Goal: Use online tool/utility: Utilize a website feature to perform a specific function

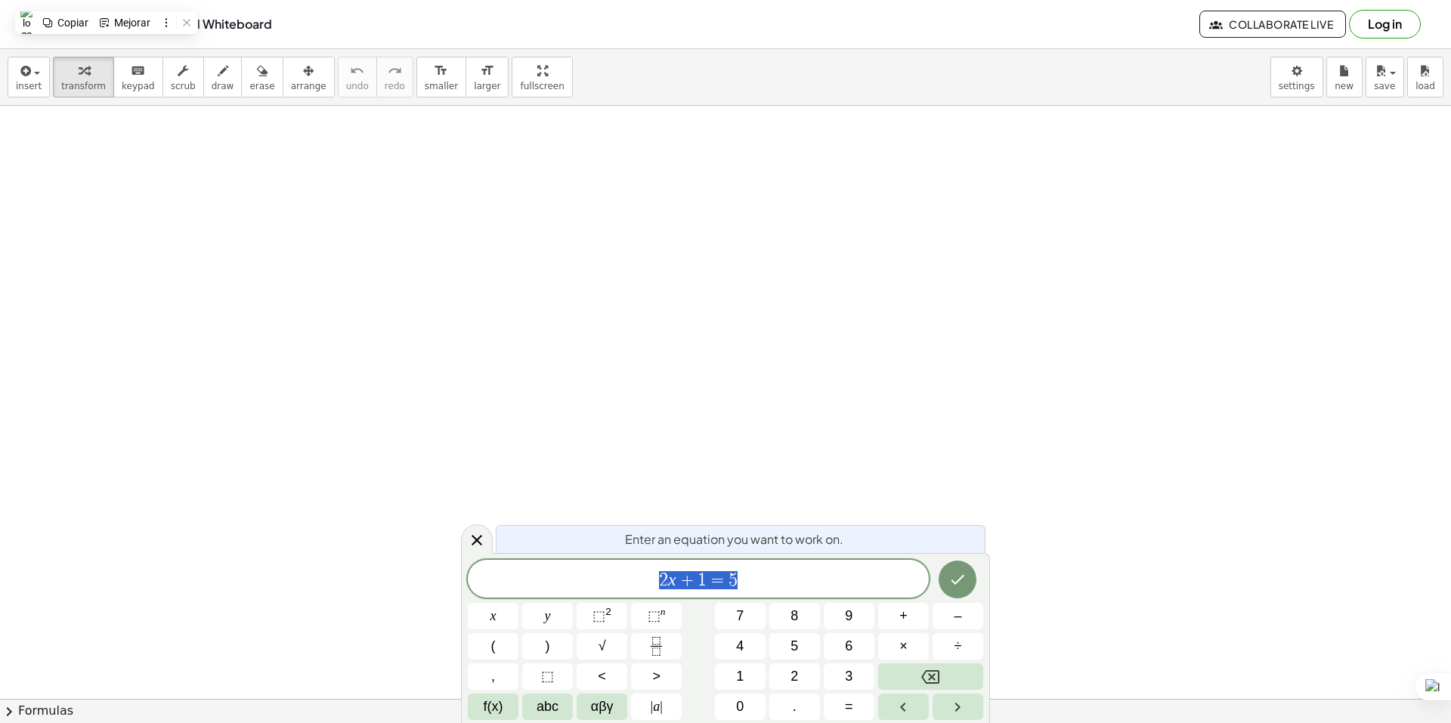
scroll to position [151, 0]
click at [804, 582] on span "2 x + 1 = 5 ​" at bounding box center [698, 580] width 461 height 21
click at [647, 654] on icon "Fraction" at bounding box center [656, 646] width 19 height 19
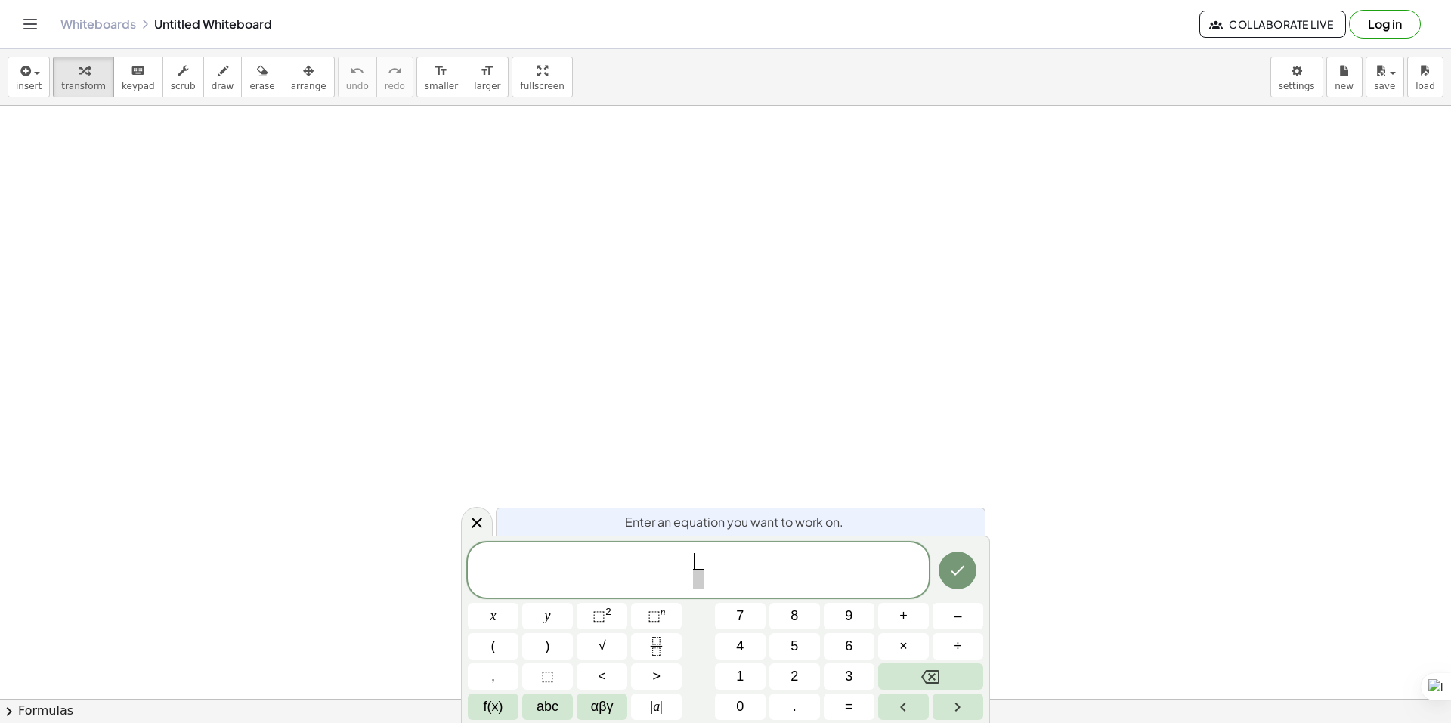
click at [664, 568] on span "​ ​" at bounding box center [698, 572] width 461 height 40
click at [719, 562] on span at bounding box center [720, 561] width 11 height 17
click at [645, 642] on button "Fraction" at bounding box center [656, 646] width 51 height 26
click at [660, 645] on icon "Fraction" at bounding box center [656, 641] width 8 height 8
click at [913, 635] on button "×" at bounding box center [903, 646] width 51 height 26
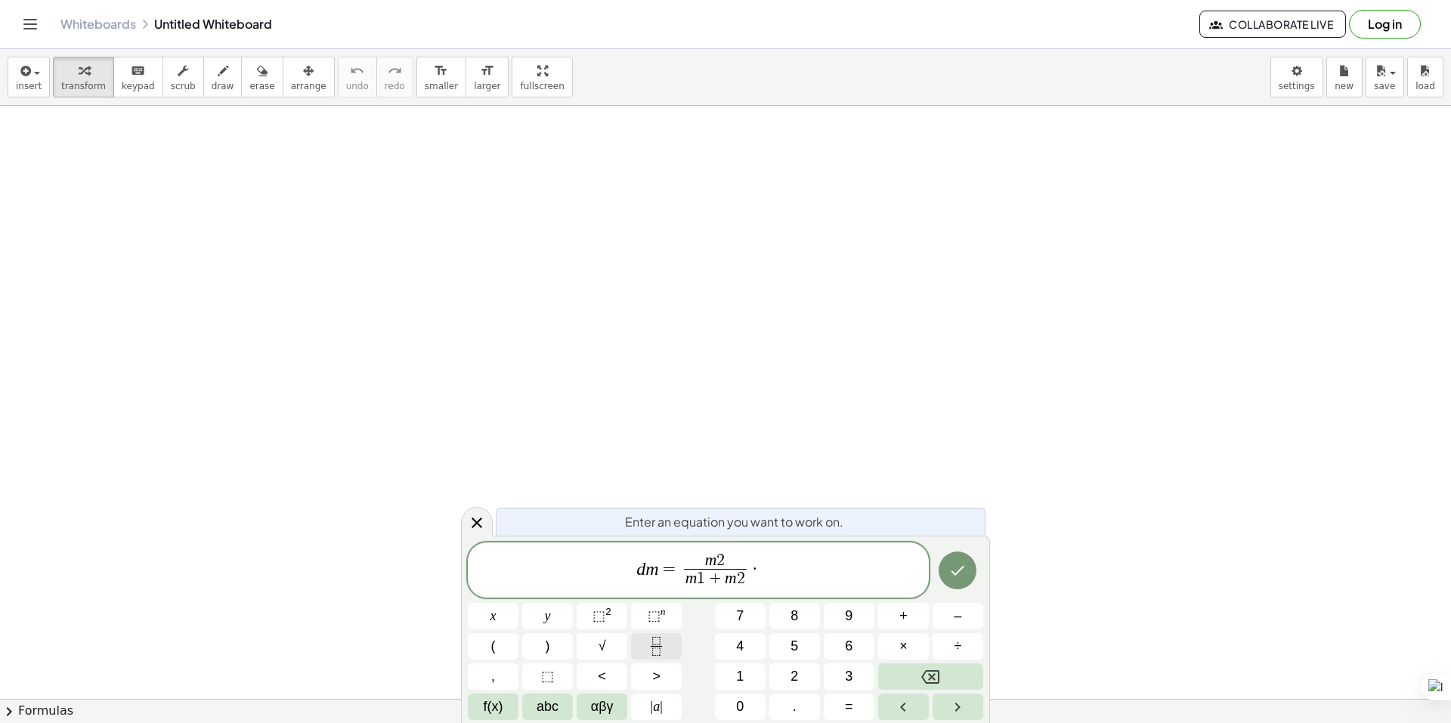
click at [642, 642] on button "Fraction" at bounding box center [656, 646] width 51 height 26
click at [763, 583] on span "​" at bounding box center [760, 579] width 56 height 20
click at [796, 571] on span "d m = m 2 m 1 + m 2 ​ · 0 , 0 0 1 k g m 2 ​ ​" at bounding box center [698, 572] width 461 height 40
click at [667, 654] on button "Fraction" at bounding box center [656, 646] width 51 height 26
click at [902, 654] on span "×" at bounding box center [903, 646] width 8 height 20
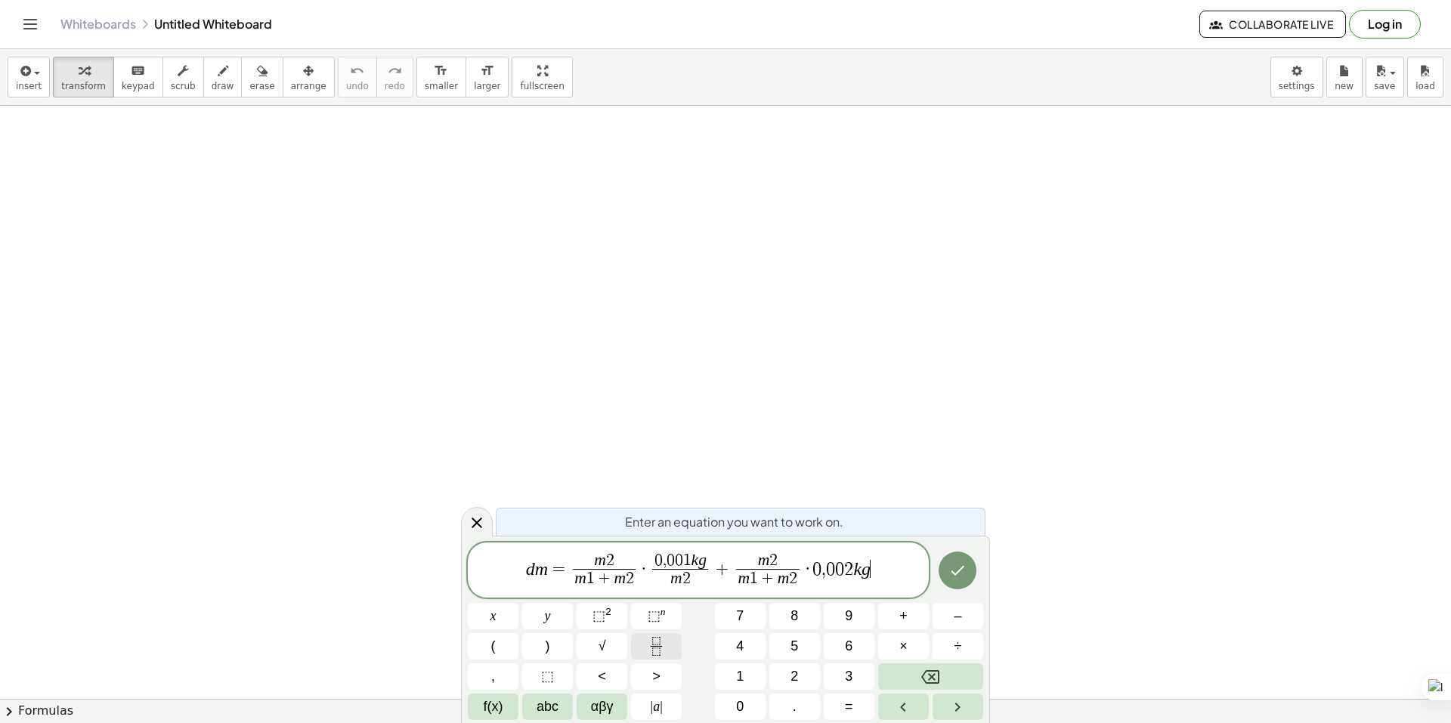
click at [661, 646] on rect "Fraction" at bounding box center [656, 646] width 11 height 1
click at [824, 580] on span "0 0 2 k g ​ ​" at bounding box center [849, 571] width 50 height 37
click at [820, 556] on span "0 0 2 k g" at bounding box center [842, 561] width 44 height 17
click at [663, 560] on span "0 , 0 0 1 k g" at bounding box center [679, 561] width 56 height 17
click at [864, 571] on span "​" at bounding box center [842, 579] width 56 height 20
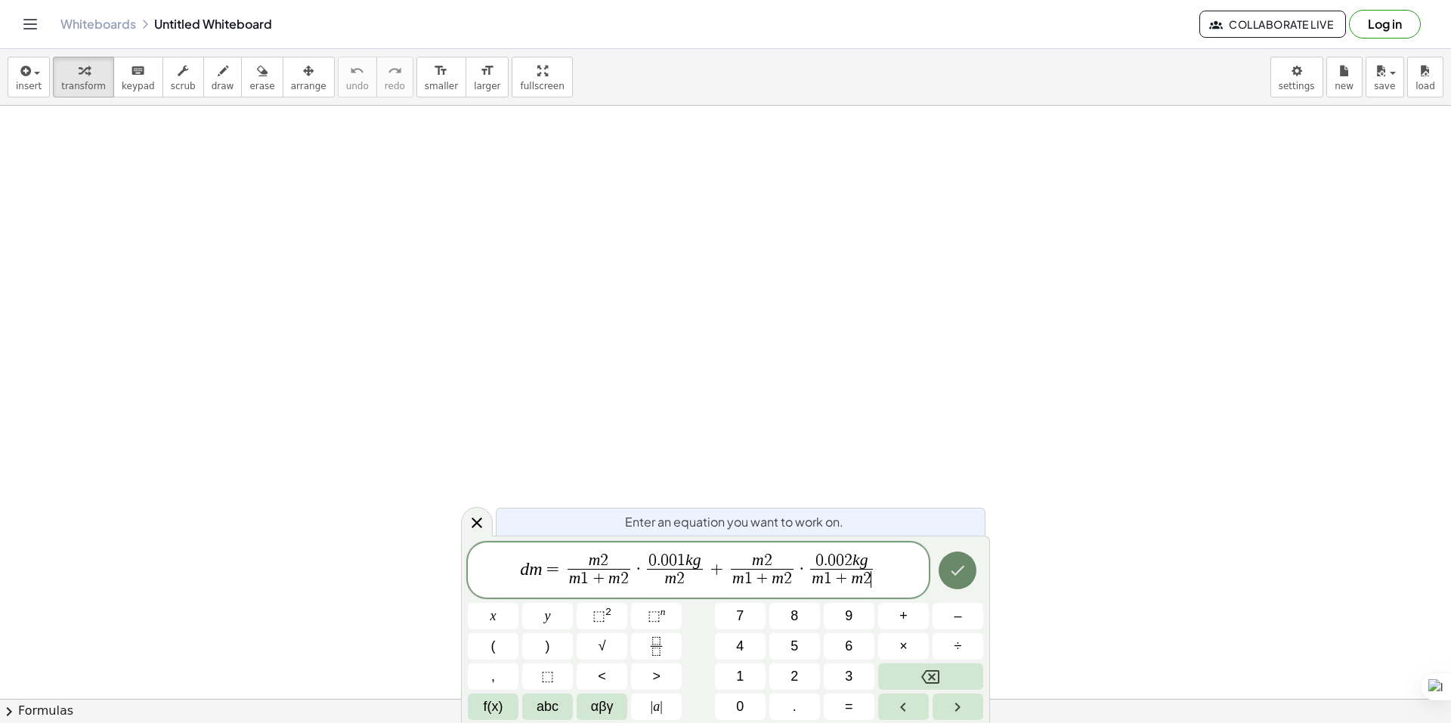
click at [954, 580] on icon "Done" at bounding box center [957, 571] width 18 height 18
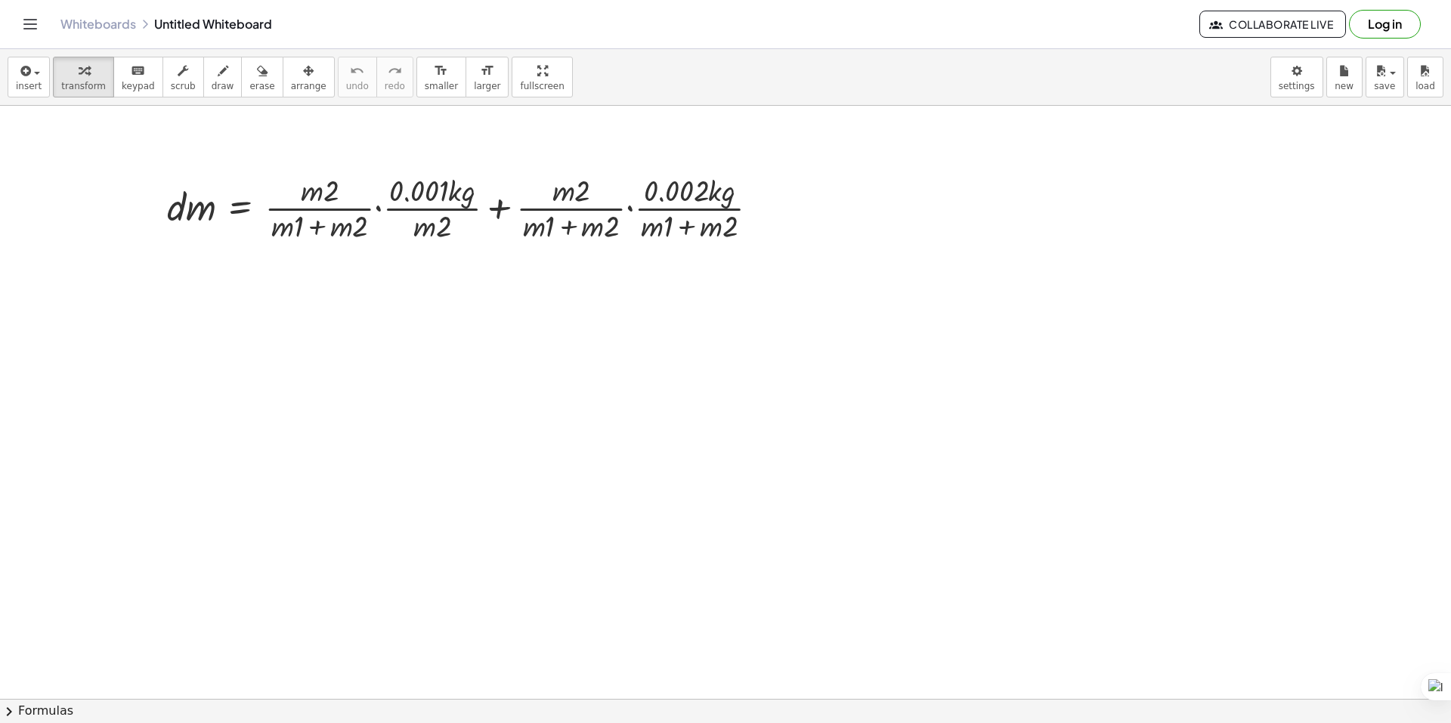
click at [506, 372] on div at bounding box center [725, 597] width 1451 height 1285
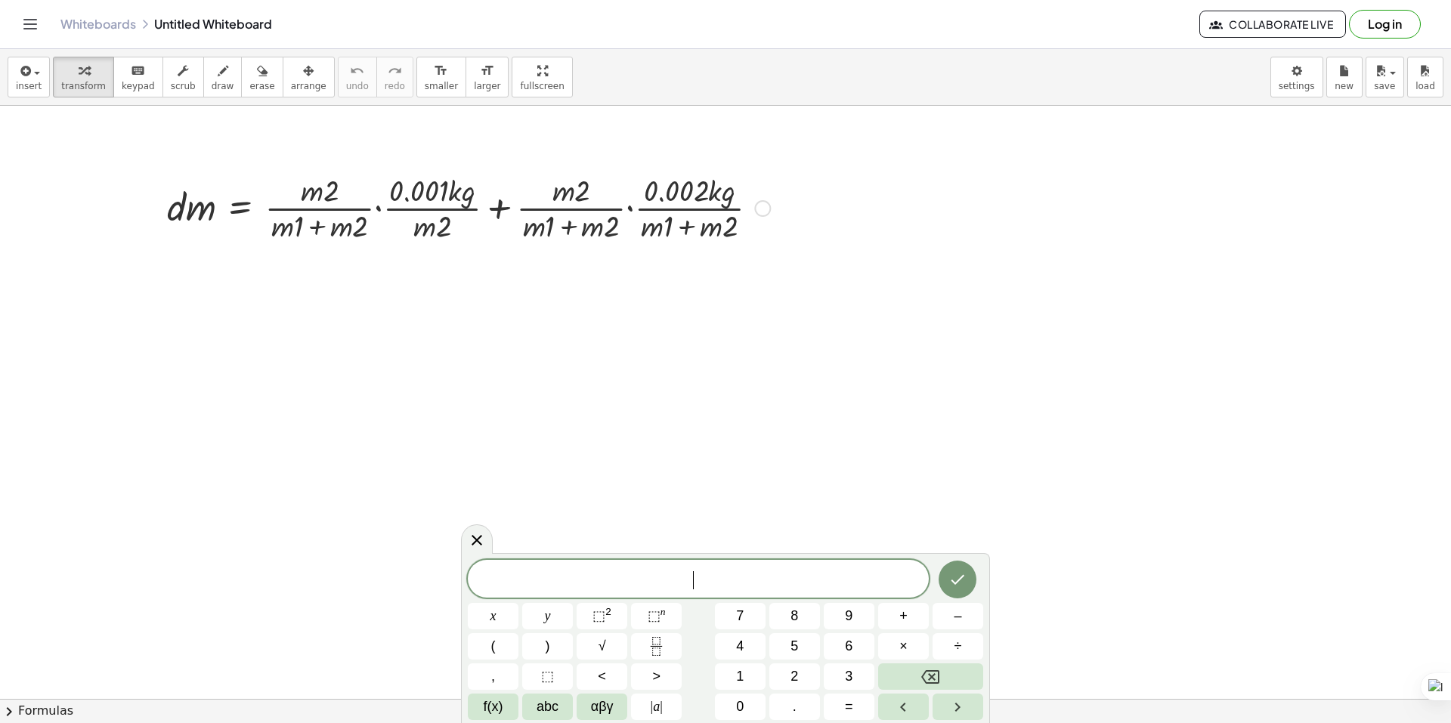
drag, startPoint x: 727, startPoint y: 285, endPoint x: 394, endPoint y: 175, distance: 350.1
click at [394, 175] on div "· d · m = + · · m · 2 · ( + · m · 1 + · m · 2 ) · · 0.001 · k · g · m · 2 + · ·…" at bounding box center [725, 597] width 1451 height 1285
drag, startPoint x: 761, startPoint y: 215, endPoint x: 729, endPoint y: 270, distance: 63.0
click at [729, 270] on div "· d · m = + · · m · 2 · ( + · m · 1 + · m · 2 ) · · 0.001 · k · g · m · 2 + · ·…" at bounding box center [725, 597] width 1451 height 1285
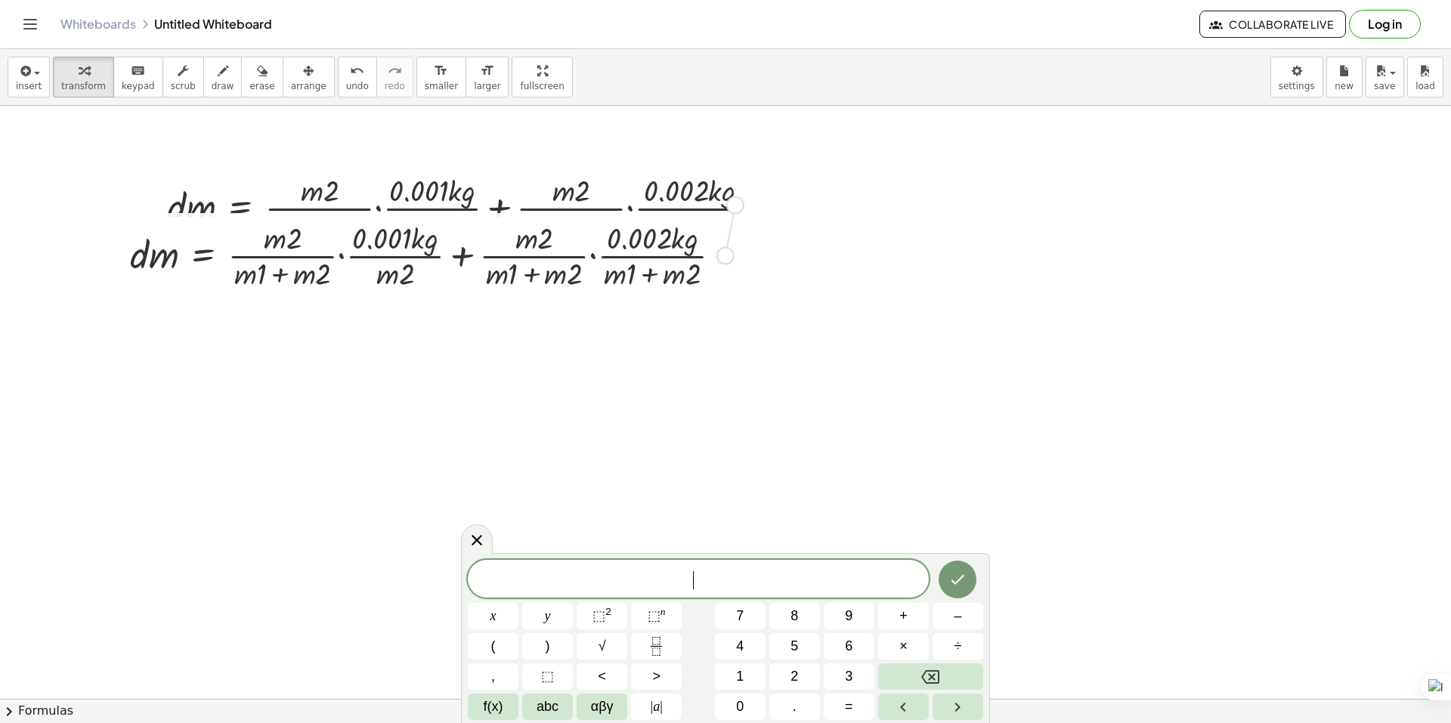
drag, startPoint x: 726, startPoint y: 255, endPoint x: 742, endPoint y: 193, distance: 63.2
click at [742, 193] on div "· d · m = + · · m · 2 · ( + · m · 1 + · m · 2 ) · · 0.001 · k · g · m · 2 + · ·…" at bounding box center [725, 597] width 1451 height 1285
drag, startPoint x: 726, startPoint y: 256, endPoint x: 735, endPoint y: 198, distance: 58.9
click at [737, 200] on div "· d · m = + · · m · 2 · ( + · m · 1 + · m · 2 ) · · 0.001 · k · g · m · 2 + · ·…" at bounding box center [725, 597] width 1451 height 1285
drag, startPoint x: 732, startPoint y: 255, endPoint x: 903, endPoint y: 286, distance: 174.5
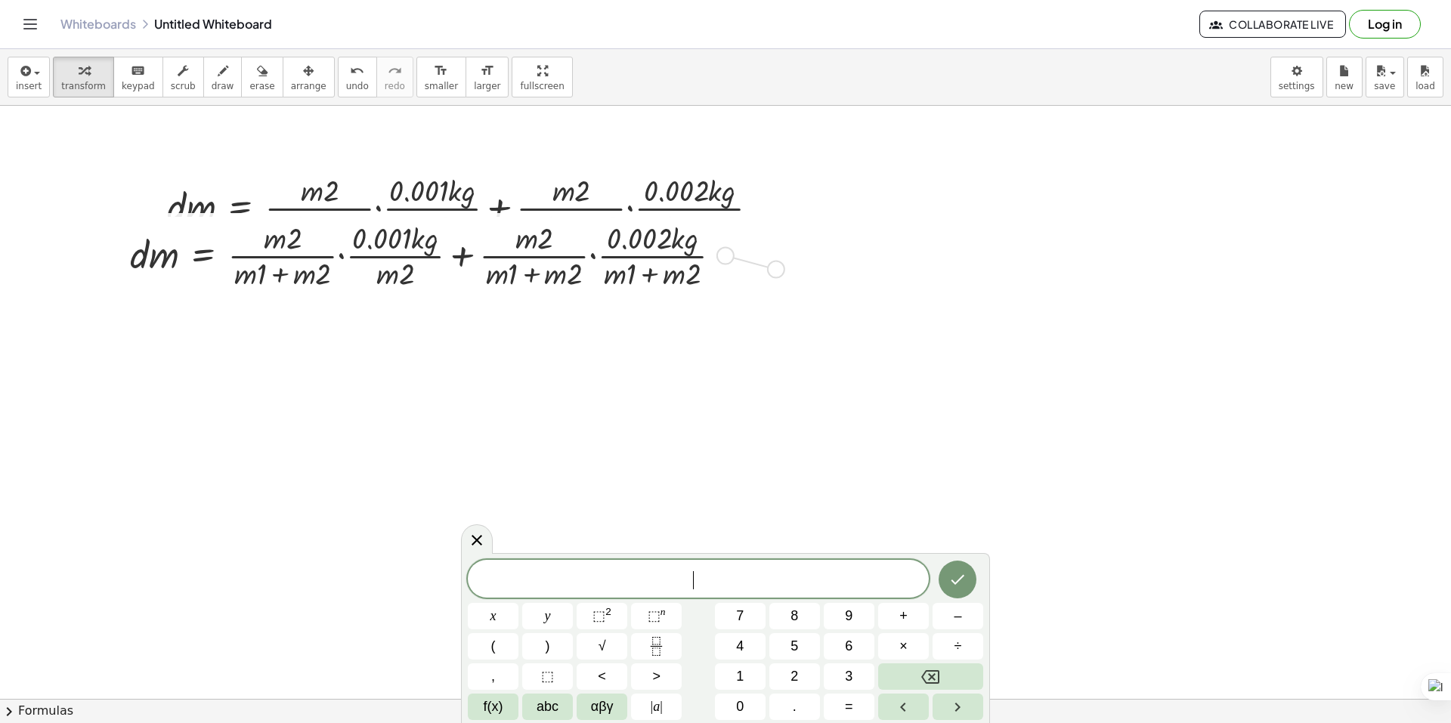
click at [903, 286] on div "· d · m = + · · m · 2 · ( + · m · 1 + · m · 2 ) · · 0.001 · k · g · m · 2 + · ·…" at bounding box center [725, 597] width 1451 height 1285
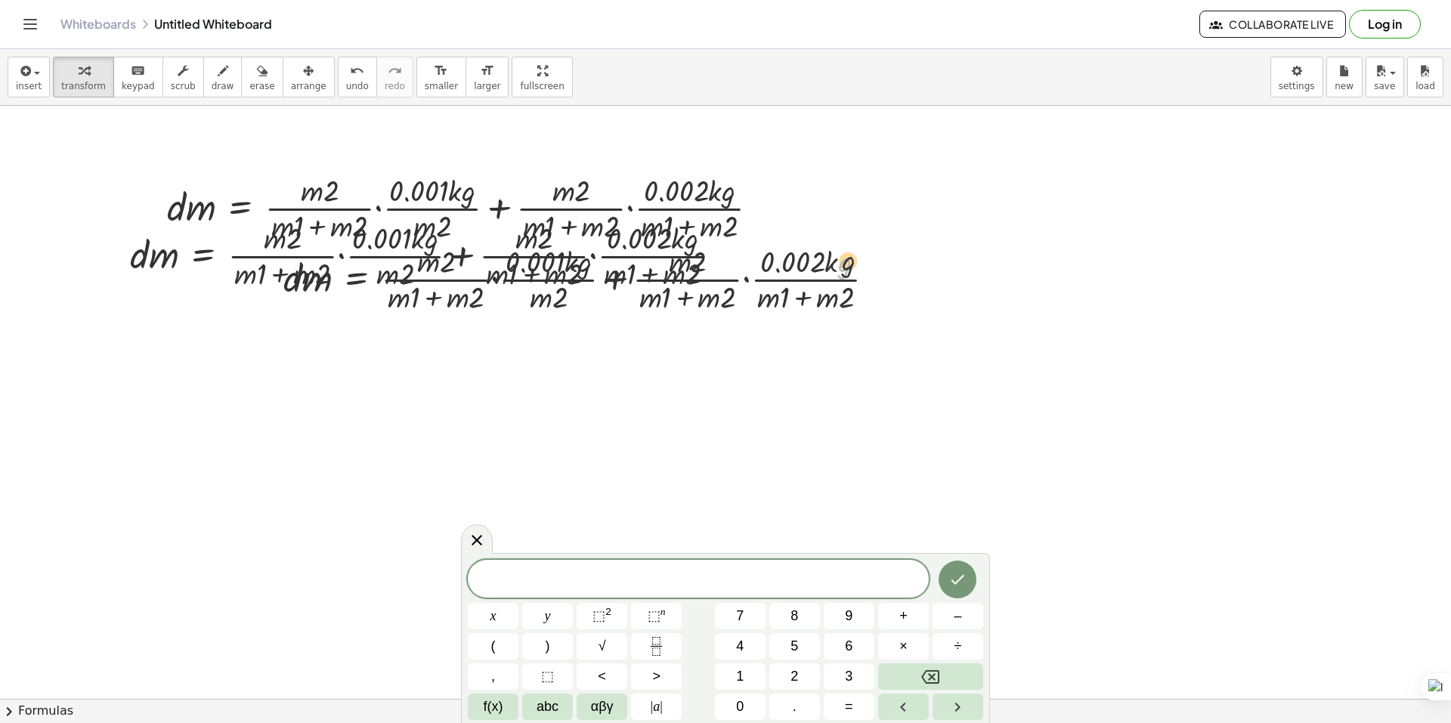
drag, startPoint x: 877, startPoint y: 271, endPoint x: 888, endPoint y: 266, distance: 11.5
click at [888, 266] on div at bounding box center [585, 278] width 618 height 76
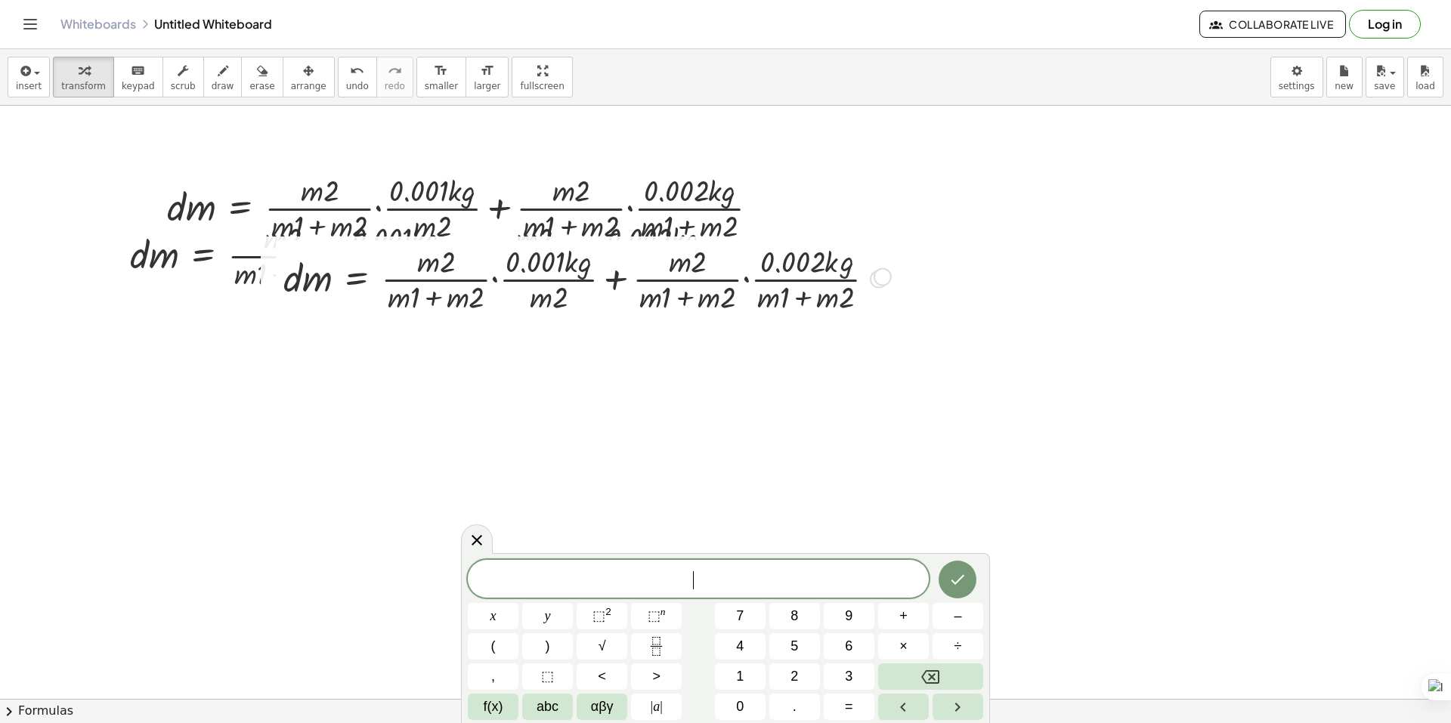
drag, startPoint x: 883, startPoint y: 279, endPoint x: 917, endPoint y: 255, distance: 41.1
click at [918, 254] on div "· d · m = + · · m · 2 · ( + · m · 1 + · m · 2 ) · · 0.001 · k · g · m · 2 + · ·…" at bounding box center [725, 597] width 1451 height 1285
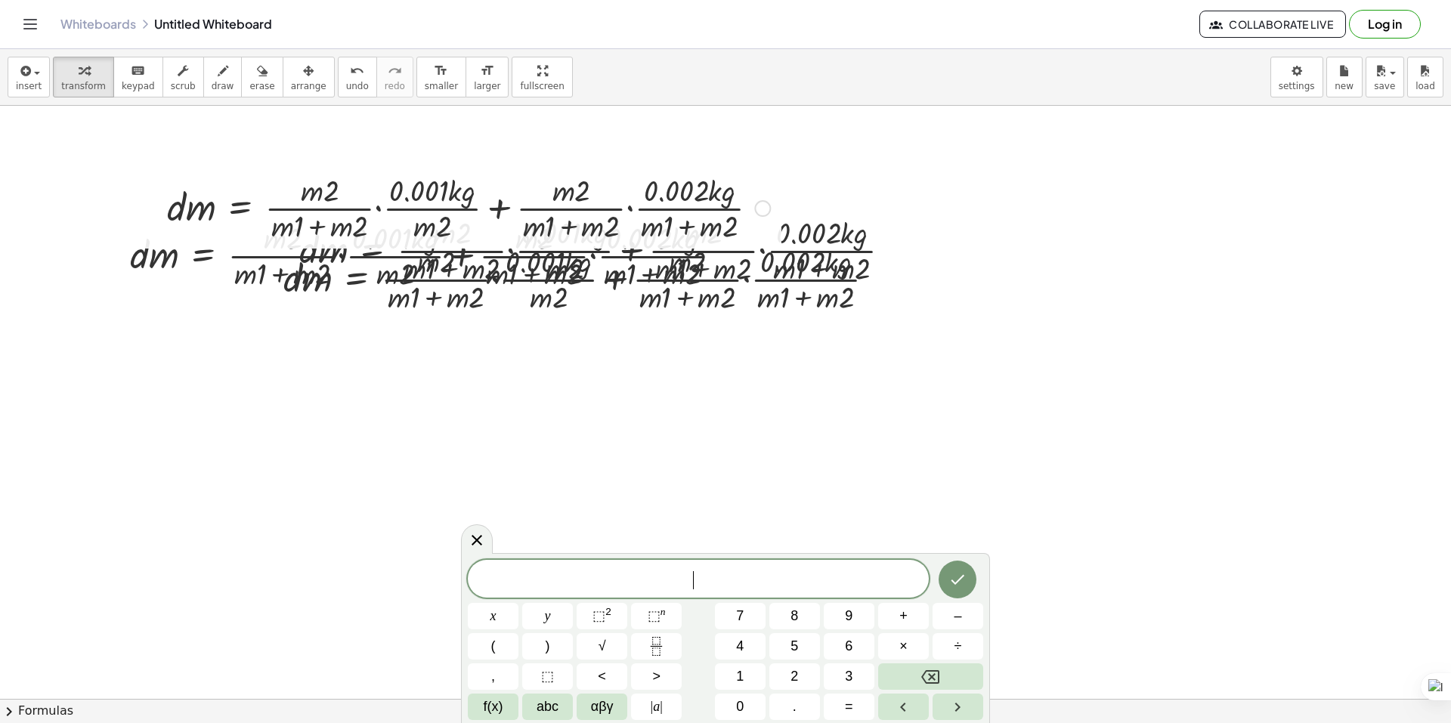
click at [713, 184] on div at bounding box center [468, 207] width 618 height 76
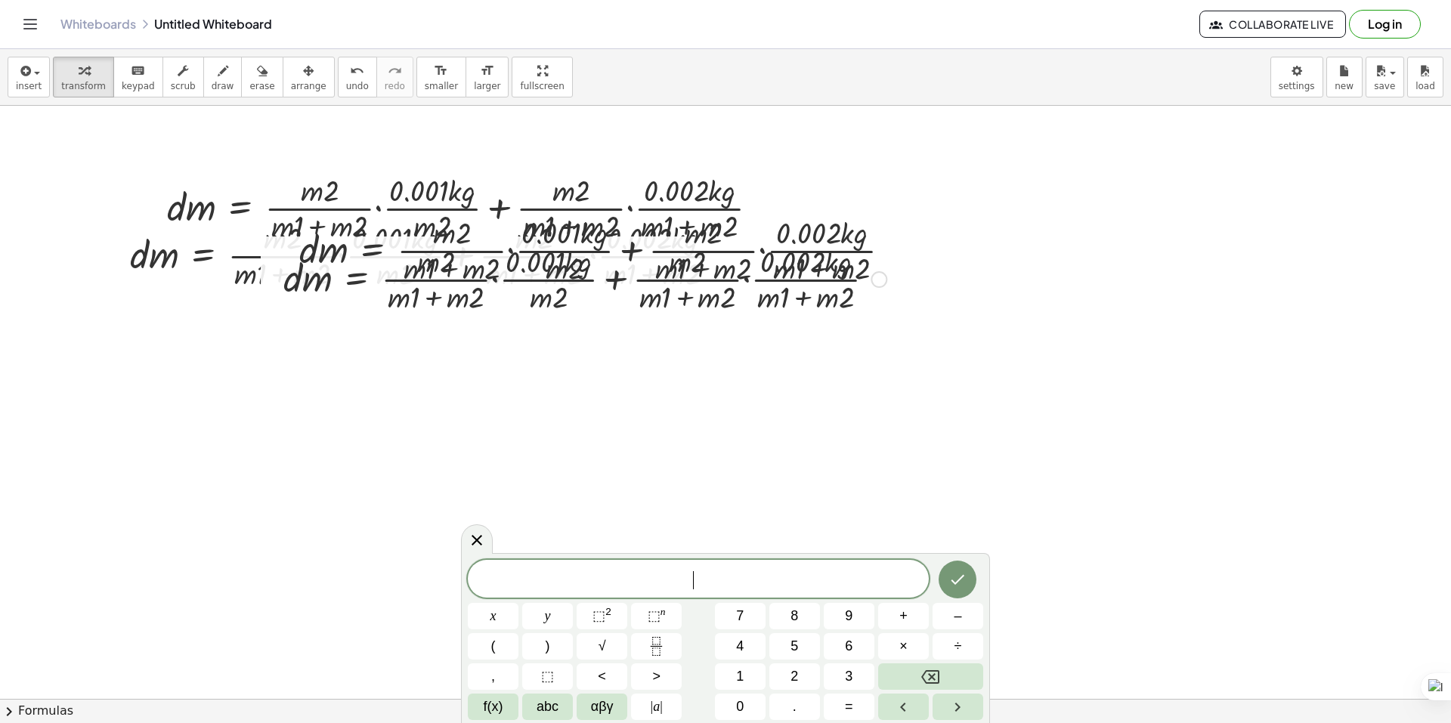
drag, startPoint x: 128, startPoint y: 133, endPoint x: 821, endPoint y: 345, distance: 724.8
click at [820, 345] on div at bounding box center [725, 597] width 1451 height 1285
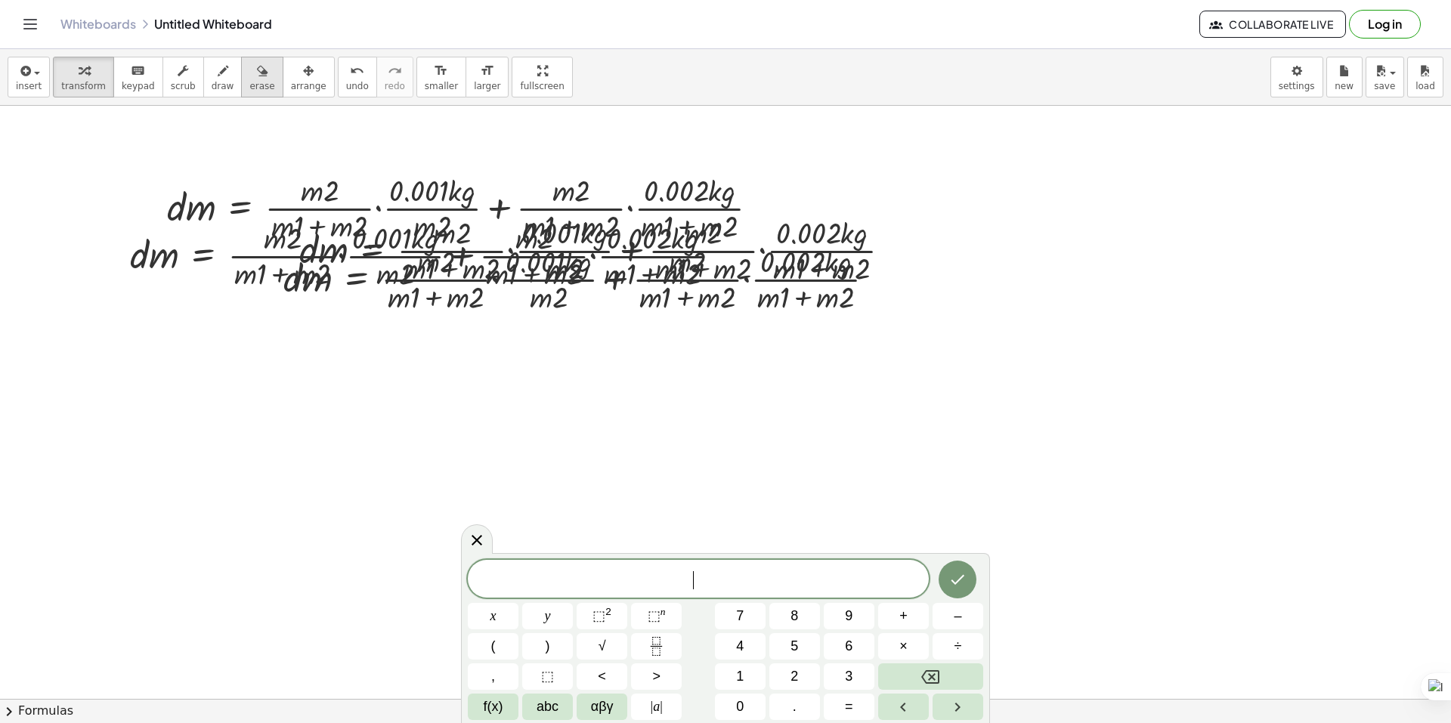
click at [241, 77] on button "erase" at bounding box center [262, 77] width 42 height 41
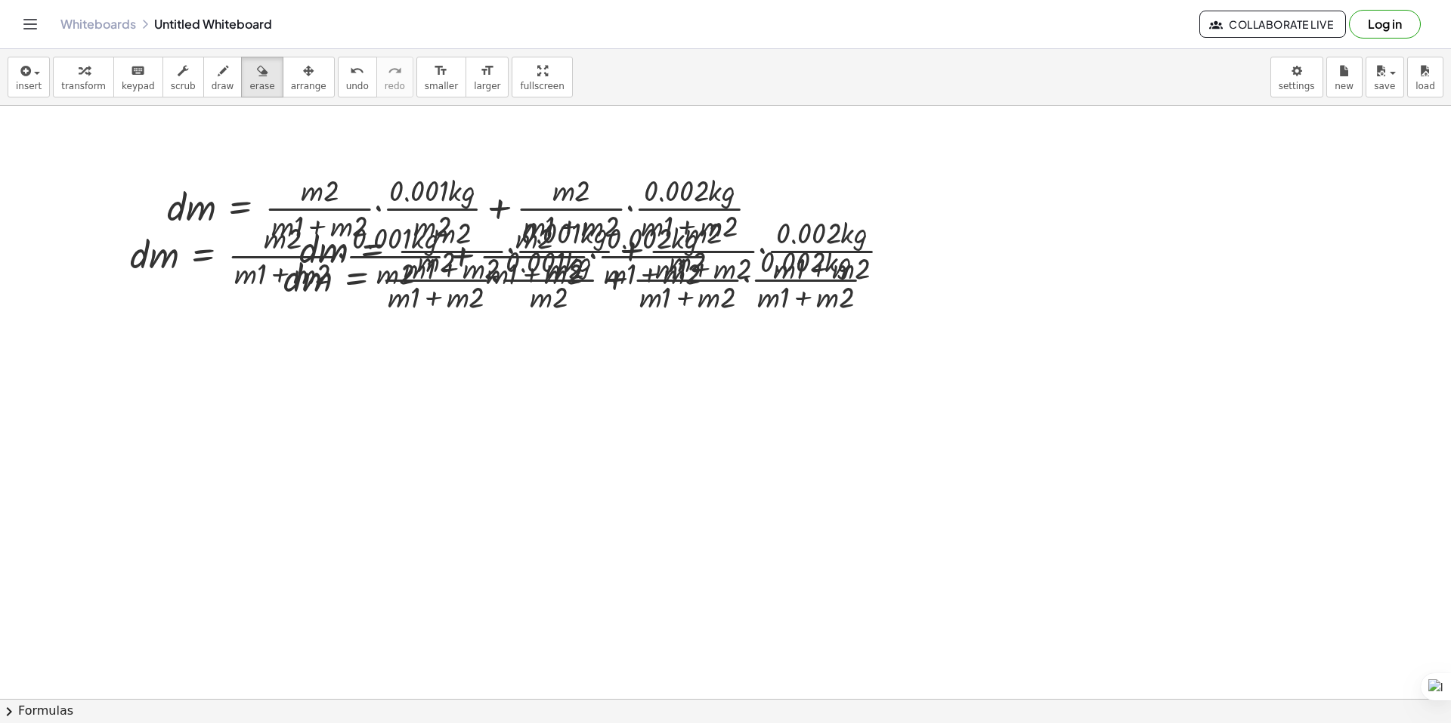
drag, startPoint x: 191, startPoint y: 181, endPoint x: 196, endPoint y: 213, distance: 32.9
click at [196, 213] on div at bounding box center [725, 597] width 1451 height 1285
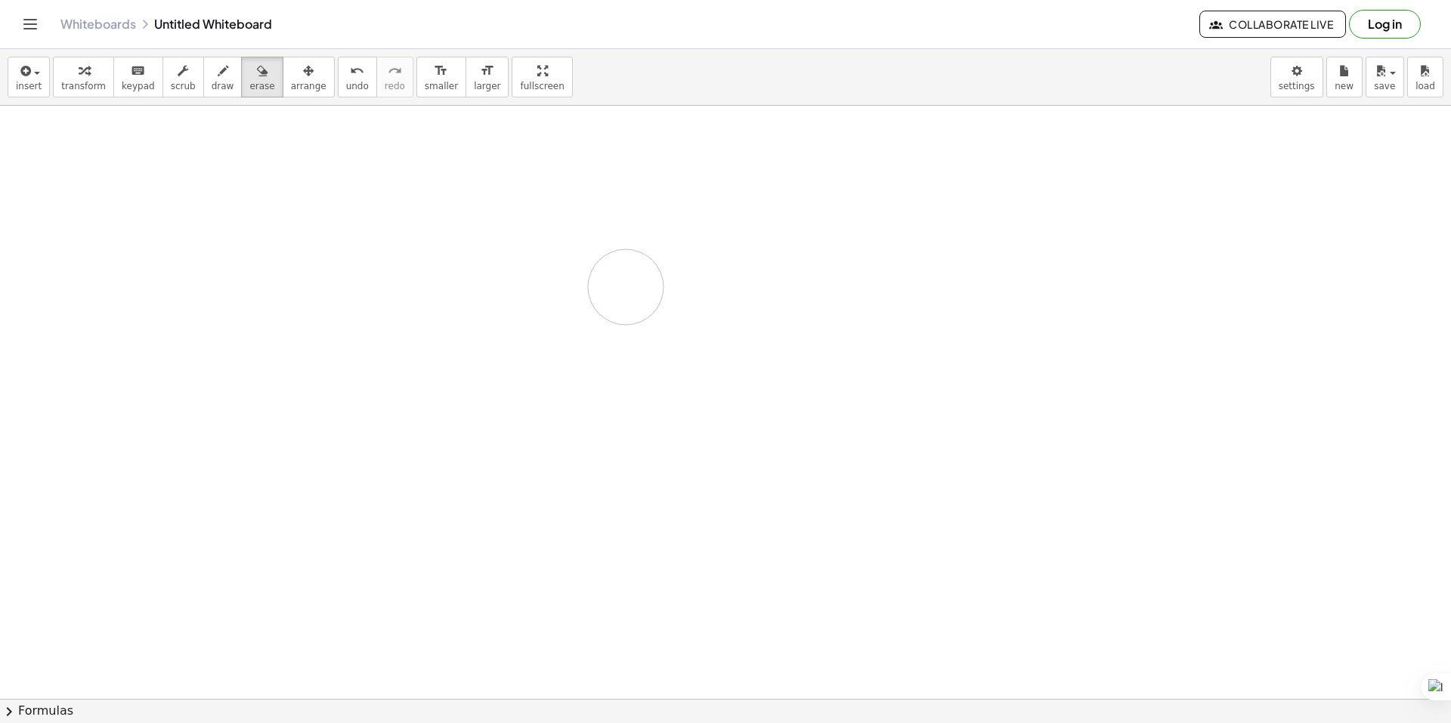
drag, startPoint x: 196, startPoint y: 213, endPoint x: 677, endPoint y: 290, distance: 486.8
click at [667, 293] on div at bounding box center [725, 597] width 1451 height 1285
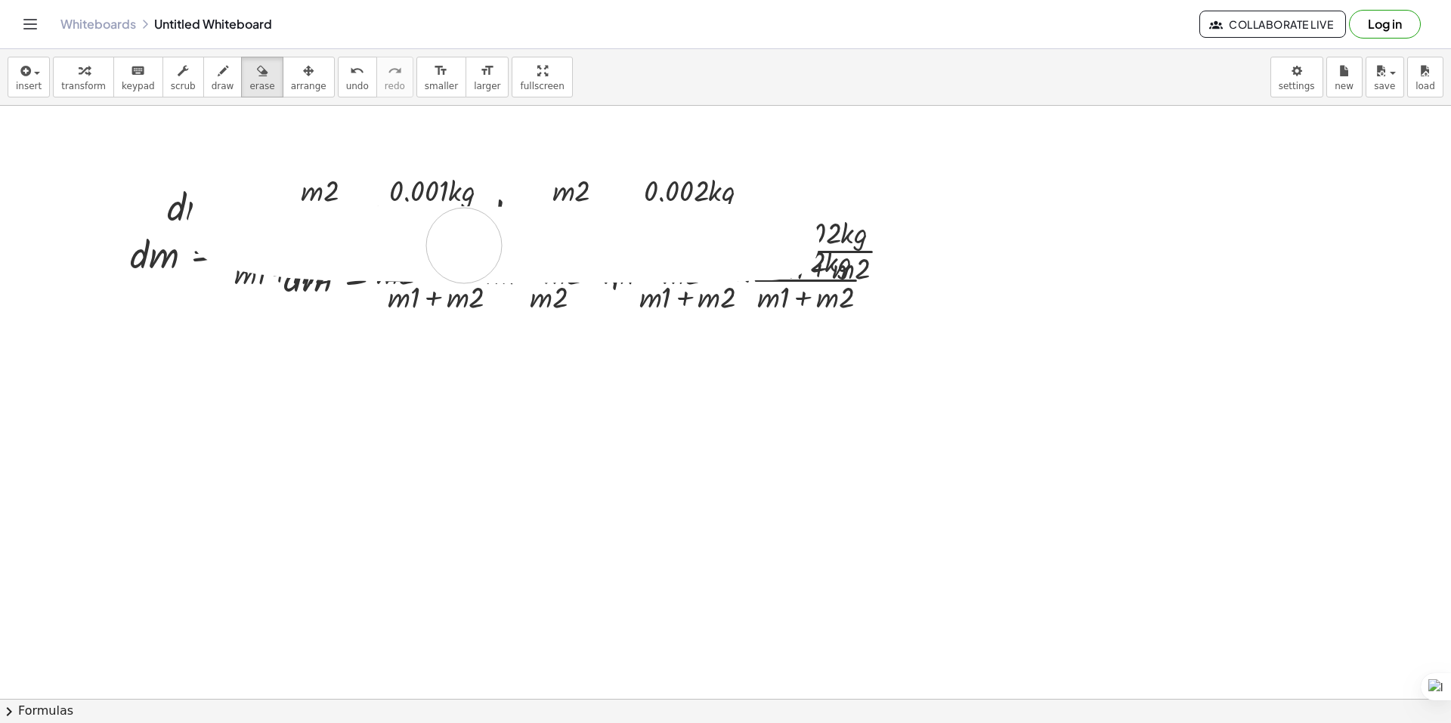
drag, startPoint x: 225, startPoint y: 227, endPoint x: 815, endPoint y: 172, distance: 592.0
click at [303, 234] on div at bounding box center [725, 597] width 1451 height 1285
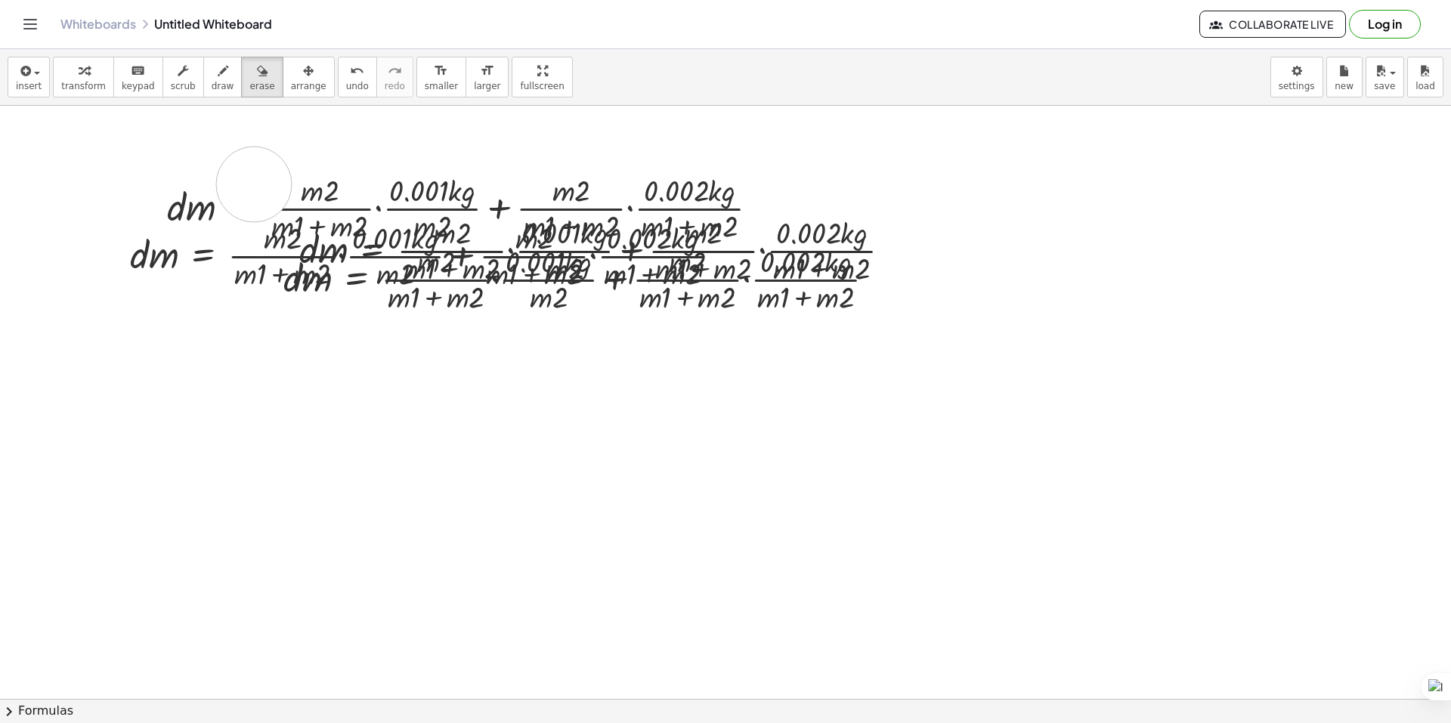
drag, startPoint x: 254, startPoint y: 184, endPoint x: 914, endPoint y: 192, distance: 659.8
click at [661, 181] on div at bounding box center [725, 597] width 1451 height 1285
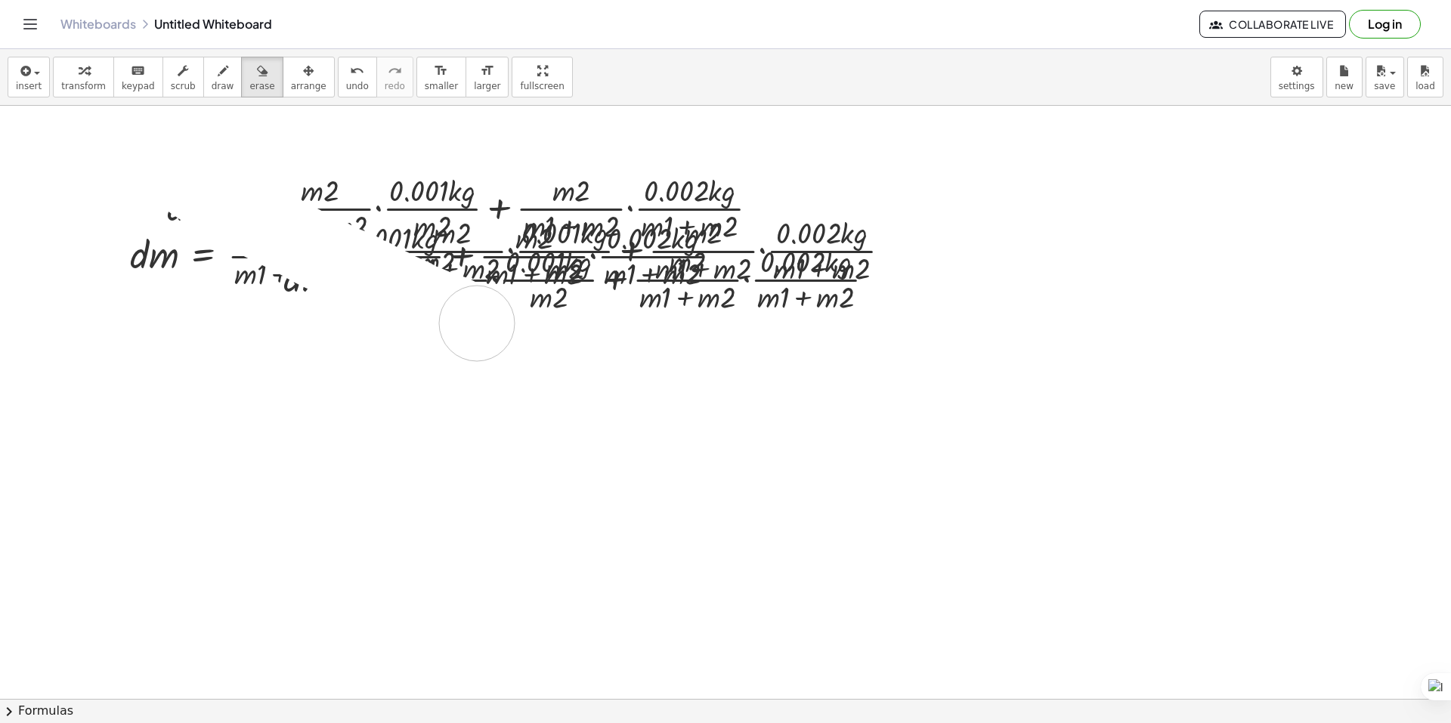
drag, startPoint x: 139, startPoint y: 140, endPoint x: 477, endPoint y: 323, distance: 384.5
click at [477, 323] on div at bounding box center [725, 597] width 1451 height 1285
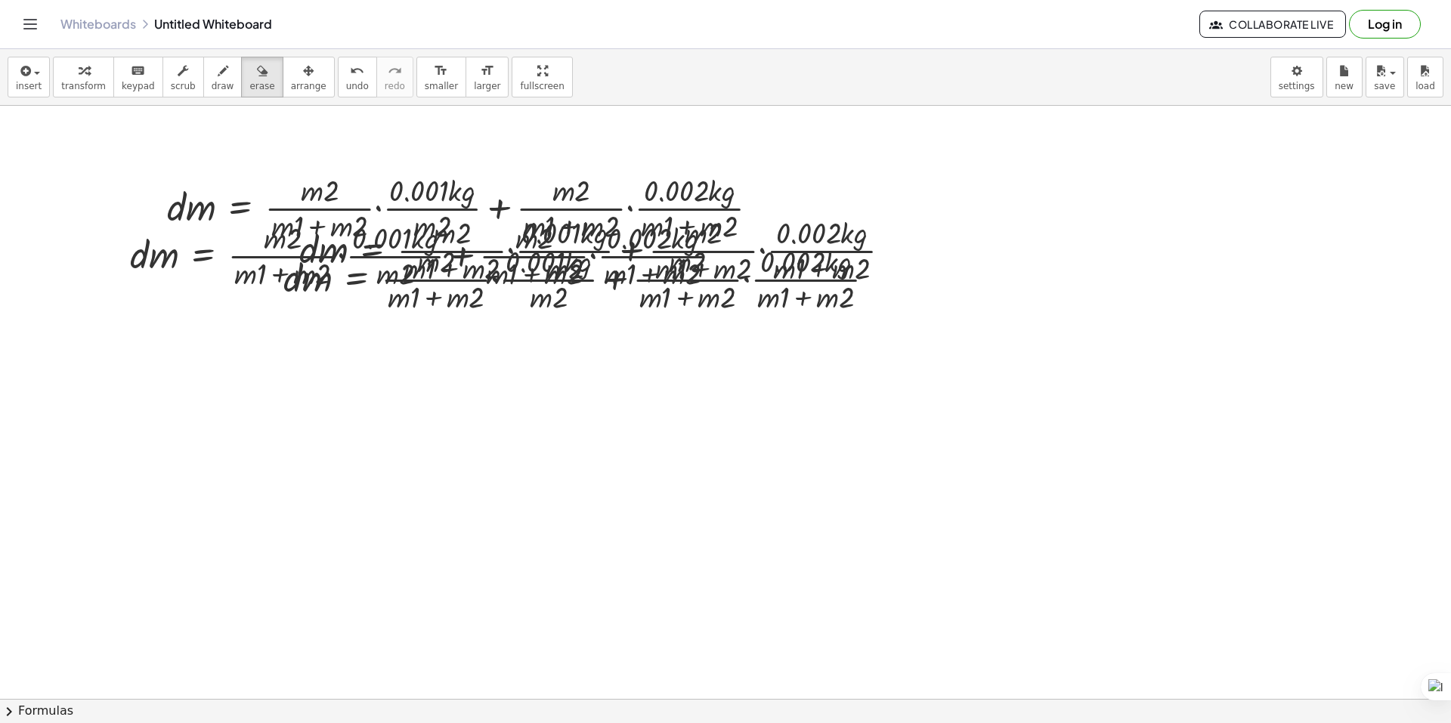
click at [251, 99] on div "insert select one: Math Expression Function Text Youtube Video Graphing Geometr…" at bounding box center [725, 77] width 1451 height 57
click at [249, 93] on button "erase" at bounding box center [262, 77] width 42 height 41
drag, startPoint x: 133, startPoint y: 206, endPoint x: 373, endPoint y: 227, distance: 240.6
click at [371, 227] on div at bounding box center [725, 597] width 1451 height 1285
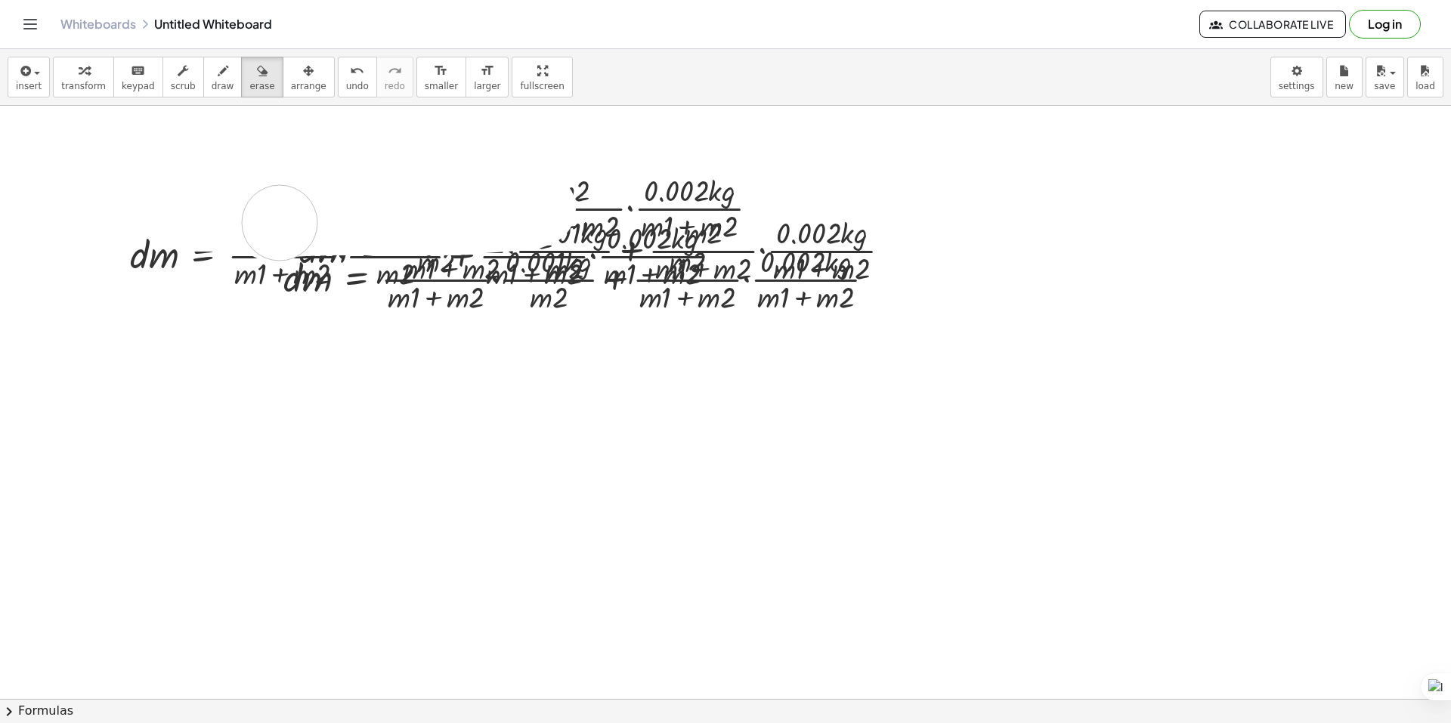
drag, startPoint x: 196, startPoint y: 214, endPoint x: 521, endPoint y: 234, distance: 326.4
click at [518, 234] on div at bounding box center [725, 597] width 1451 height 1285
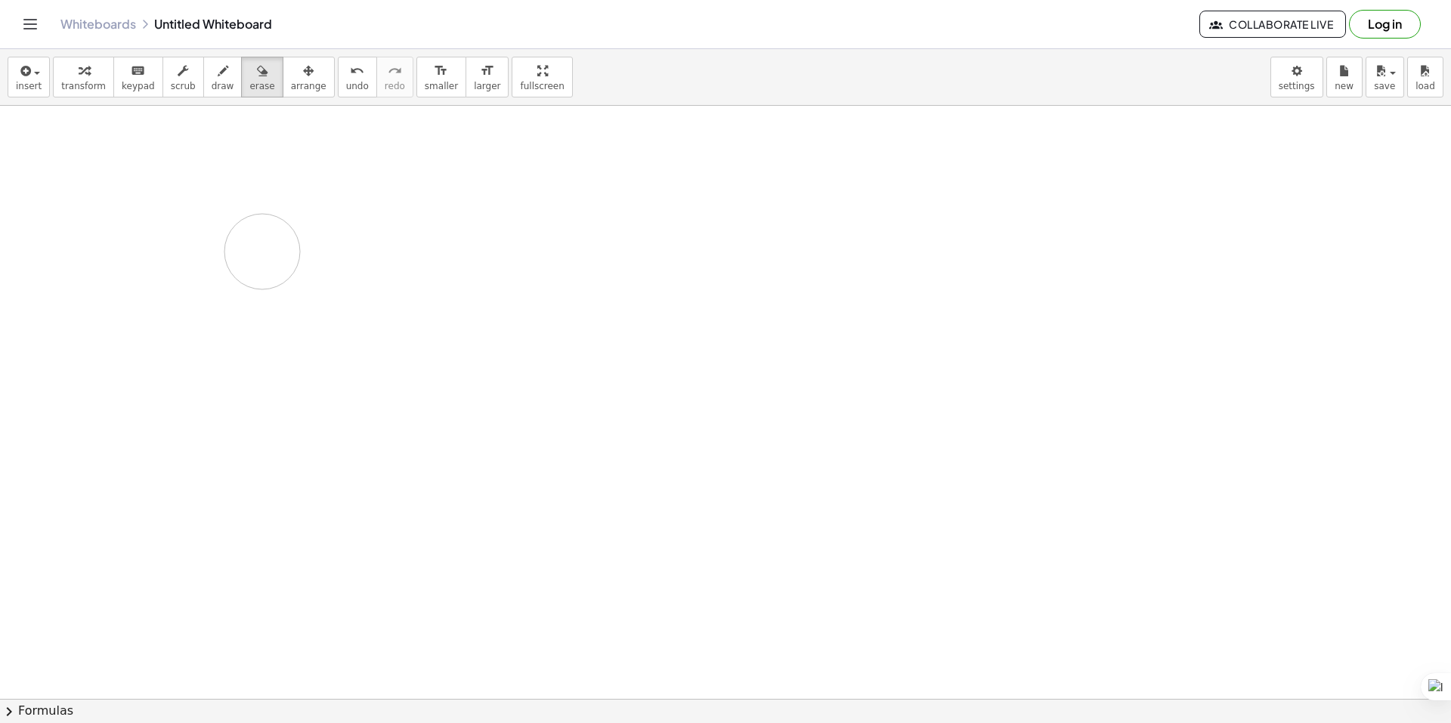
drag, startPoint x: 521, startPoint y: 228, endPoint x: 364, endPoint y: 250, distance: 158.0
click at [364, 250] on div at bounding box center [725, 597] width 1451 height 1285
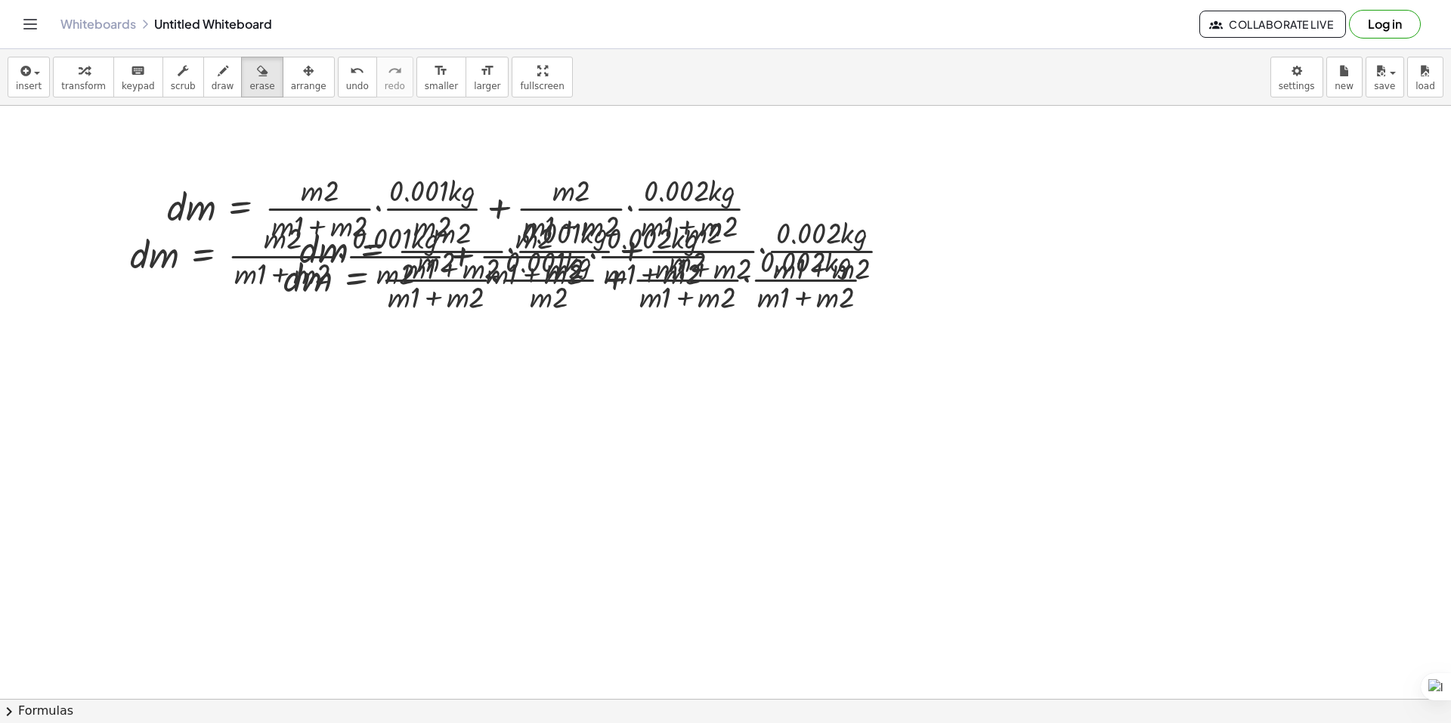
drag, startPoint x: 267, startPoint y: 217, endPoint x: 268, endPoint y: 184, distance: 32.5
drag, startPoint x: 268, startPoint y: 184, endPoint x: 38, endPoint y: 70, distance: 256.9
click at [38, 70] on div "button" at bounding box center [29, 70] width 26 height 18
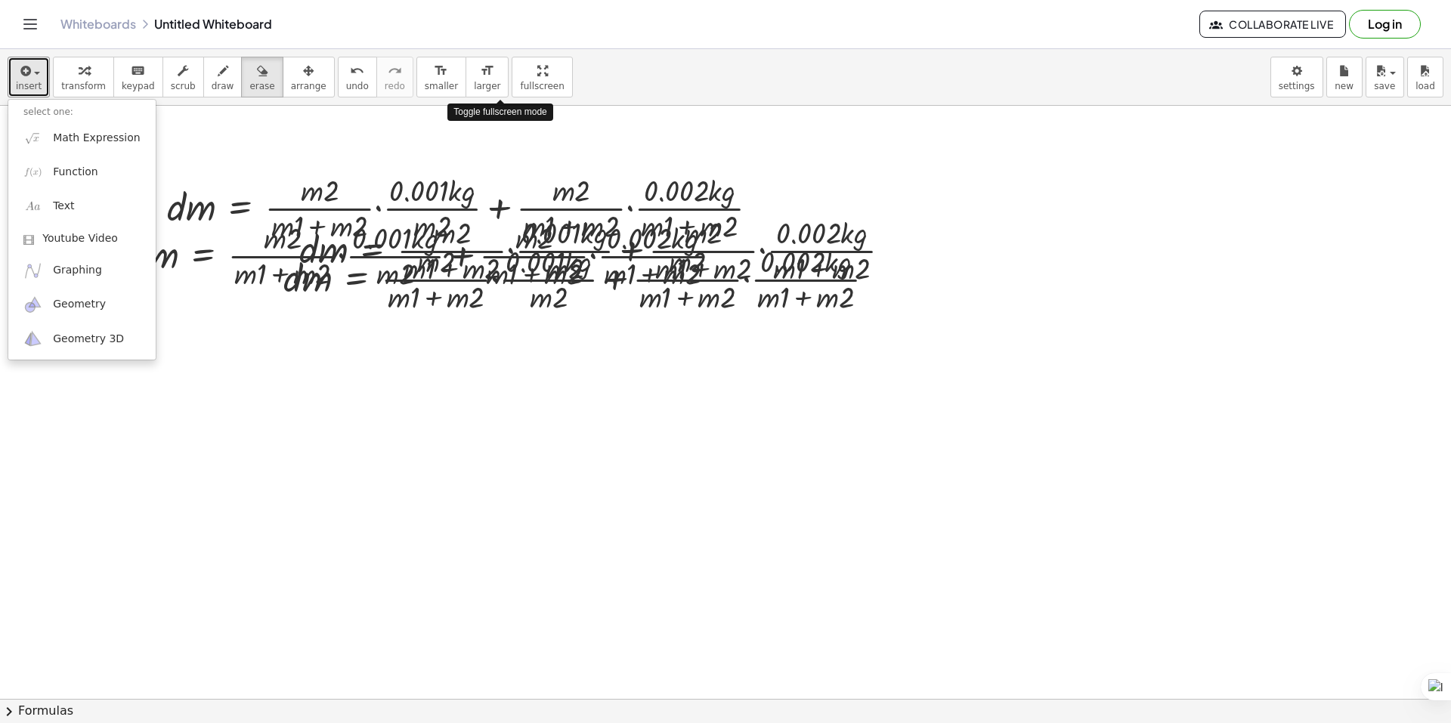
drag, startPoint x: 509, startPoint y: 73, endPoint x: 509, endPoint y: 164, distance: 91.4
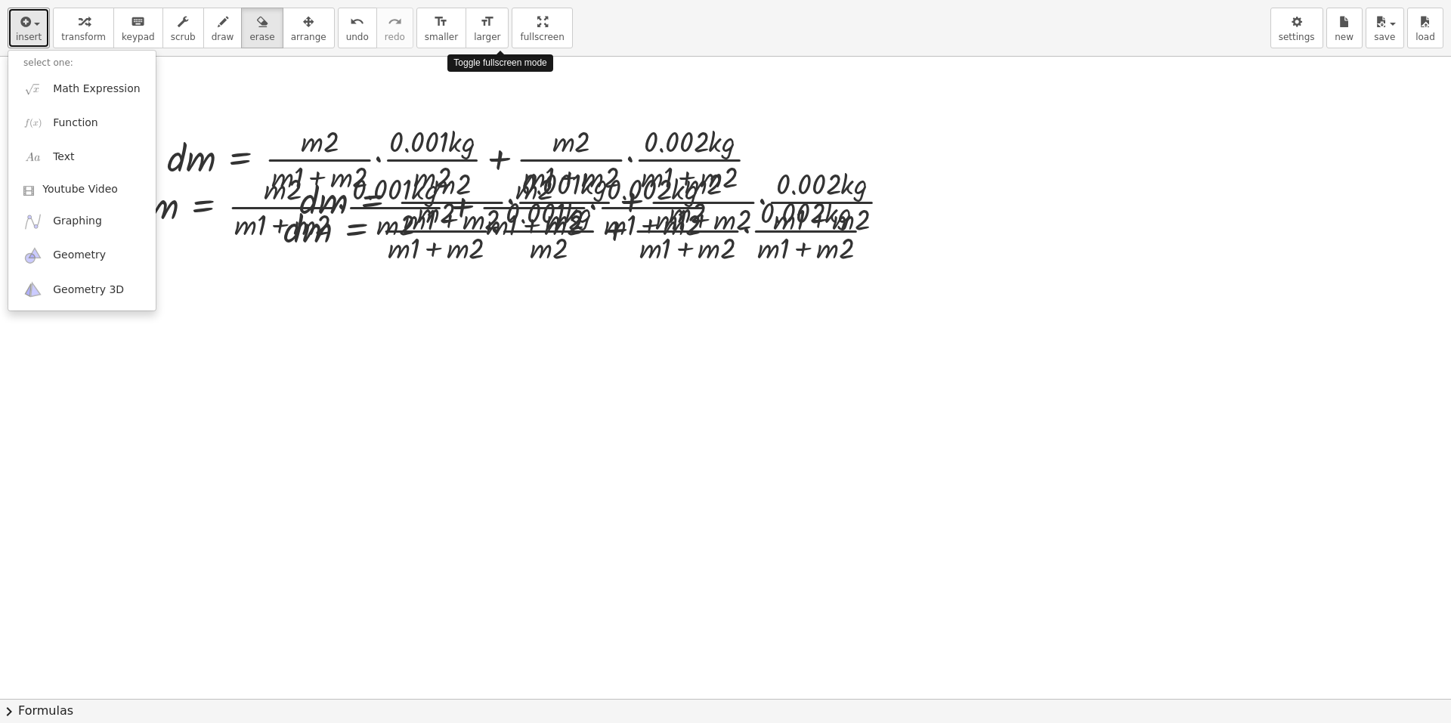
click at [509, 164] on div "insert select one: Math Expression Function Text Youtube Video Graphing Geometr…" at bounding box center [725, 361] width 1451 height 723
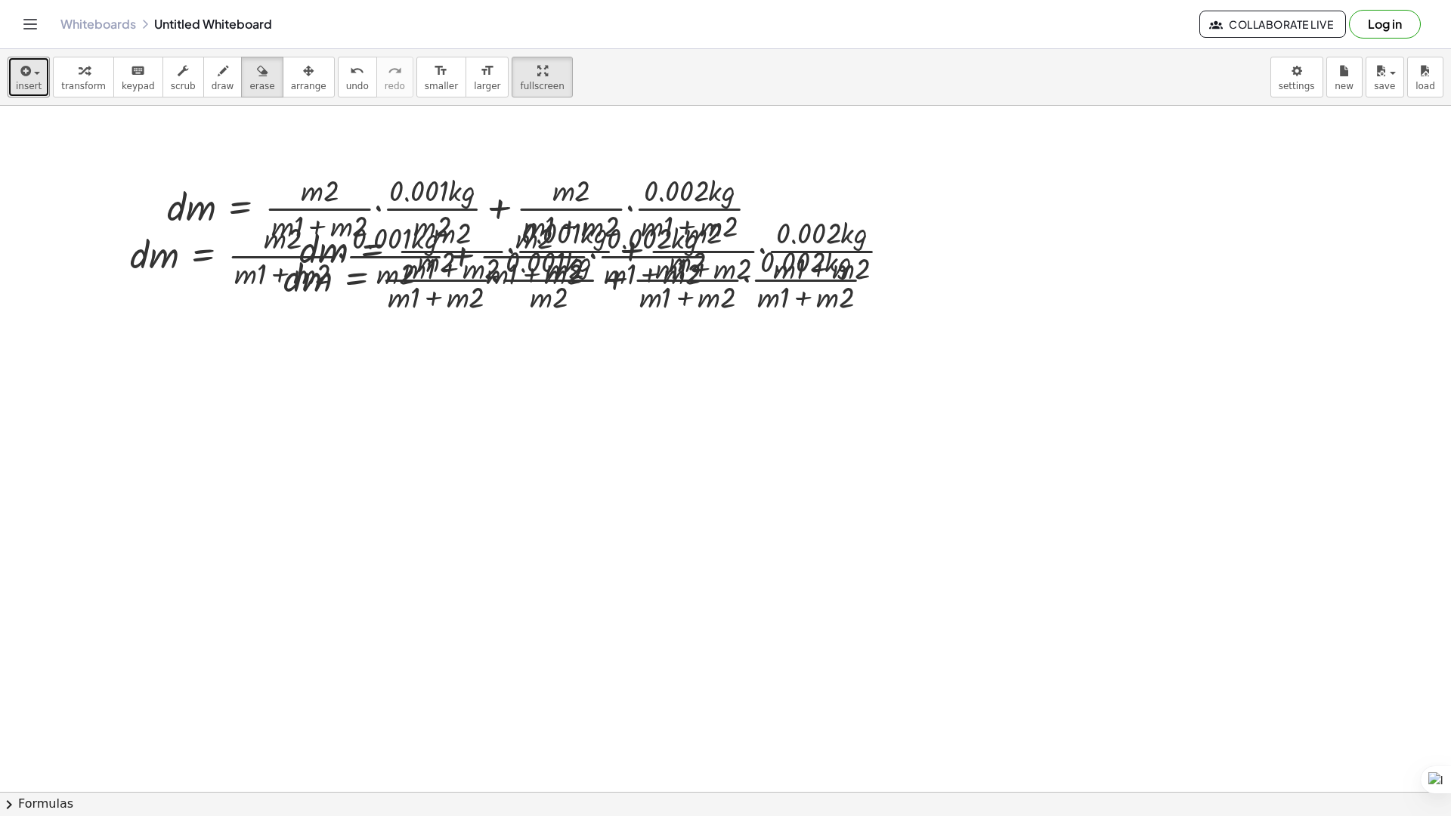
click at [484, 0] on html "Graspable Math Activities Get Started Activity Bank Assigned Work Classes White…" at bounding box center [725, 408] width 1451 height 816
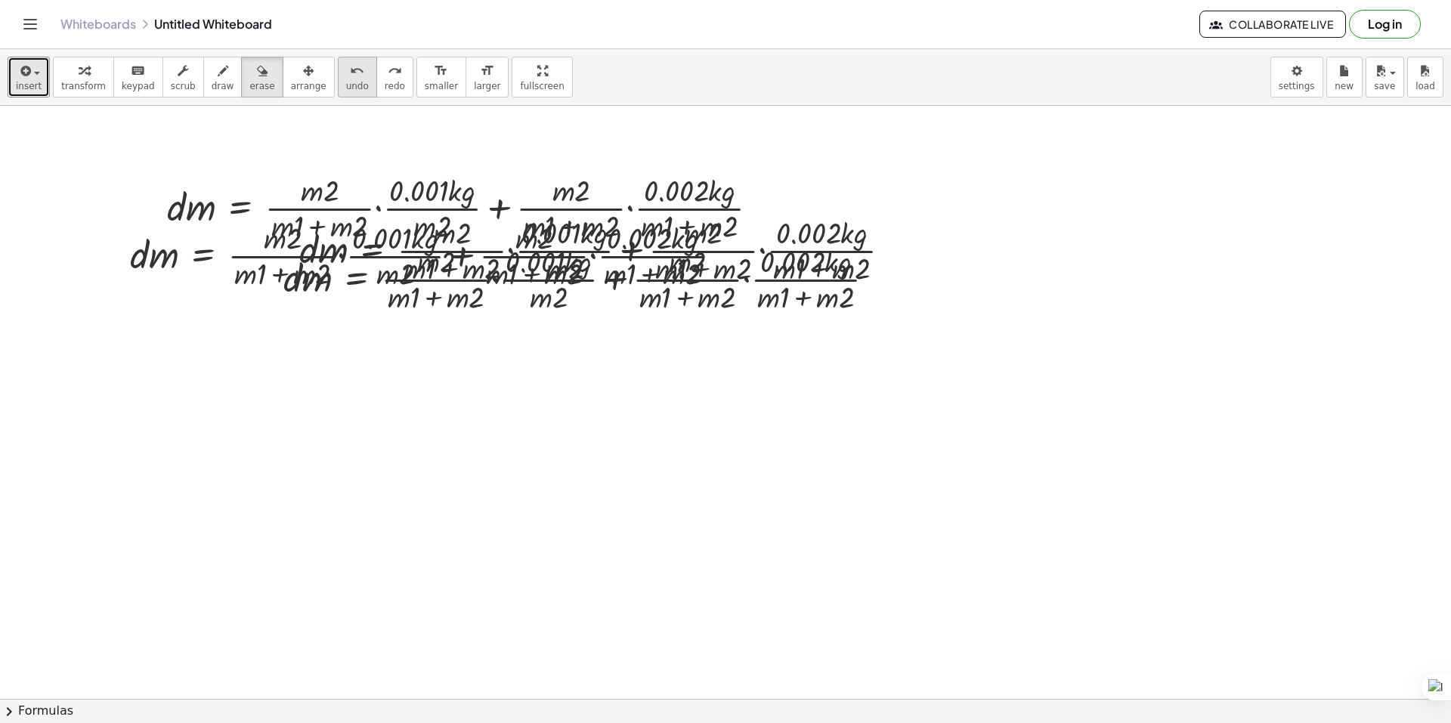
click at [342, 79] on button "undo undo" at bounding box center [357, 77] width 39 height 41
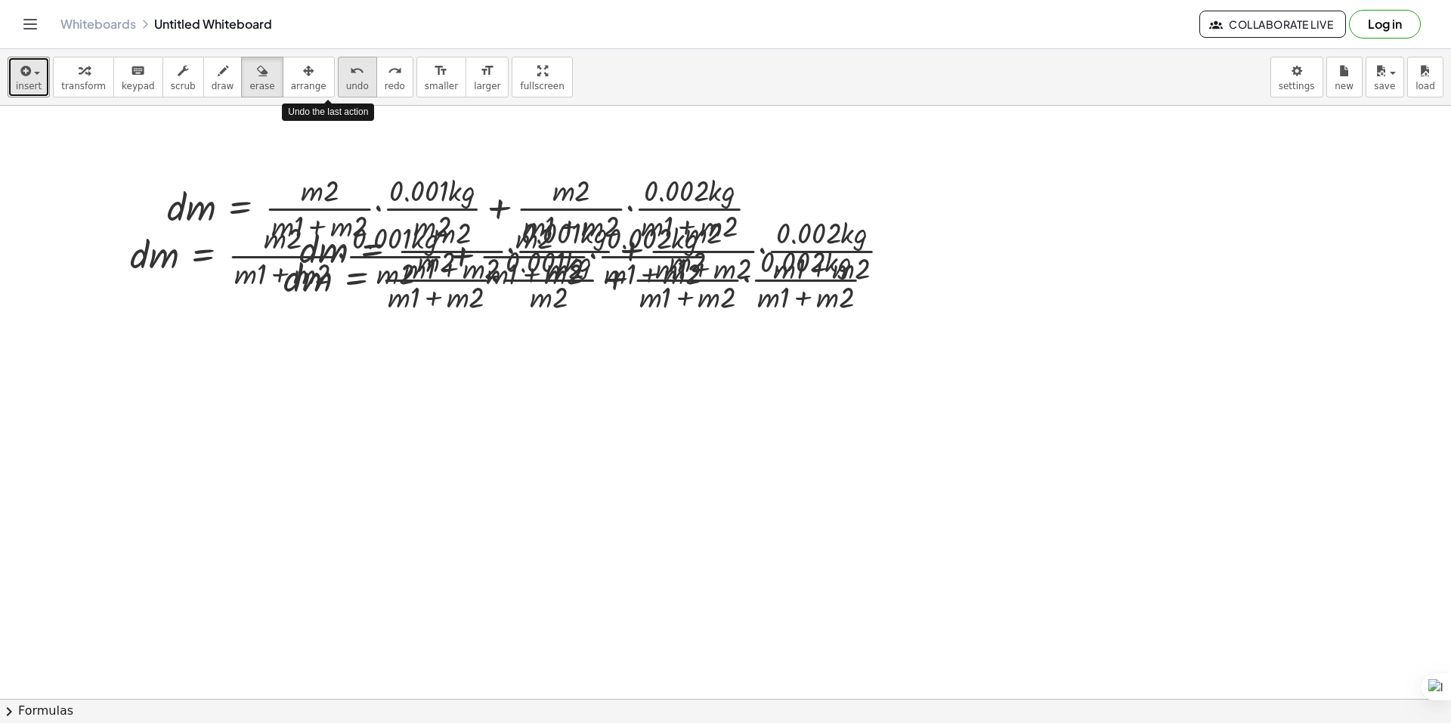
click at [342, 79] on button "undo undo" at bounding box center [357, 77] width 39 height 41
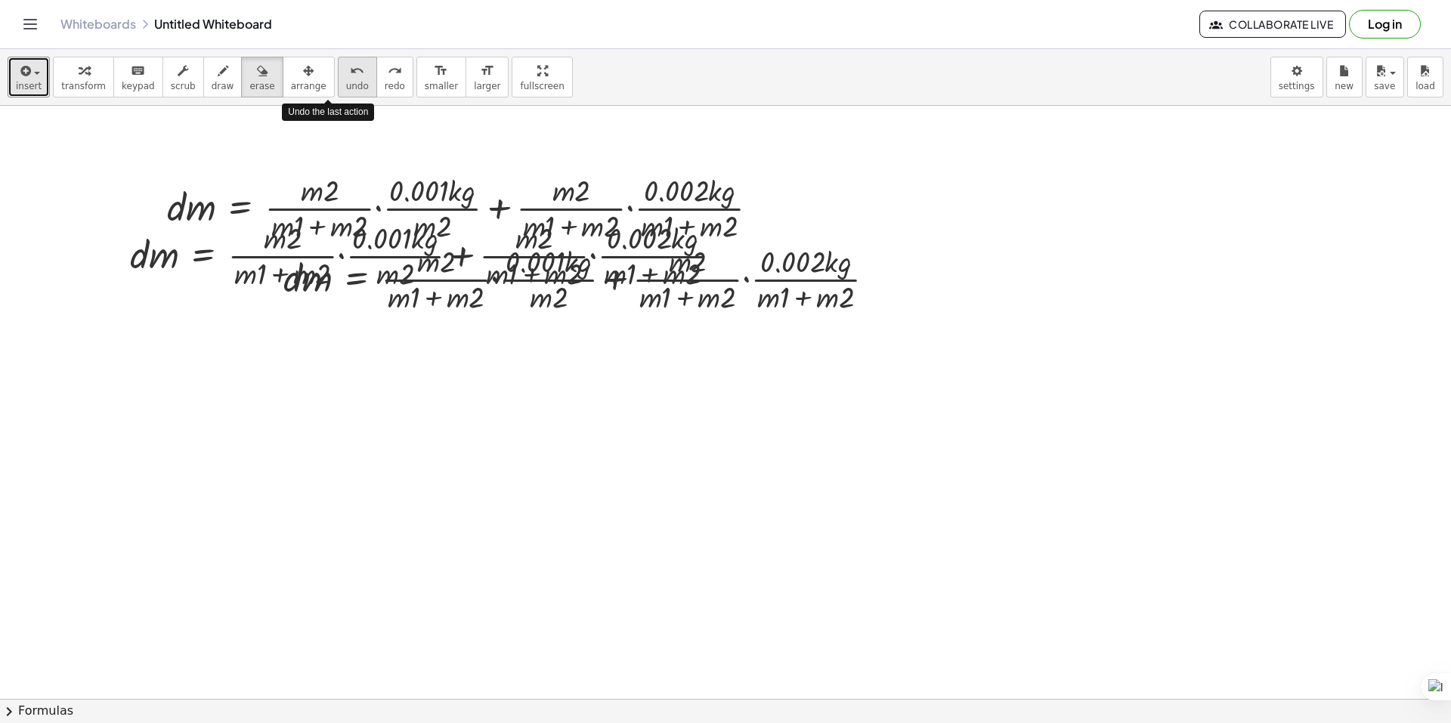
click at [342, 79] on button "undo undo" at bounding box center [357, 77] width 39 height 41
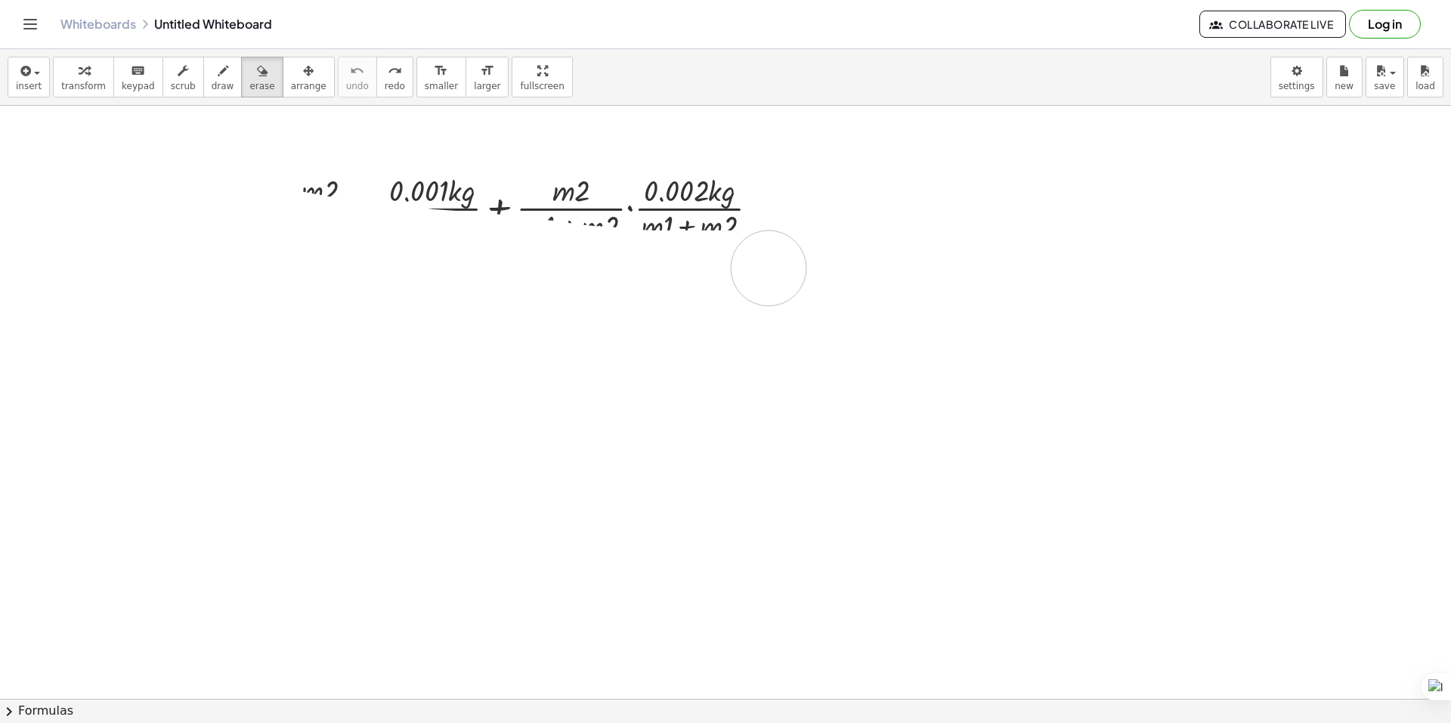
drag, startPoint x: 136, startPoint y: 163, endPoint x: 783, endPoint y: 261, distance: 654.3
click at [782, 266] on div at bounding box center [725, 597] width 1451 height 1285
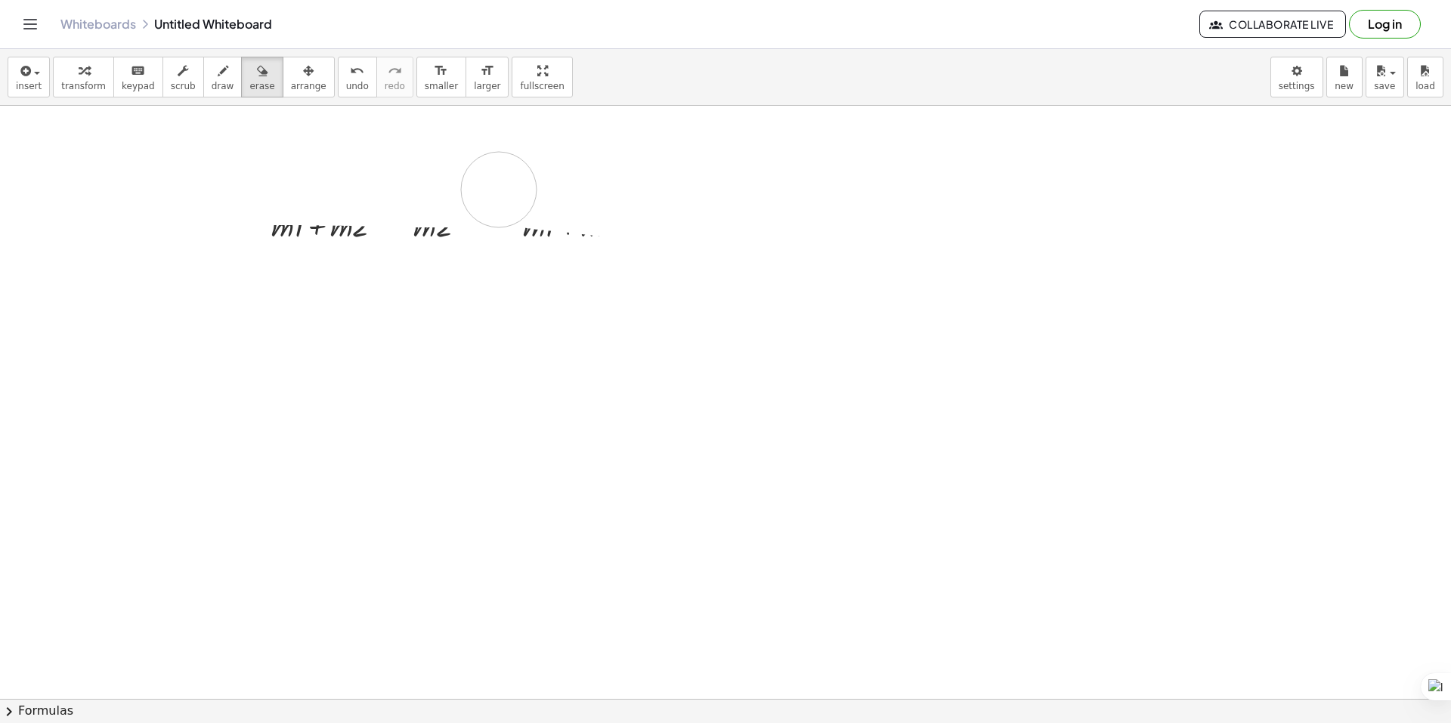
drag, startPoint x: 222, startPoint y: 181, endPoint x: 264, endPoint y: 214, distance: 52.8
click at [702, 181] on div at bounding box center [725, 597] width 1451 height 1285
drag, startPoint x: 264, startPoint y: 214, endPoint x: 250, endPoint y: 229, distance: 20.3
click at [226, 224] on div at bounding box center [725, 597] width 1451 height 1285
drag, startPoint x: 446, startPoint y: 223, endPoint x: 784, endPoint y: 231, distance: 337.9
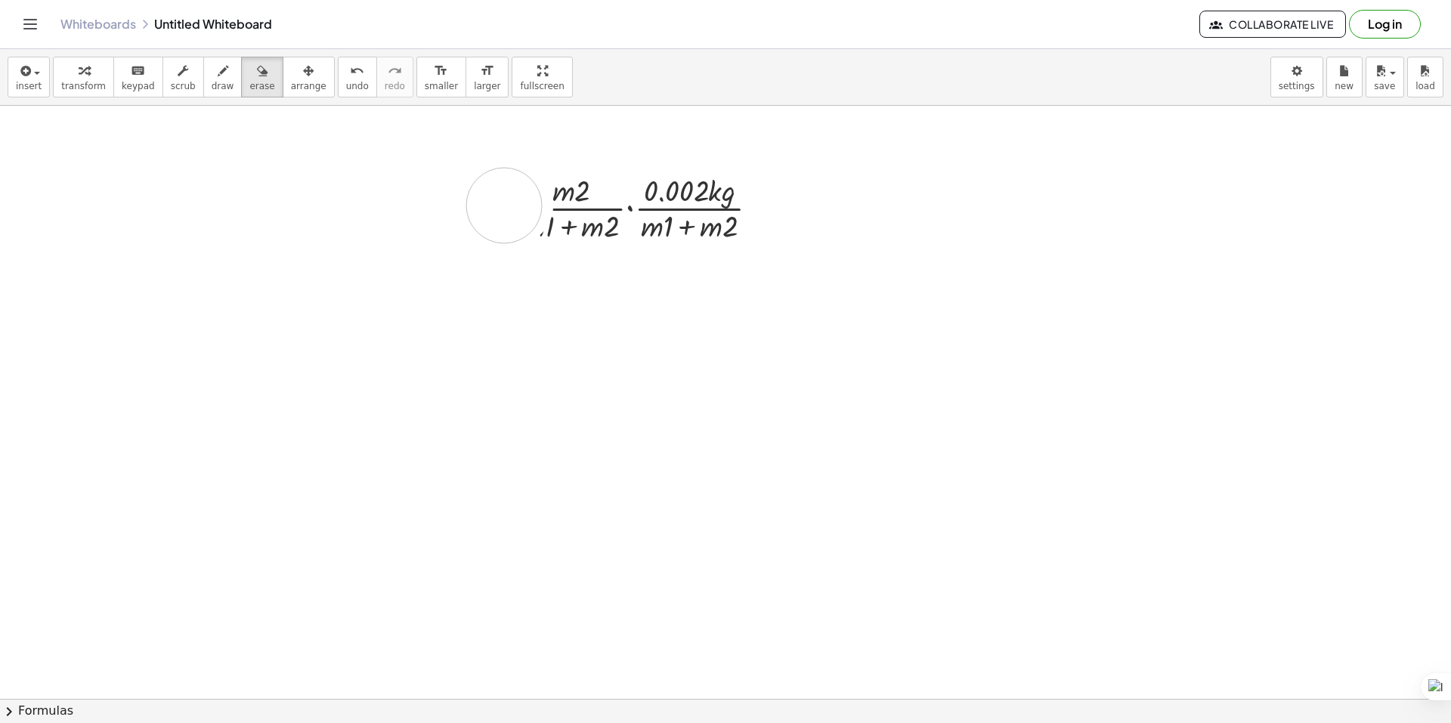
click at [779, 230] on div at bounding box center [725, 597] width 1451 height 1285
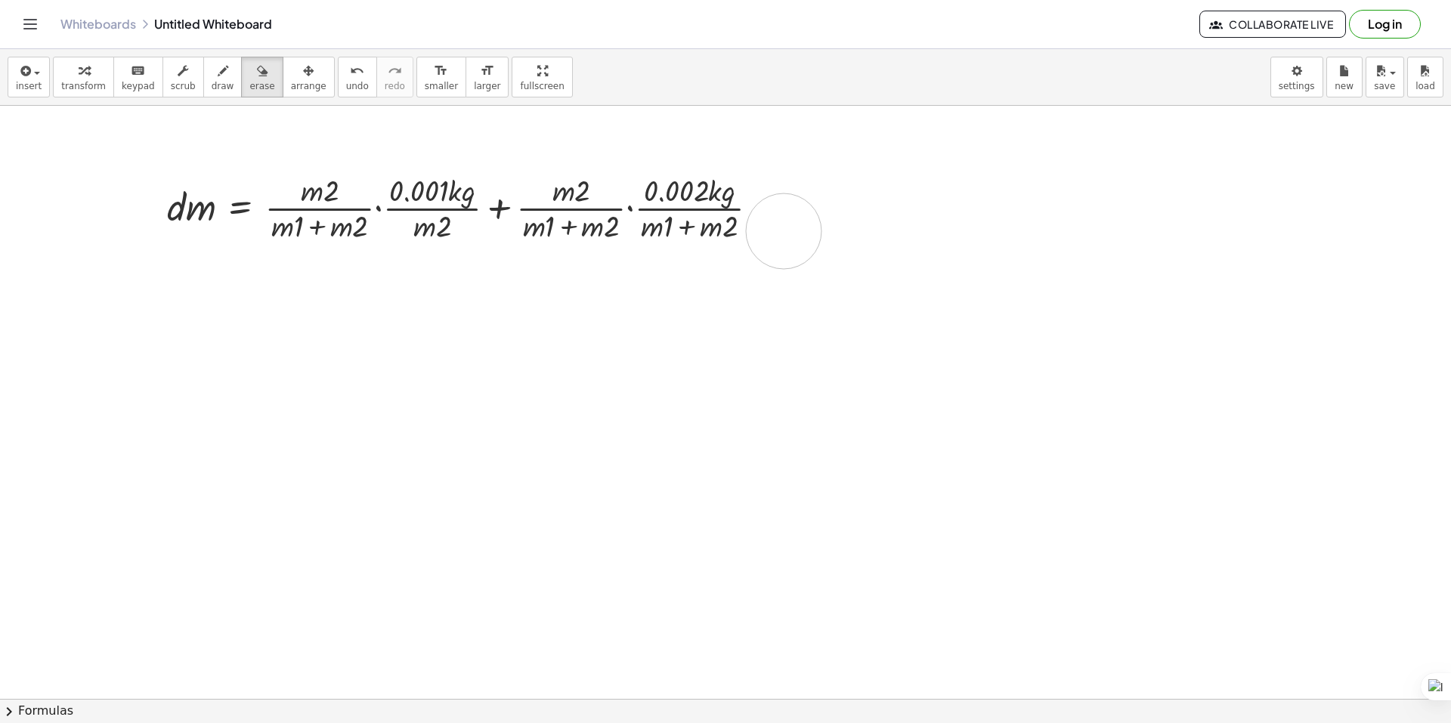
drag, startPoint x: 784, startPoint y: 231, endPoint x: 906, endPoint y: 204, distance: 125.4
click at [545, 230] on div at bounding box center [725, 597] width 1451 height 1285
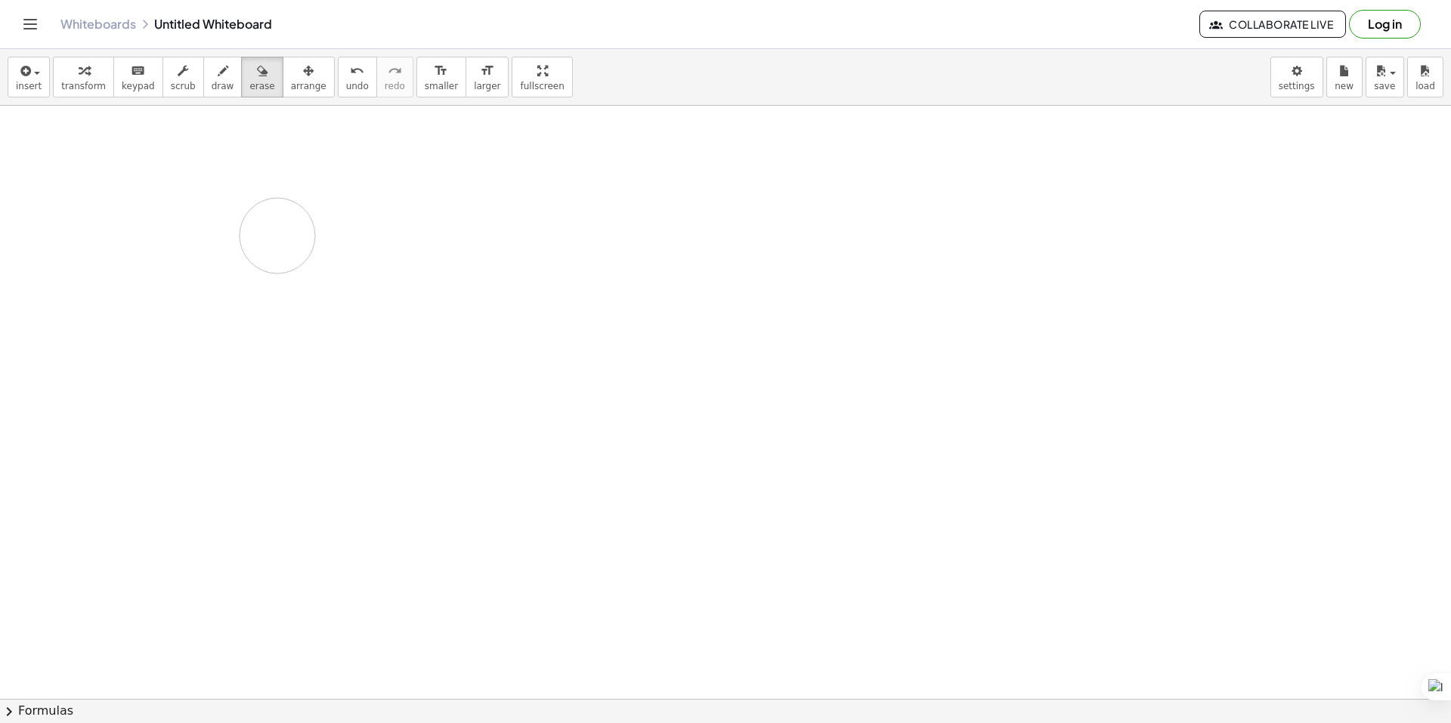
drag, startPoint x: 906, startPoint y: 204, endPoint x: 372, endPoint y: 167, distance: 535.6
click at [372, 167] on div at bounding box center [725, 597] width 1451 height 1285
drag, startPoint x: 562, startPoint y: 196, endPoint x: 191, endPoint y: 239, distance: 373.5
click at [184, 240] on div at bounding box center [725, 597] width 1451 height 1285
drag, startPoint x: 341, startPoint y: 205, endPoint x: 453, endPoint y: 218, distance: 112.7
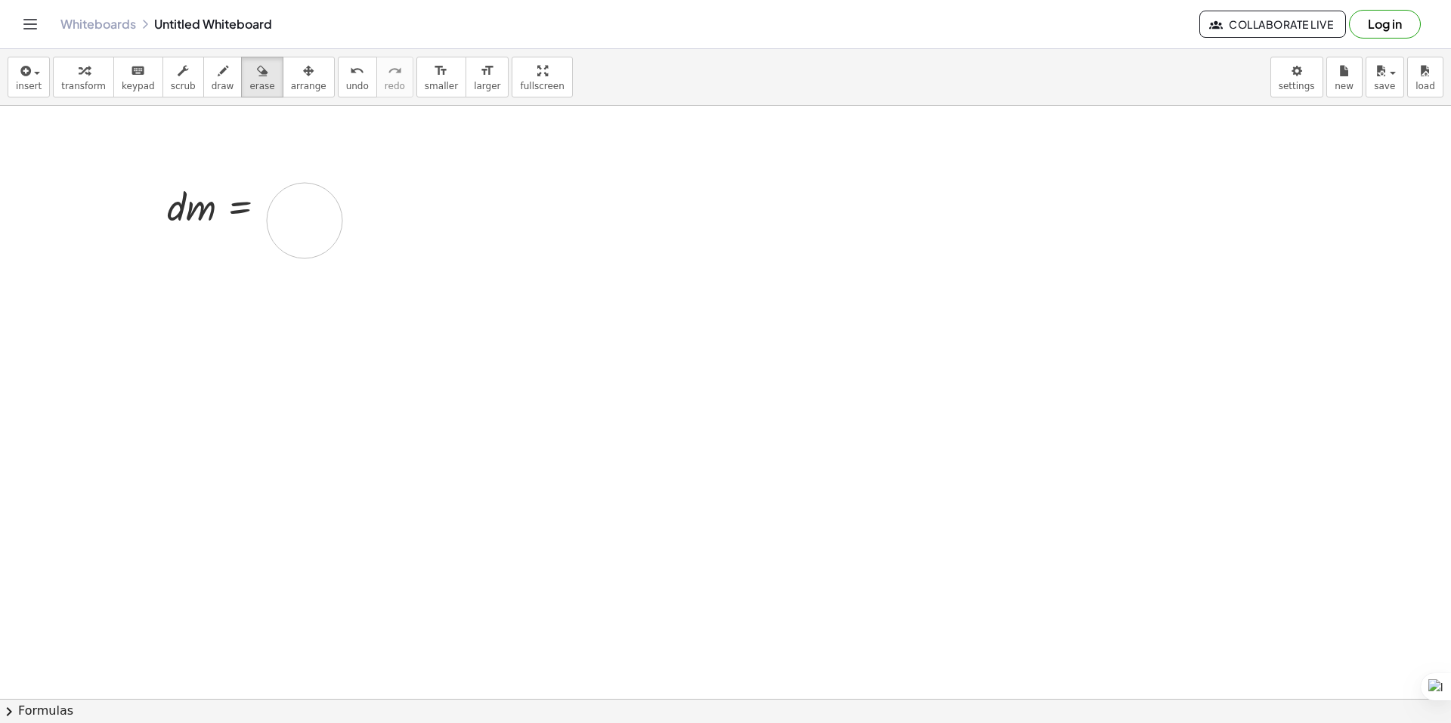
click at [339, 219] on div at bounding box center [725, 597] width 1451 height 1285
drag, startPoint x: 287, startPoint y: 214, endPoint x: 498, endPoint y: 234, distance: 211.8
click at [420, 218] on div at bounding box center [725, 597] width 1451 height 1285
drag, startPoint x: 551, startPoint y: 233, endPoint x: 433, endPoint y: 212, distance: 119.8
click at [433, 212] on div at bounding box center [725, 597] width 1451 height 1285
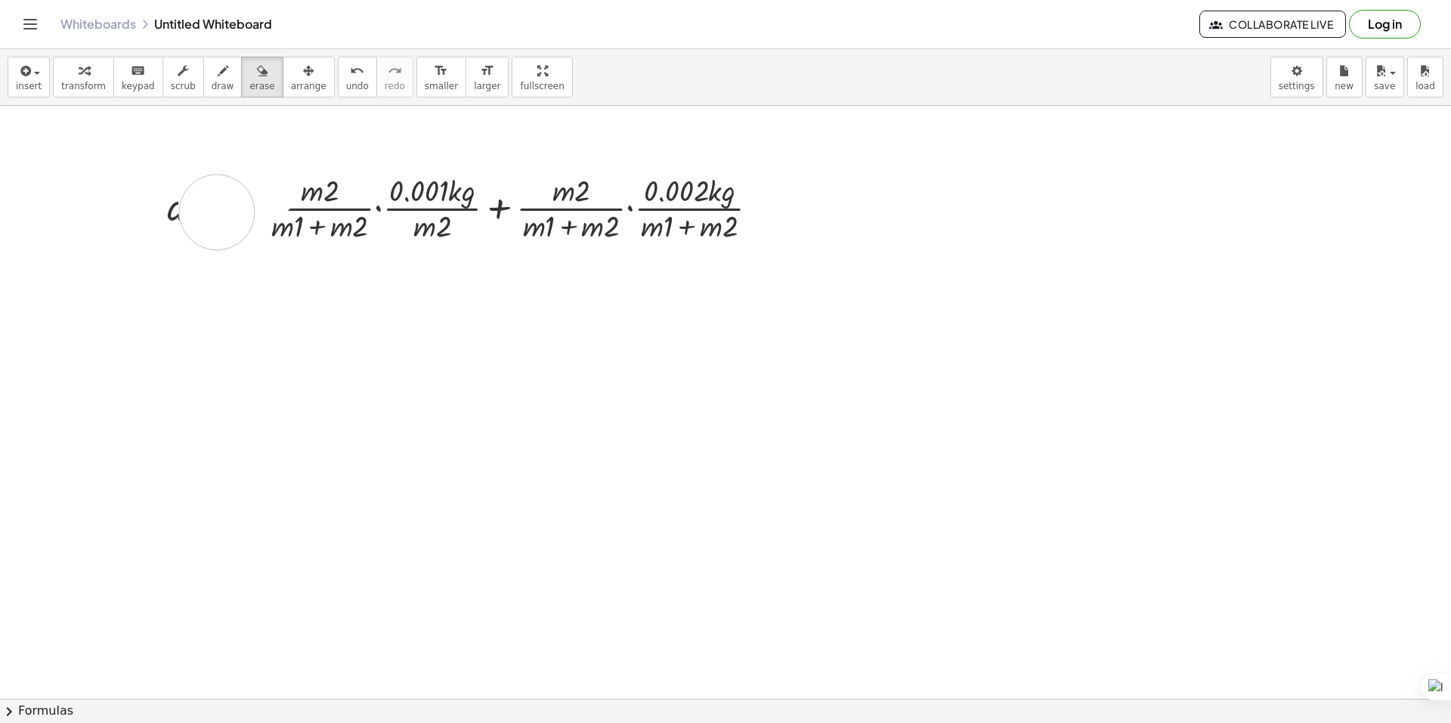
drag, startPoint x: 266, startPoint y: 180, endPoint x: 181, endPoint y: 203, distance: 88.6
click at [167, 209] on div at bounding box center [725, 597] width 1451 height 1285
click at [26, 85] on span "insert" at bounding box center [29, 86] width 26 height 11
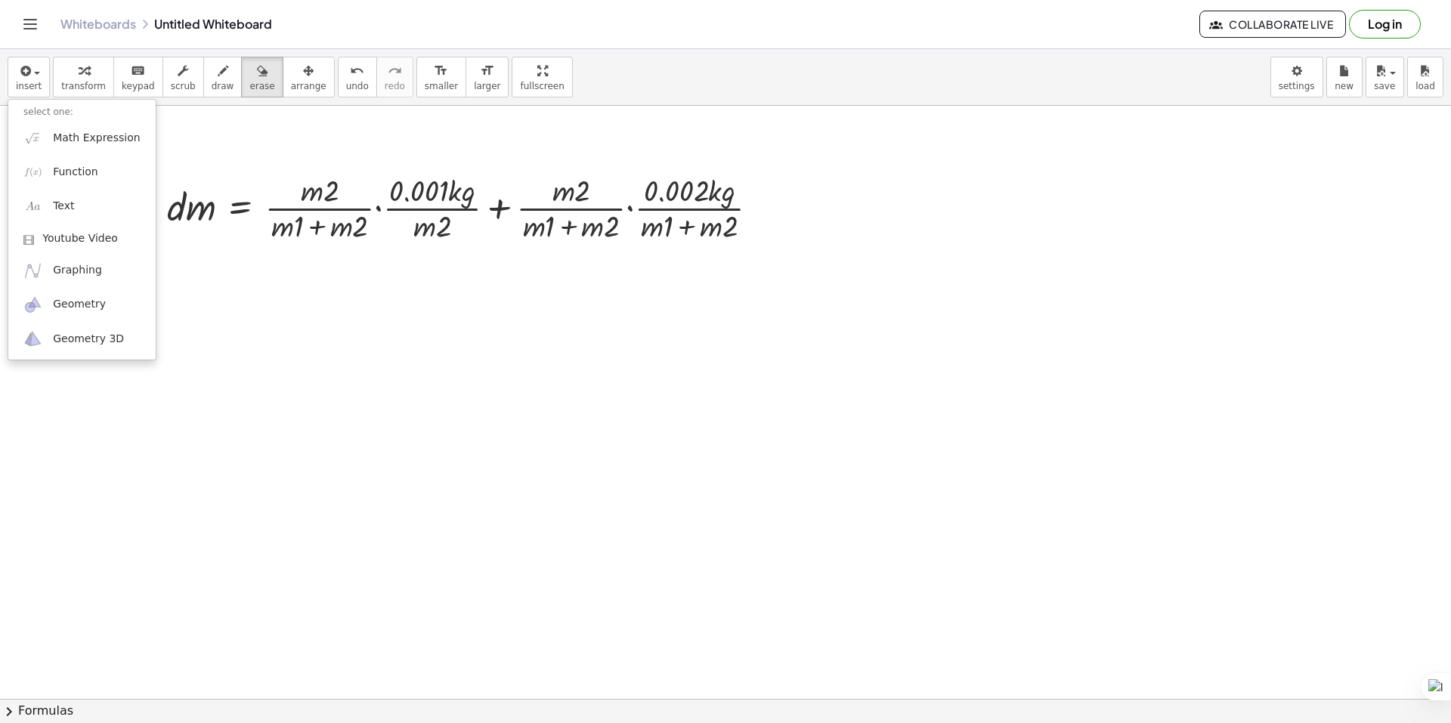
click at [35, 26] on icon "Toggle navigation" at bounding box center [30, 24] width 18 height 18
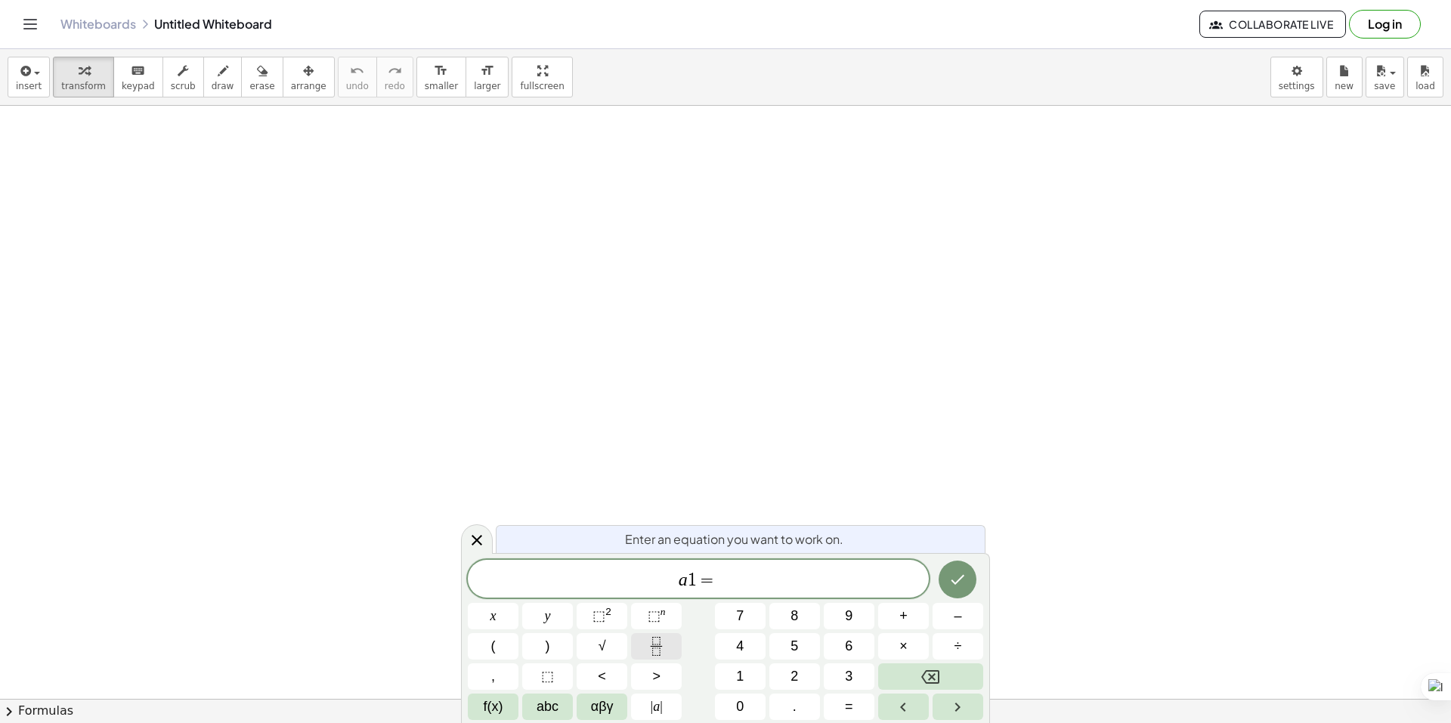
click at [656, 648] on icon "Fraction" at bounding box center [656, 646] width 19 height 19
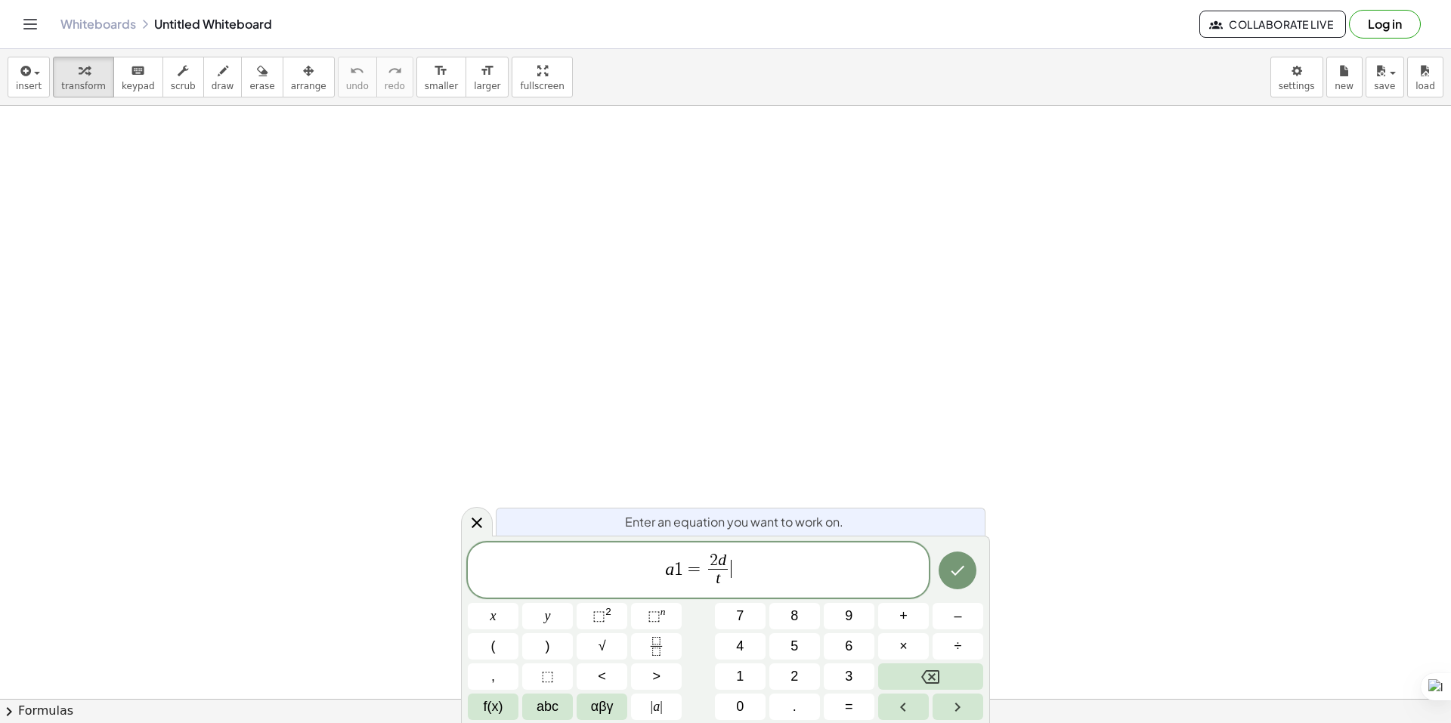
click at [736, 565] on span "a 1 = 2 d t ​ ​" at bounding box center [698, 572] width 461 height 40
click at [973, 568] on button "Done" at bounding box center [958, 571] width 38 height 38
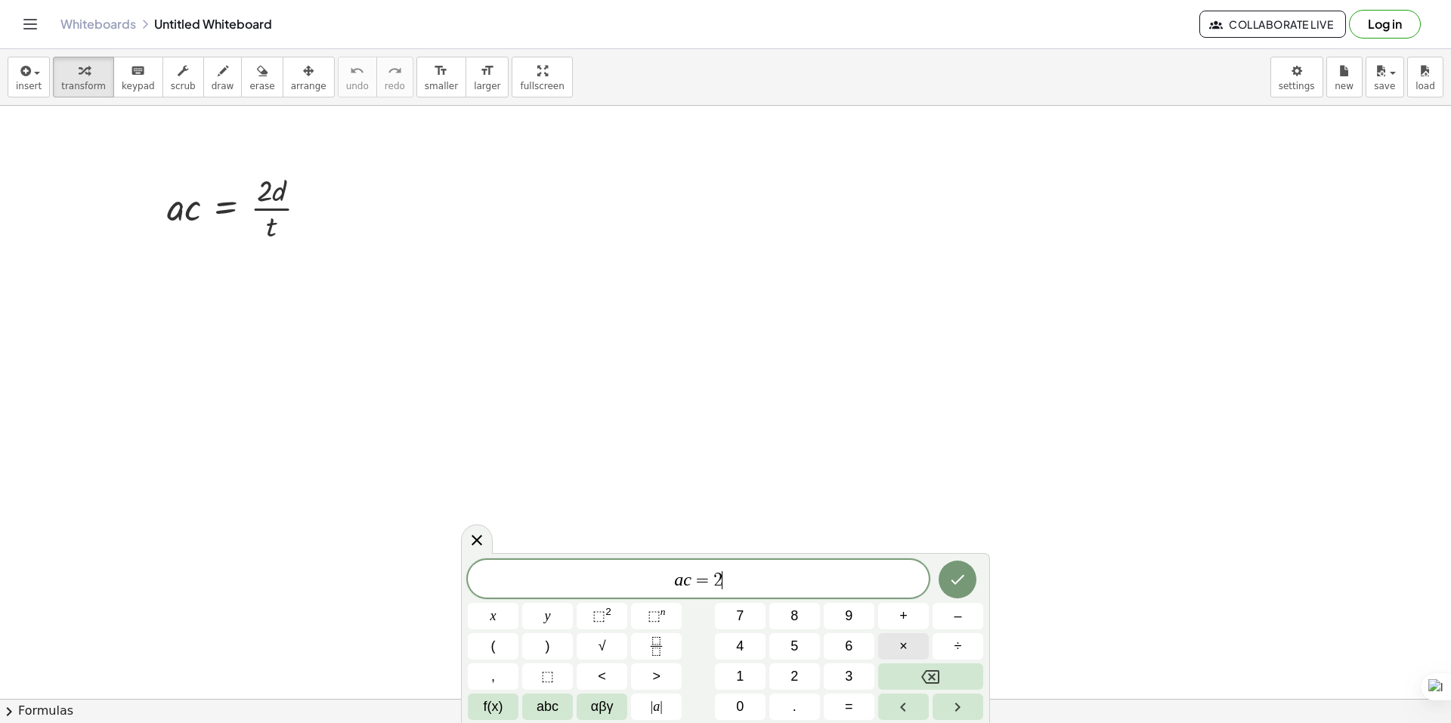
click at [914, 637] on button "×" at bounding box center [903, 646] width 51 height 26
click at [651, 649] on icon "Fraction" at bounding box center [656, 646] width 19 height 19
click at [707, 576] on span "·" at bounding box center [711, 580] width 11 height 18
click at [715, 580] on span "a c = 2 ​ · 1 m" at bounding box center [698, 580] width 461 height 21
click at [737, 583] on span "a c = 2 1 m ​" at bounding box center [698, 580] width 461 height 21
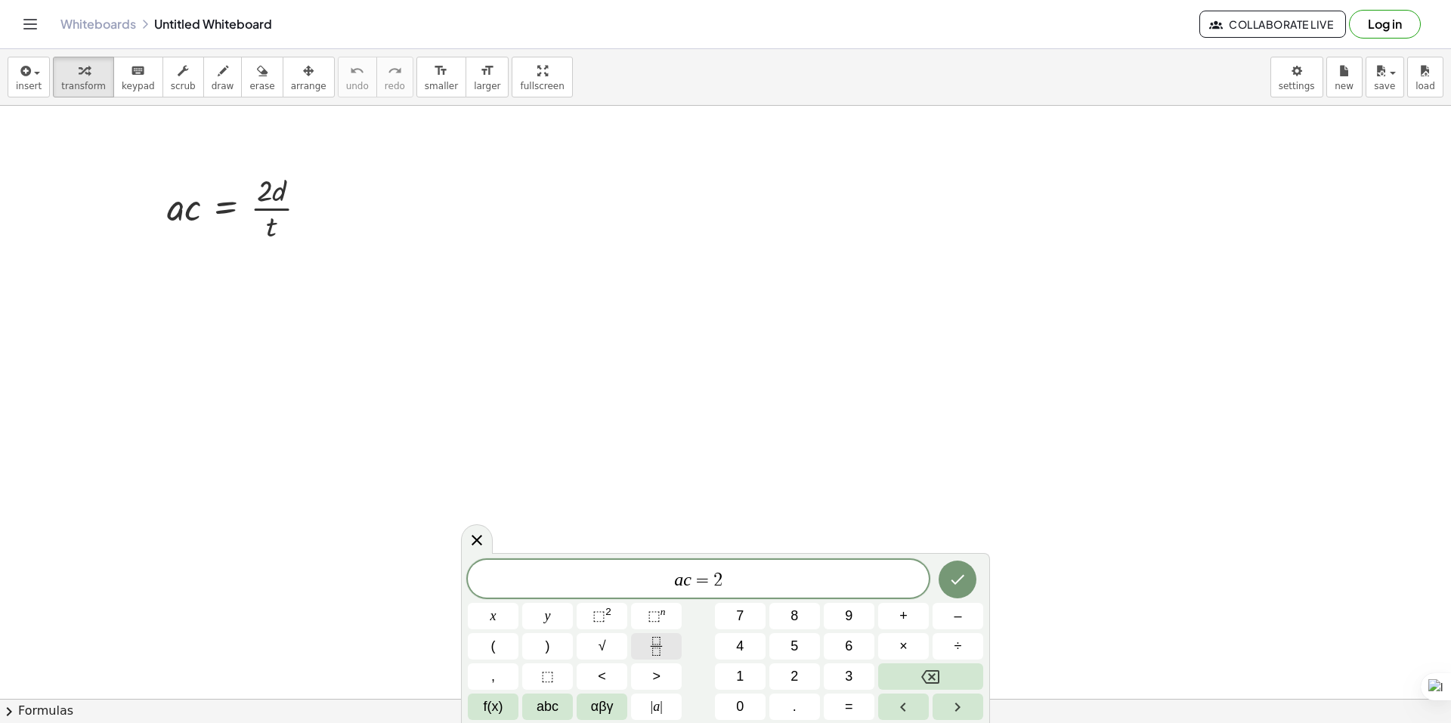
click at [648, 641] on icon "Fraction" at bounding box center [656, 646] width 19 height 19
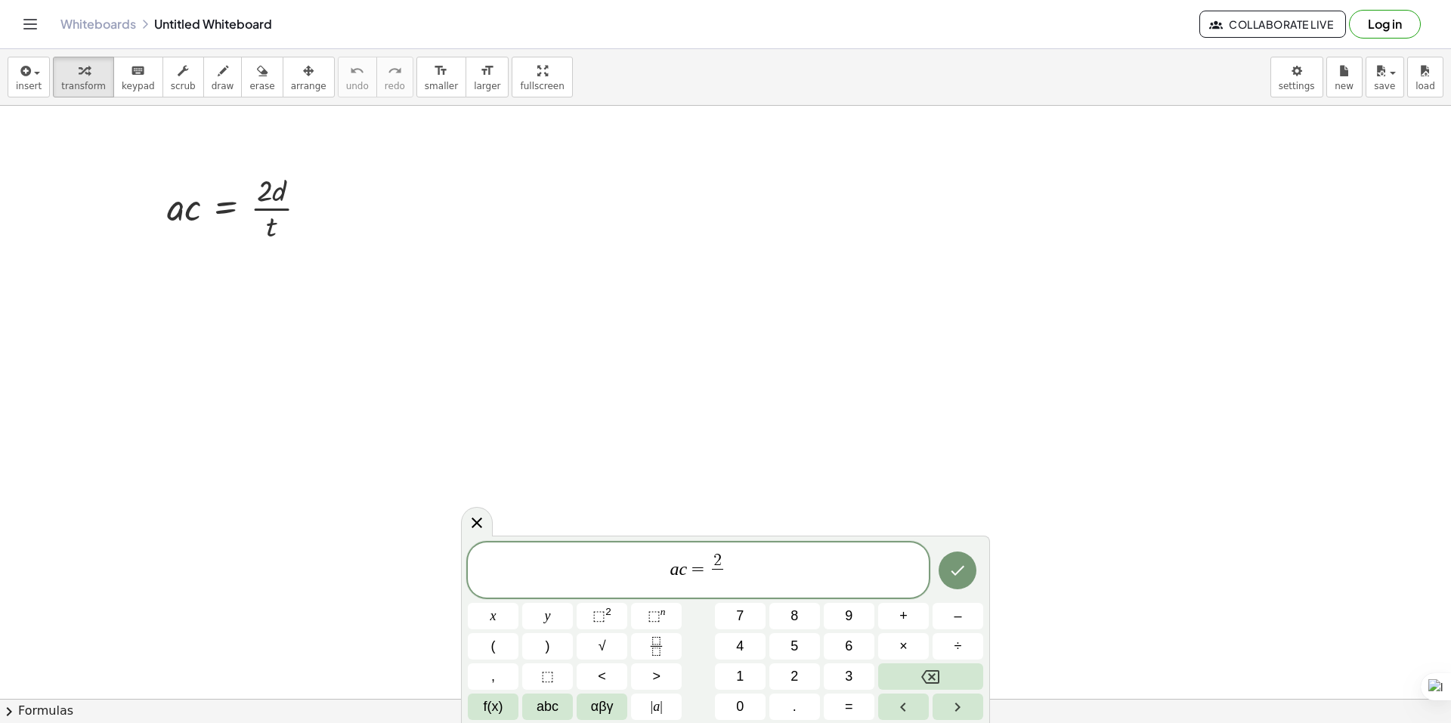
click at [728, 568] on span "a c = 2 ​ ​" at bounding box center [698, 572] width 461 height 40
click at [725, 558] on span "2 ​" at bounding box center [718, 571] width 18 height 37
click at [722, 557] on span "2 ​" at bounding box center [717, 561] width 11 height 17
click at [904, 645] on span "×" at bounding box center [903, 646] width 8 height 20
click at [732, 589] on span "a c = 2 · 1 m ​ ​" at bounding box center [698, 572] width 461 height 40
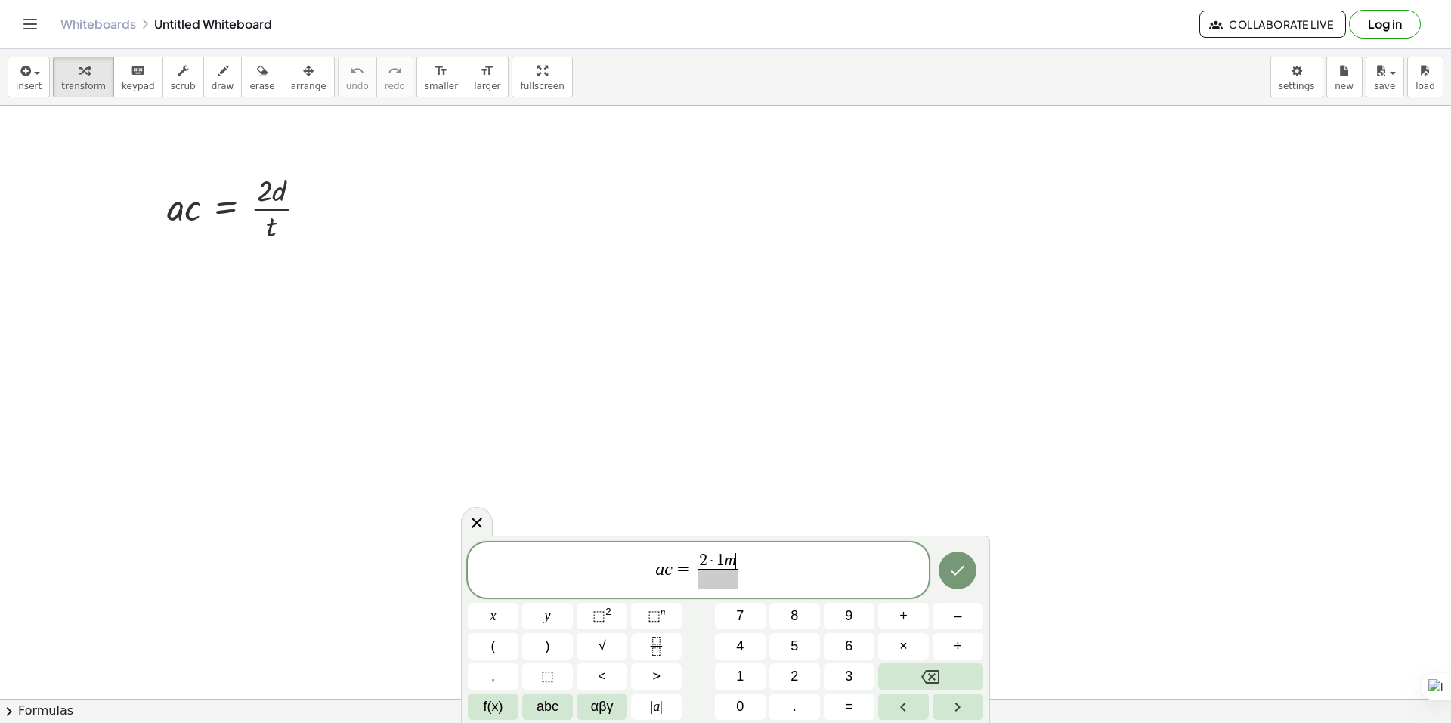
click at [729, 586] on span at bounding box center [718, 579] width 41 height 20
click at [600, 618] on span "⬚" at bounding box center [598, 615] width 13 height 15
click at [759, 575] on span "a c = 2 · 1 m 3 . 4 s 2 ​ ​" at bounding box center [698, 567] width 461 height 47
click at [961, 561] on icon "Done" at bounding box center [957, 567] width 18 height 18
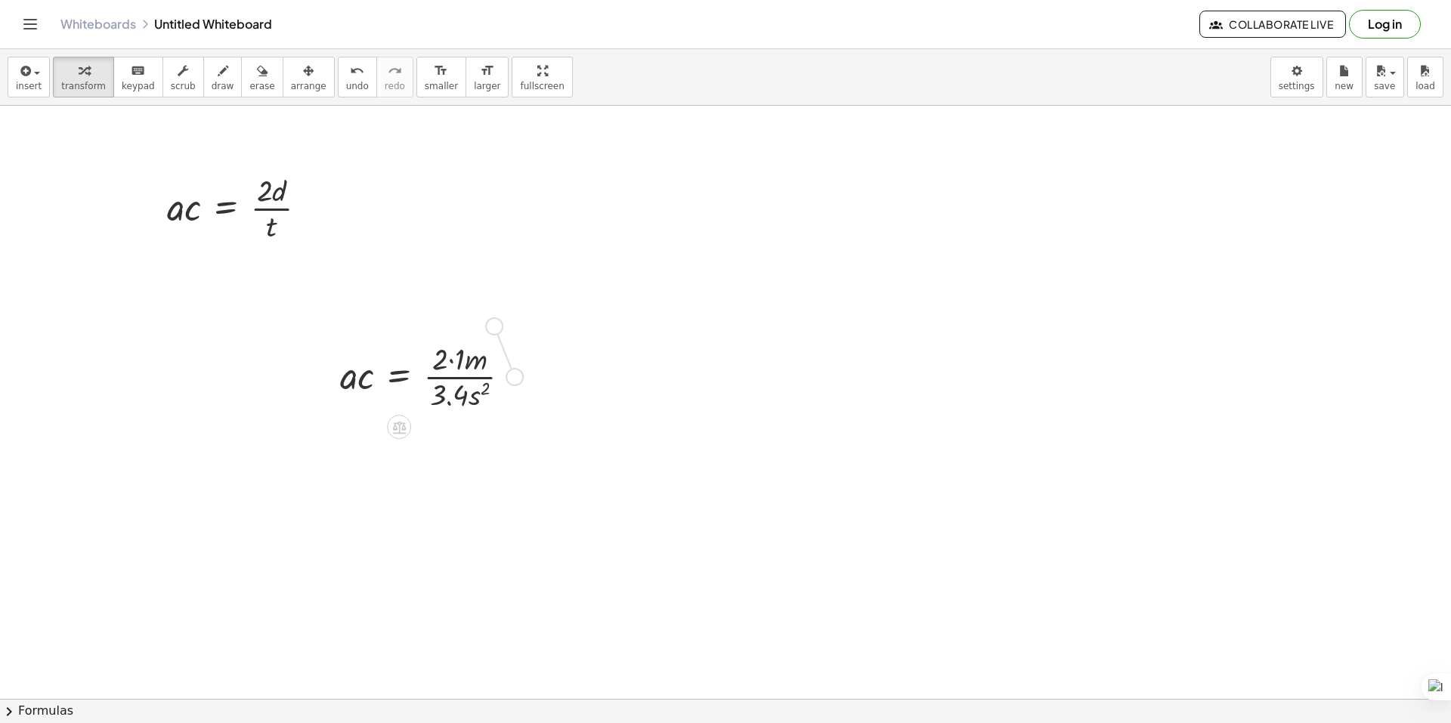
drag, startPoint x: 515, startPoint y: 380, endPoint x: 491, endPoint y: 322, distance: 62.7
drag, startPoint x: 518, startPoint y: 380, endPoint x: 295, endPoint y: 301, distance: 235.9
drag, startPoint x: 289, startPoint y: 297, endPoint x: 323, endPoint y: 286, distance: 35.8
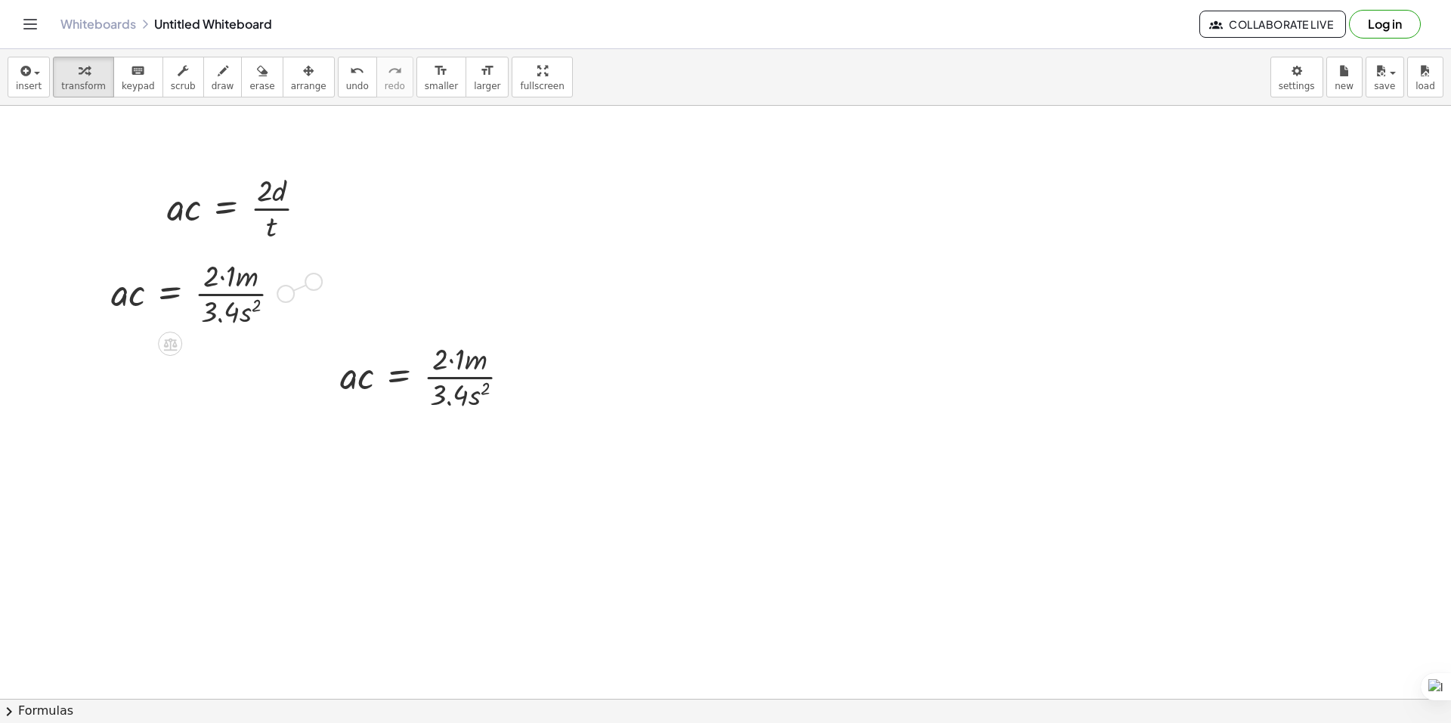
drag, startPoint x: 304, startPoint y: 280, endPoint x: 317, endPoint y: 280, distance: 12.8
click at [186, 275] on div "· a · c = · 2 · 1 · m · 3.4 · s 2" at bounding box center [186, 275] width 0 height 0
drag, startPoint x: 317, startPoint y: 276, endPoint x: 343, endPoint y: 276, distance: 26.5
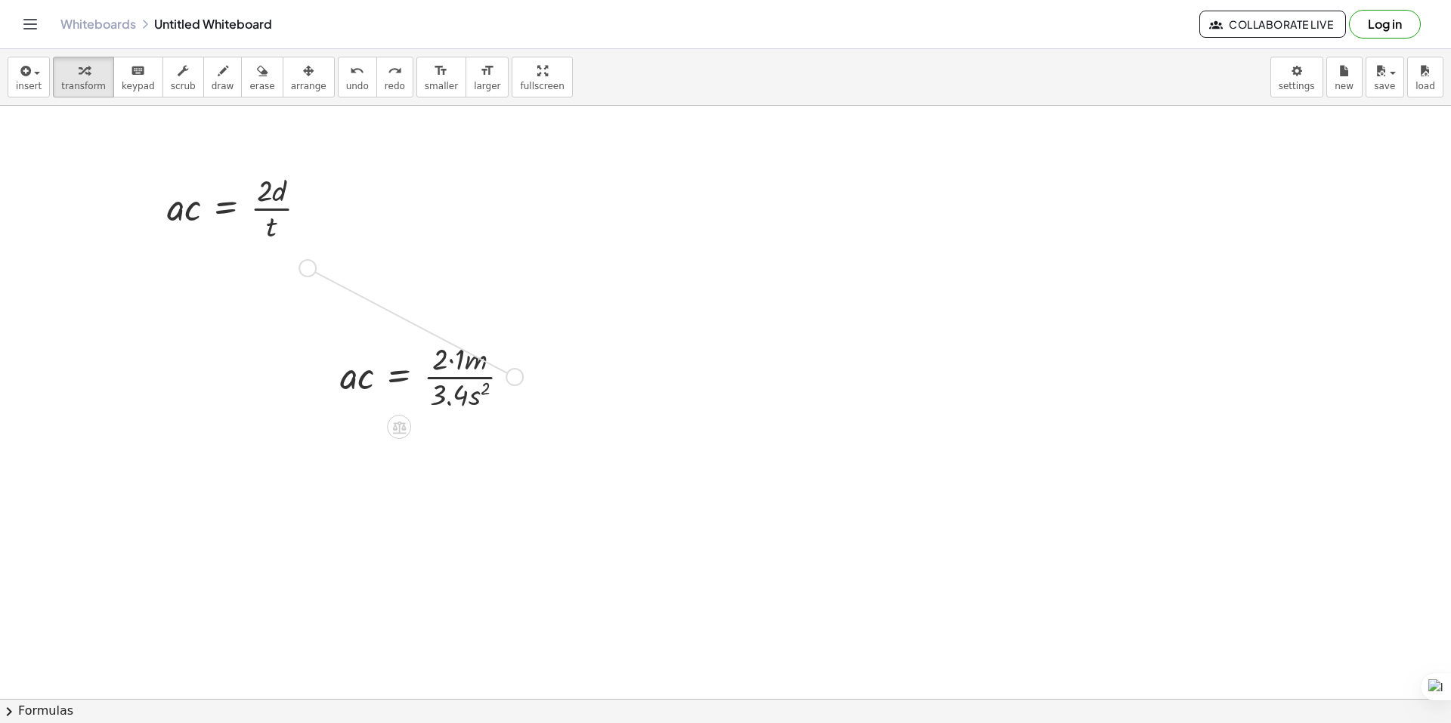
drag, startPoint x: 513, startPoint y: 381, endPoint x: 155, endPoint y: 273, distance: 374.2
drag, startPoint x: 401, startPoint y: 427, endPoint x: 484, endPoint y: 467, distance: 92.3
click at [444, 367] on div at bounding box center [431, 376] width 197 height 76
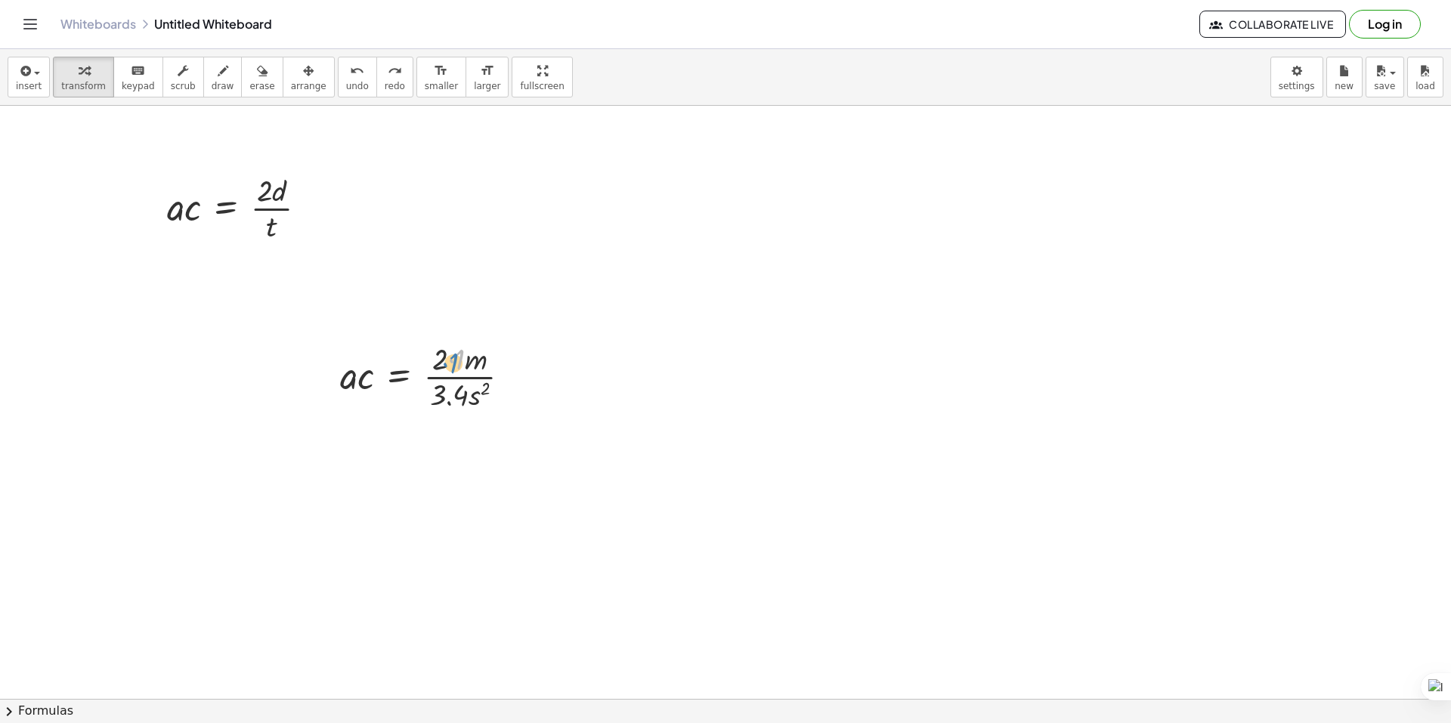
click at [460, 367] on div at bounding box center [431, 376] width 197 height 76
click at [460, 378] on div at bounding box center [431, 376] width 197 height 76
drag, startPoint x: 277, startPoint y: 328, endPoint x: 540, endPoint y: 415, distance: 277.0
click at [405, 424] on icon at bounding box center [399, 427] width 14 height 13
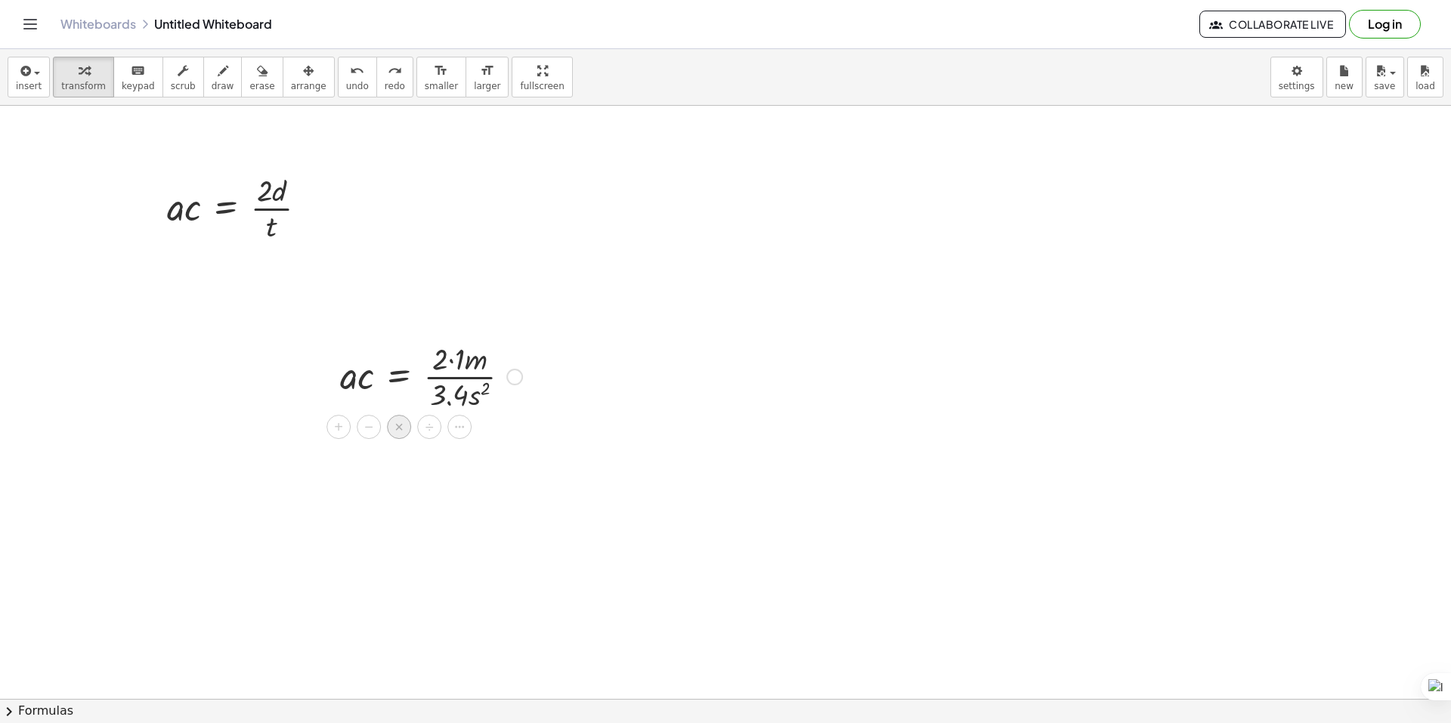
click at [395, 428] on span "×" at bounding box center [398, 427] width 9 height 22
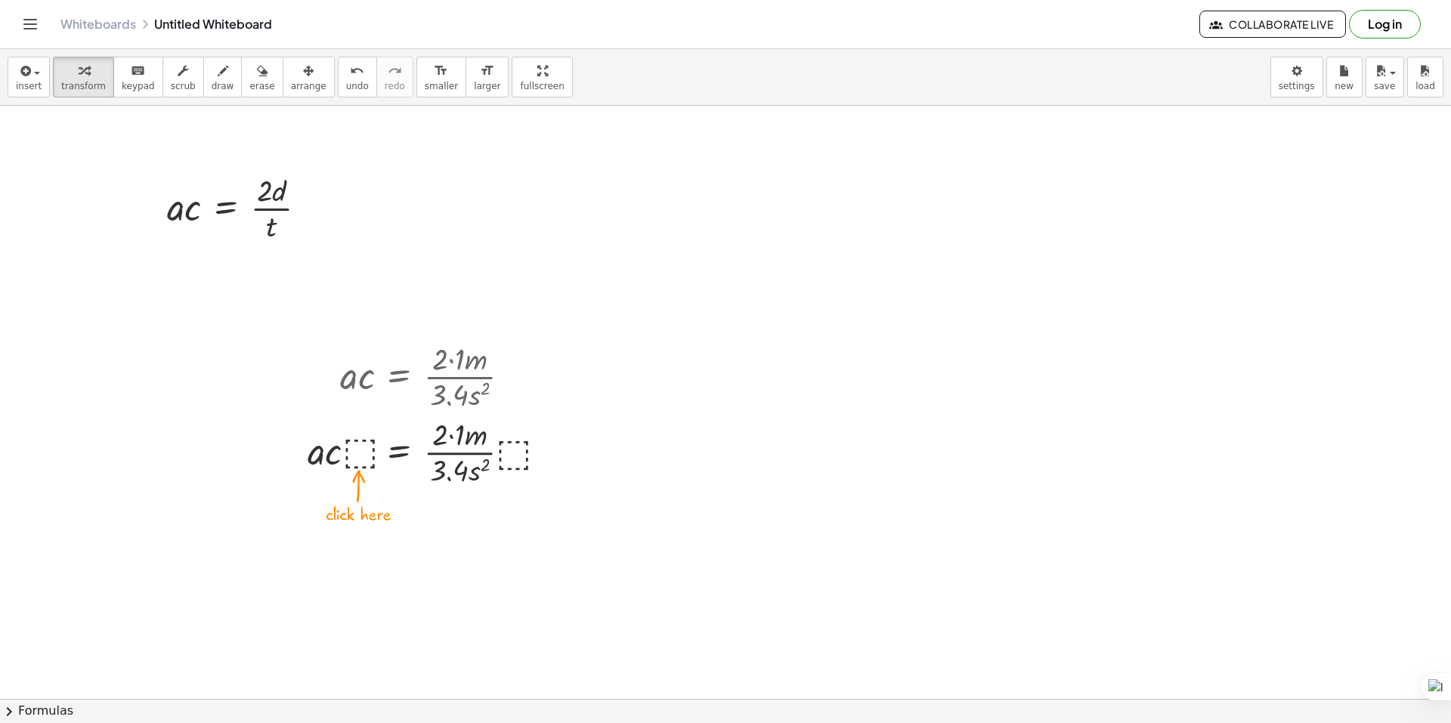
click at [465, 375] on div at bounding box center [431, 376] width 197 height 76
click at [463, 373] on div at bounding box center [431, 376] width 197 height 76
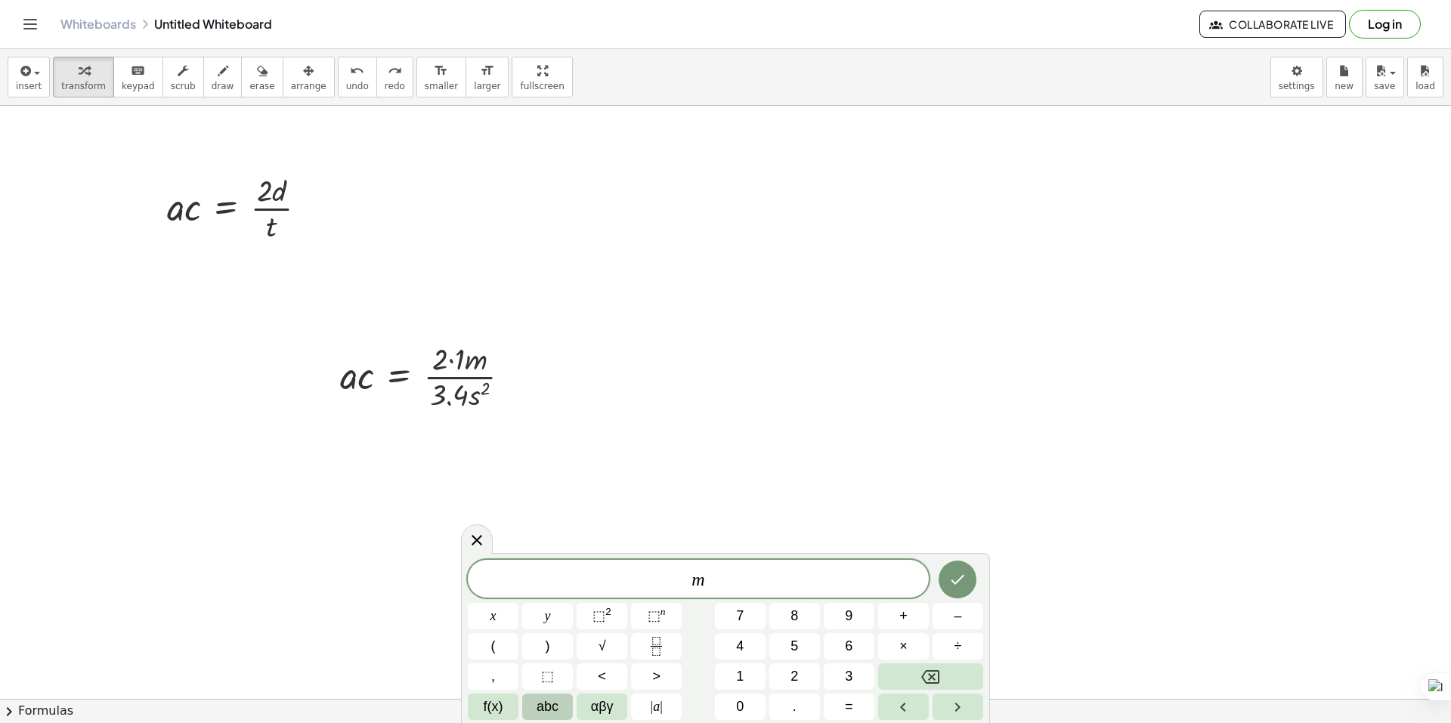
click at [562, 706] on button "abc" at bounding box center [547, 707] width 51 height 26
click at [954, 671] on button "/" at bounding box center [963, 677] width 39 height 26
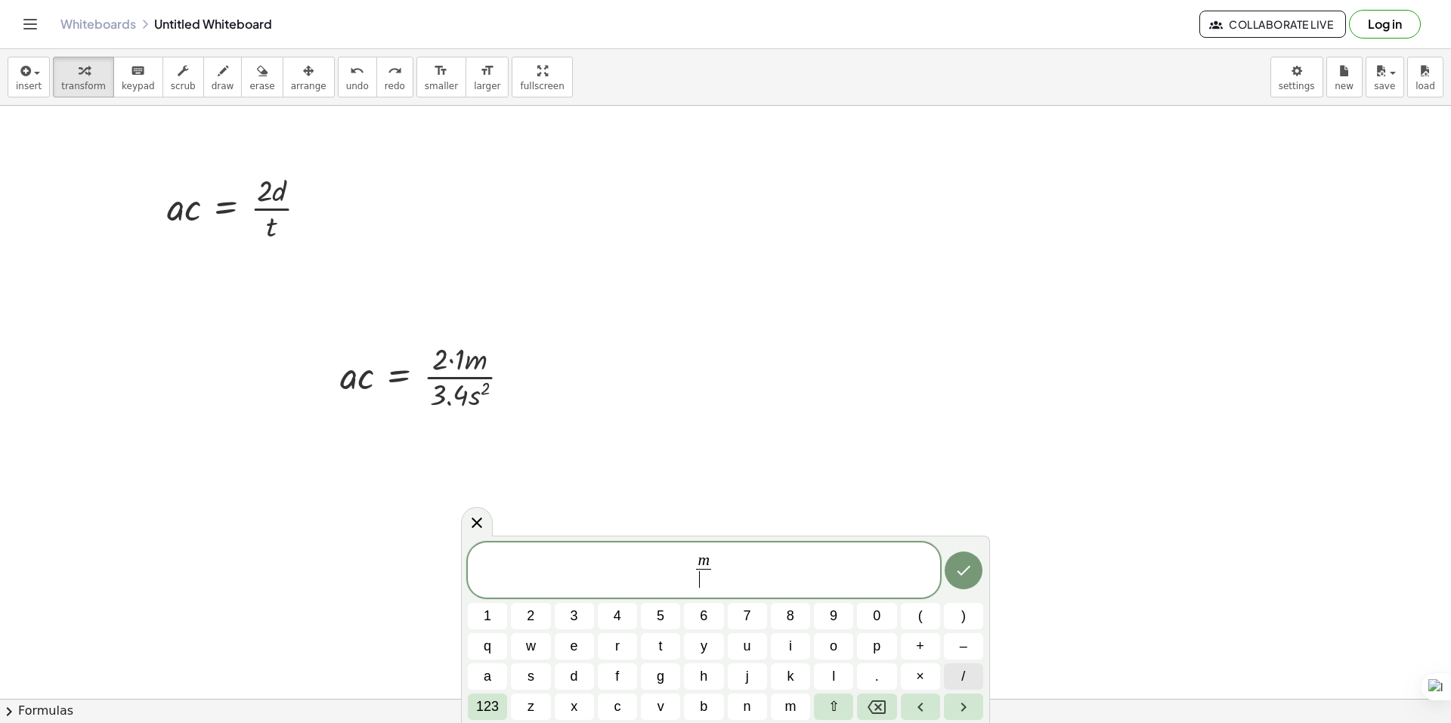
click at [952, 673] on button "/" at bounding box center [963, 677] width 39 height 26
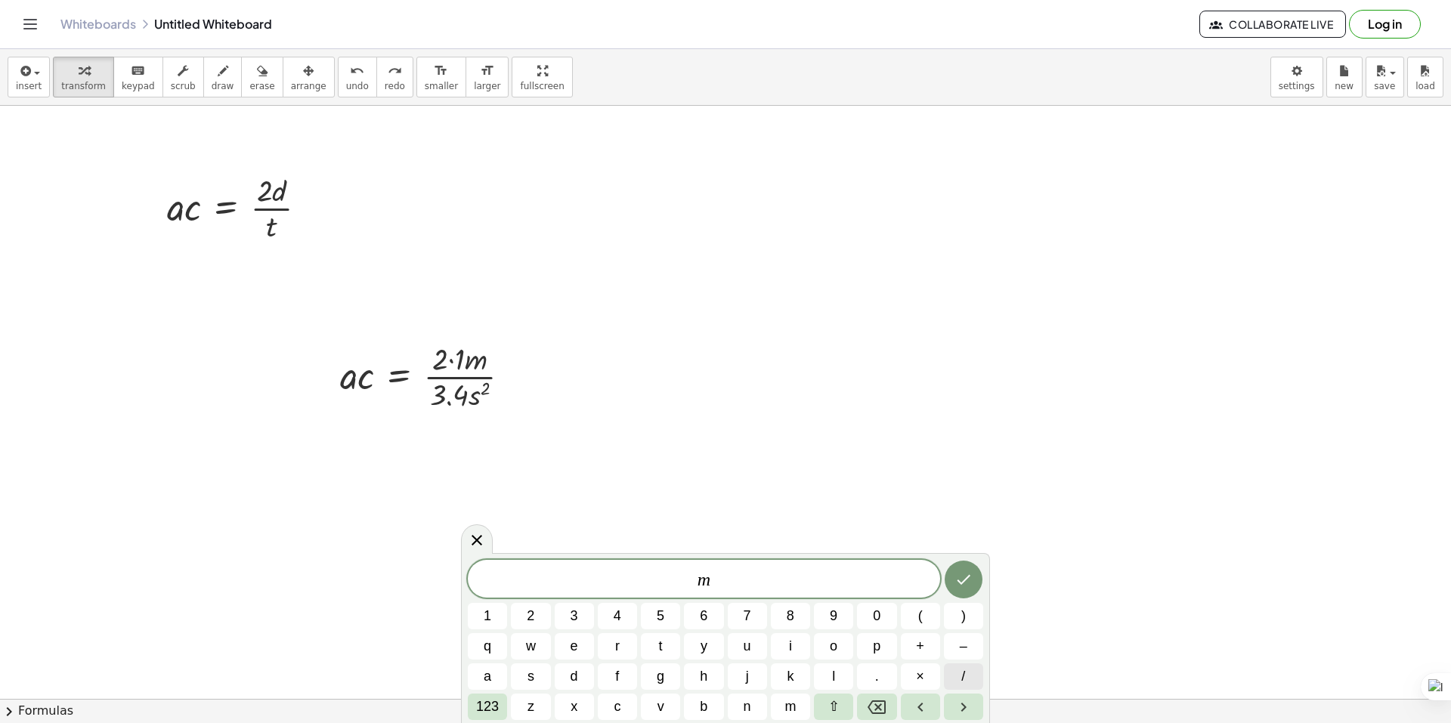
click at [954, 679] on button "/" at bounding box center [963, 677] width 39 height 26
click at [842, 672] on button "l" at bounding box center [833, 677] width 39 height 26
click at [710, 578] on var "s" at bounding box center [713, 580] width 7 height 20
click at [837, 685] on button "l" at bounding box center [833, 677] width 39 height 26
click at [799, 704] on button "m" at bounding box center [790, 707] width 39 height 26
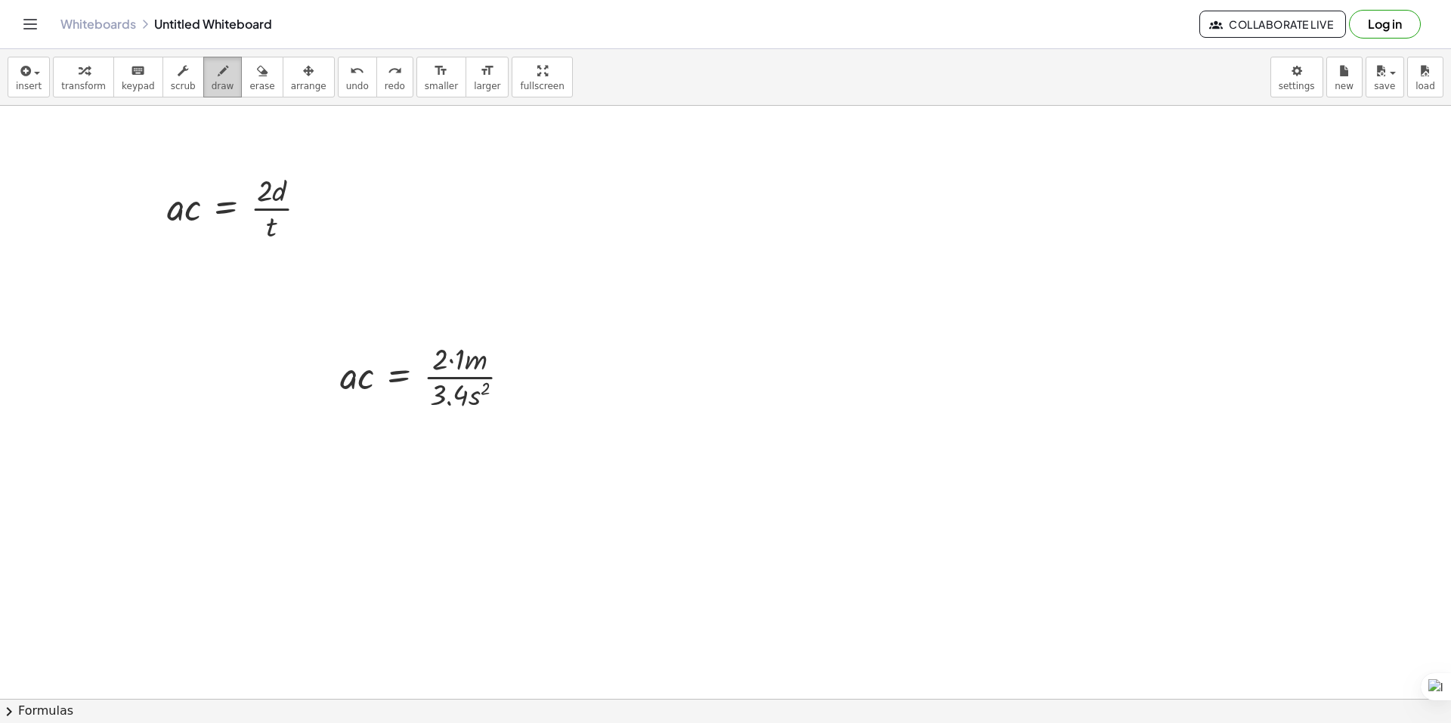
click at [212, 81] on span "draw" at bounding box center [223, 86] width 23 height 11
drag, startPoint x: 527, startPoint y: 354, endPoint x: 512, endPoint y: 405, distance: 53.6
click at [249, 90] on span "erase" at bounding box center [261, 86] width 25 height 11
drag, startPoint x: 526, startPoint y: 354, endPoint x: 517, endPoint y: 382, distance: 28.7
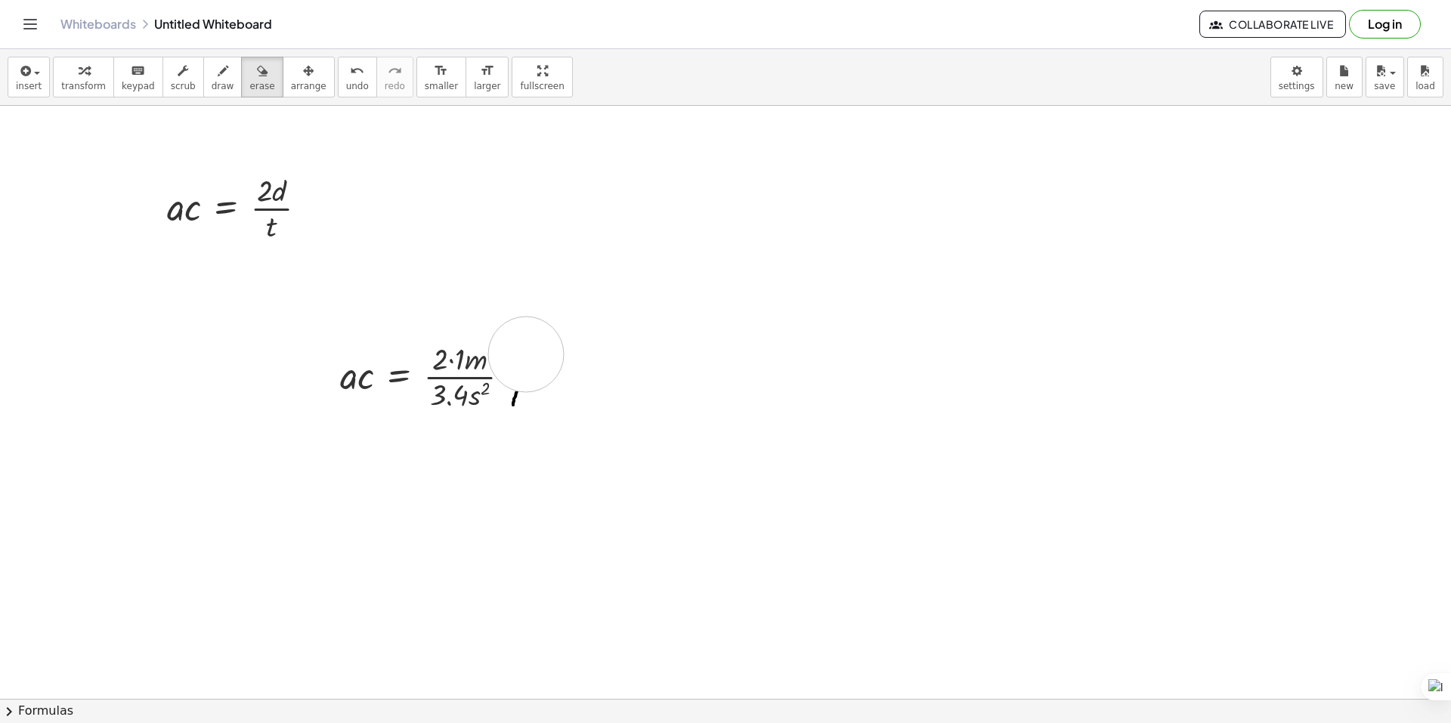
click at [122, 66] on div "keyboard" at bounding box center [138, 70] width 33 height 18
click at [89, 85] on span "transform" at bounding box center [83, 86] width 45 height 11
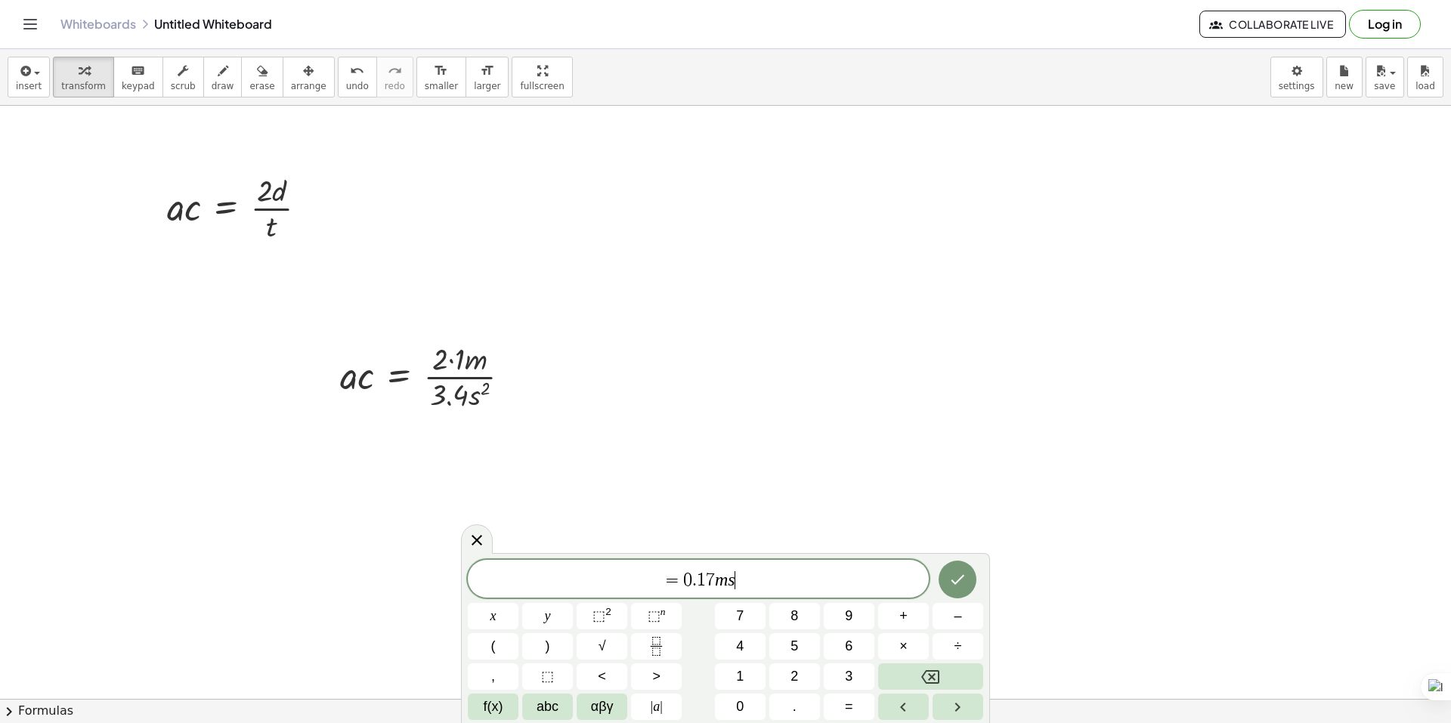
click at [730, 580] on var "s" at bounding box center [731, 580] width 7 height 20
click at [564, 701] on button "abc" at bounding box center [547, 707] width 51 height 26
click at [742, 583] on span "= 0 . 1 7 m ​ s" at bounding box center [704, 580] width 472 height 21
click at [958, 586] on icon "Done" at bounding box center [963, 580] width 18 height 18
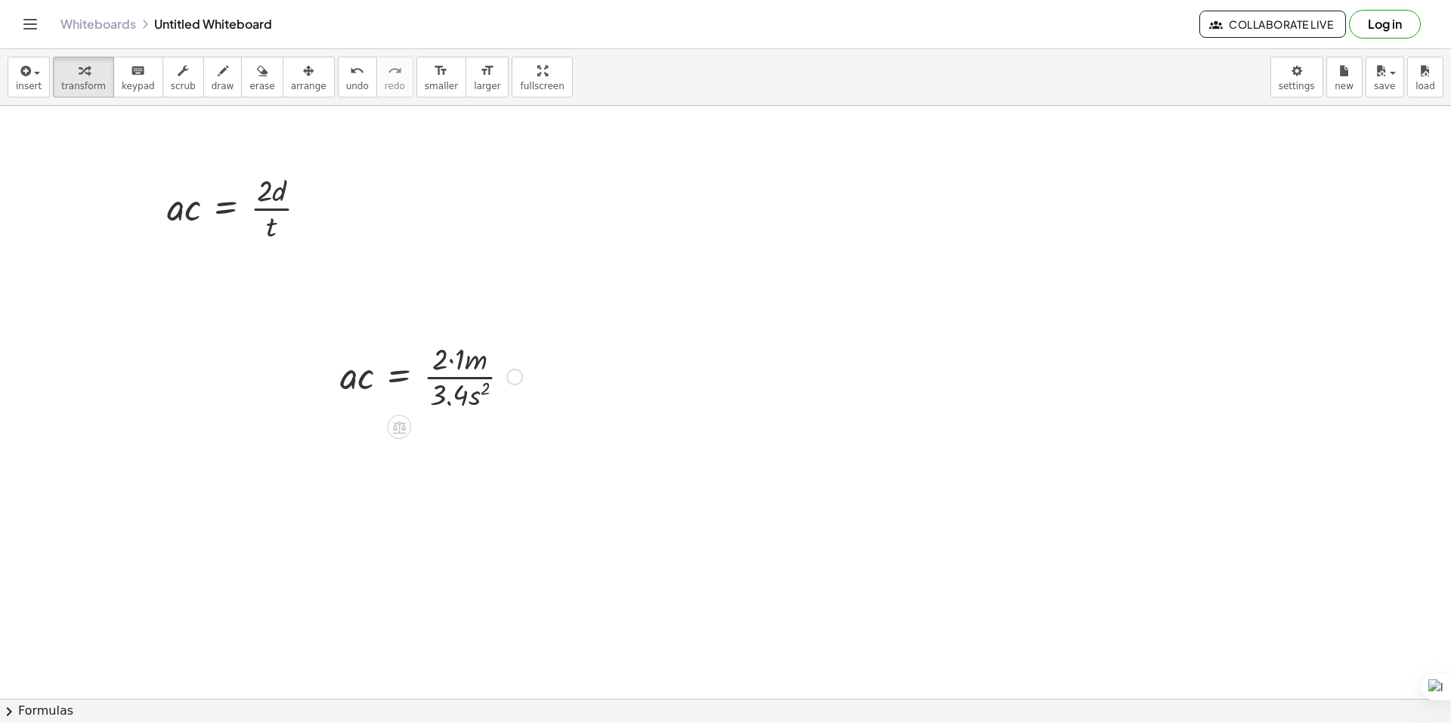
click at [475, 394] on div at bounding box center [431, 376] width 197 height 76
drag, startPoint x: 513, startPoint y: 374, endPoint x: 510, endPoint y: 282, distance: 92.2
click at [478, 356] on div at bounding box center [431, 376] width 197 height 76
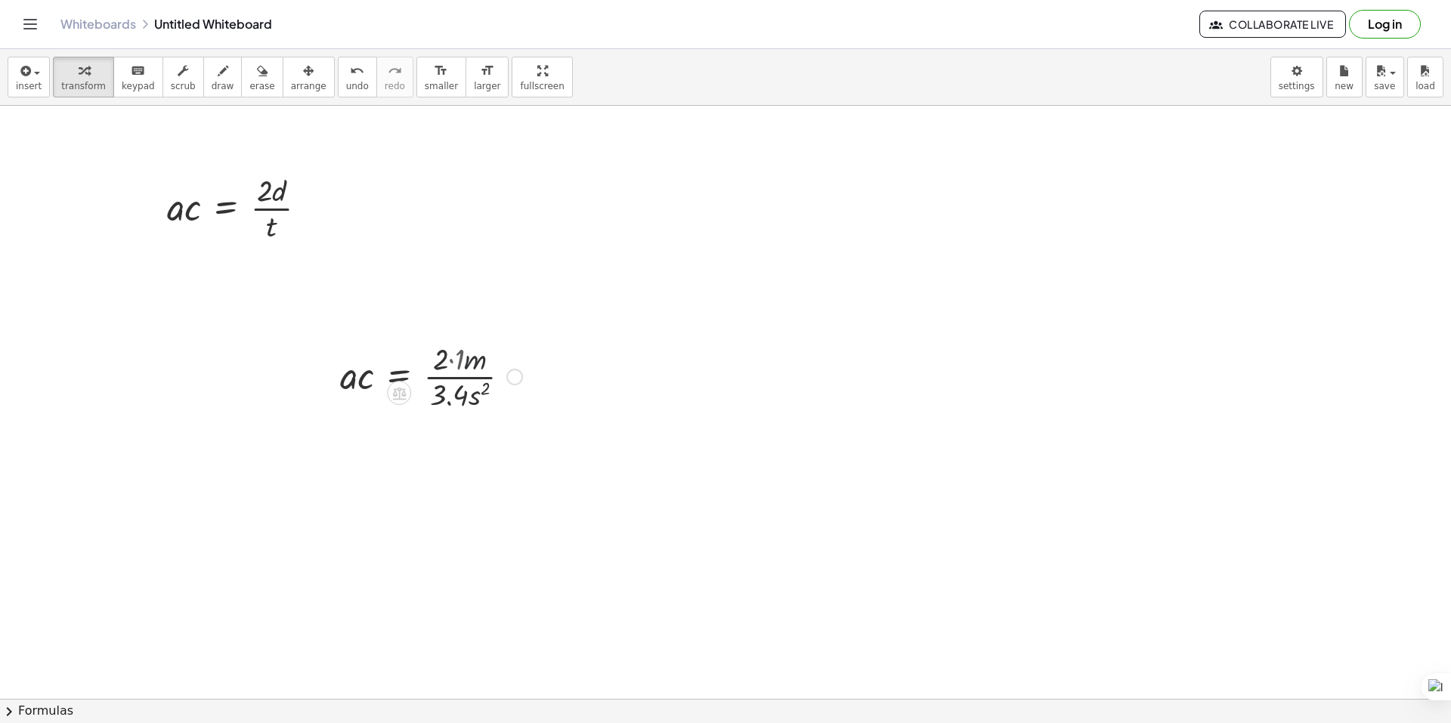
click at [478, 356] on div at bounding box center [431, 376] width 197 height 76
drag, startPoint x: 580, startPoint y: 246, endPoint x: 549, endPoint y: 360, distance: 118.2
click at [218, 76] on icon "button" at bounding box center [223, 71] width 11 height 18
drag, startPoint x: 279, startPoint y: 176, endPoint x: 277, endPoint y: 209, distance: 33.3
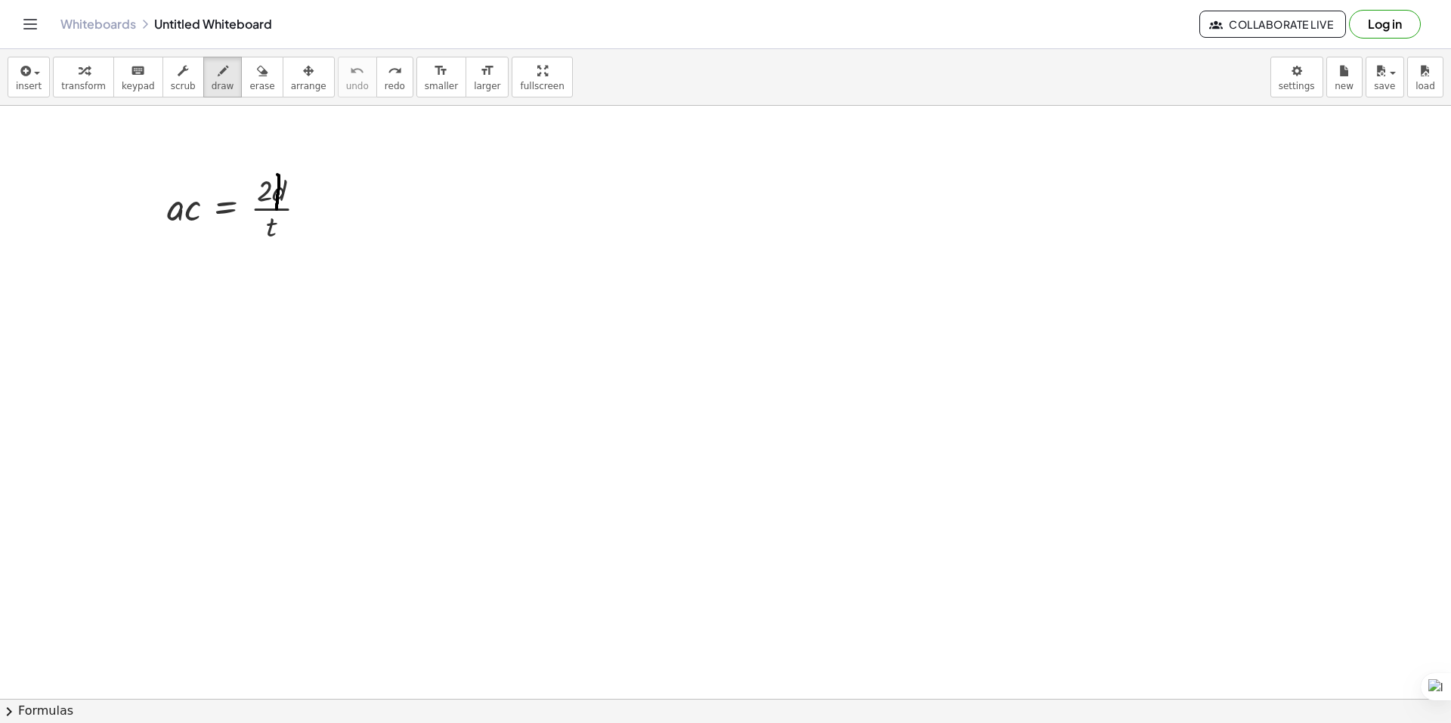
drag, startPoint x: 280, startPoint y: 175, endPoint x: 269, endPoint y: 221, distance: 47.5
drag, startPoint x: 276, startPoint y: 177, endPoint x: 271, endPoint y: 203, distance: 27.0
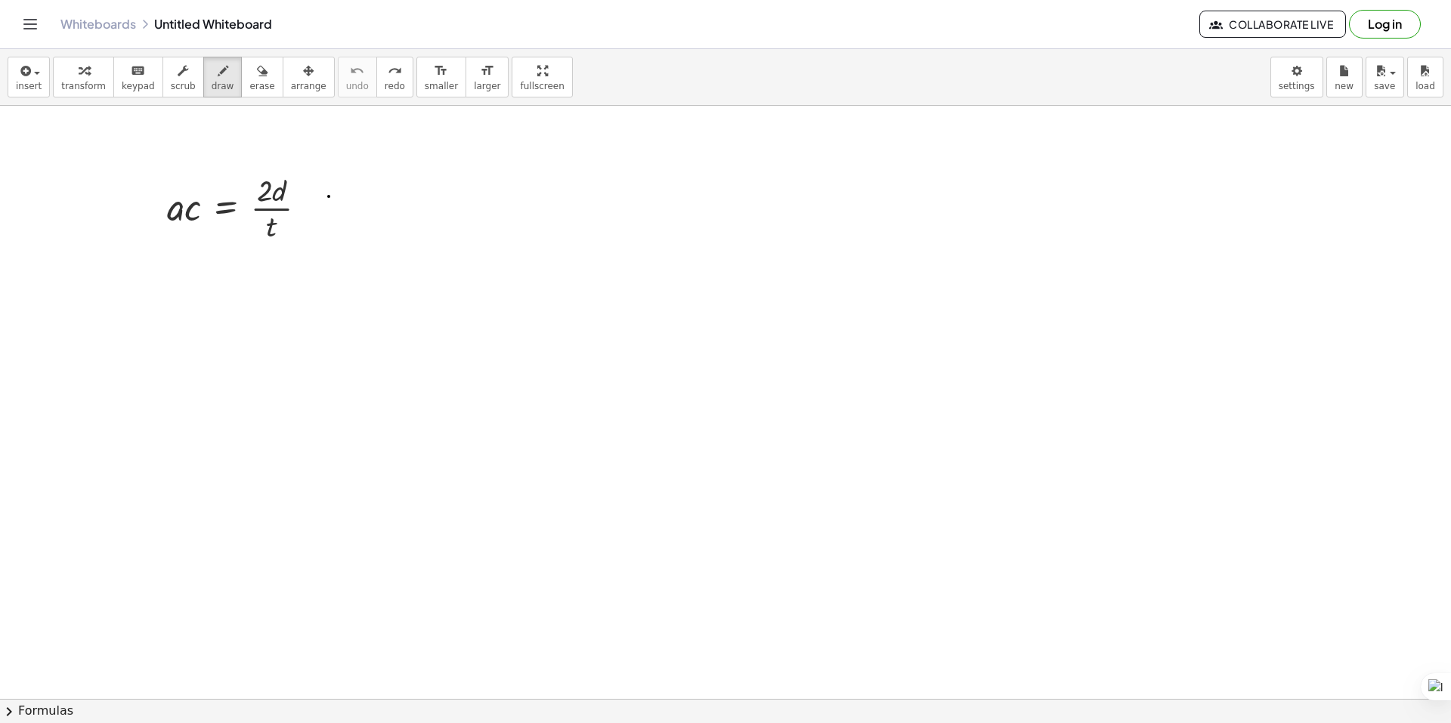
drag, startPoint x: 329, startPoint y: 196, endPoint x: 183, endPoint y: 260, distance: 159.1
drag, startPoint x: 526, startPoint y: 322, endPoint x: 540, endPoint y: 314, distance: 15.9
drag, startPoint x: 550, startPoint y: 307, endPoint x: 523, endPoint y: 357, distance: 56.8
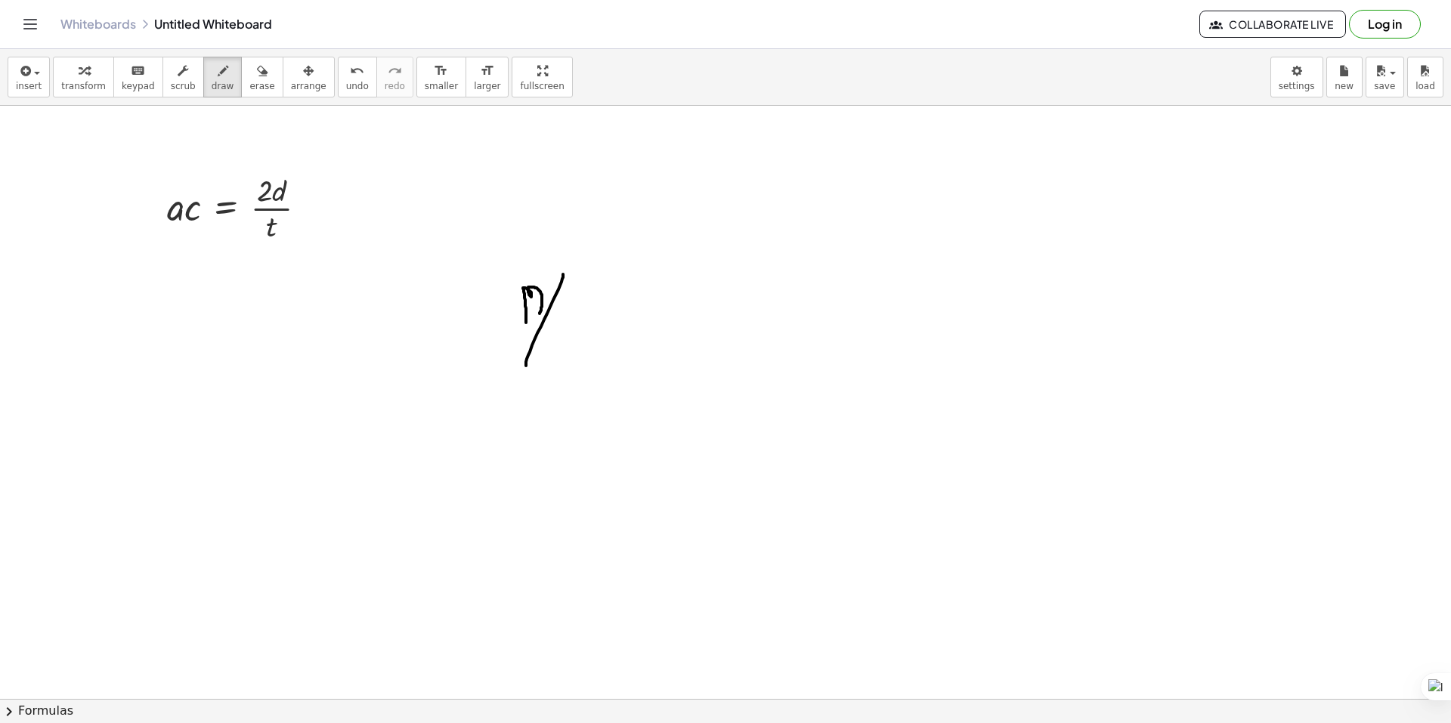
drag, startPoint x: 567, startPoint y: 311, endPoint x: 546, endPoint y: 340, distance: 35.2
drag, startPoint x: 581, startPoint y: 370, endPoint x: 607, endPoint y: 388, distance: 31.9
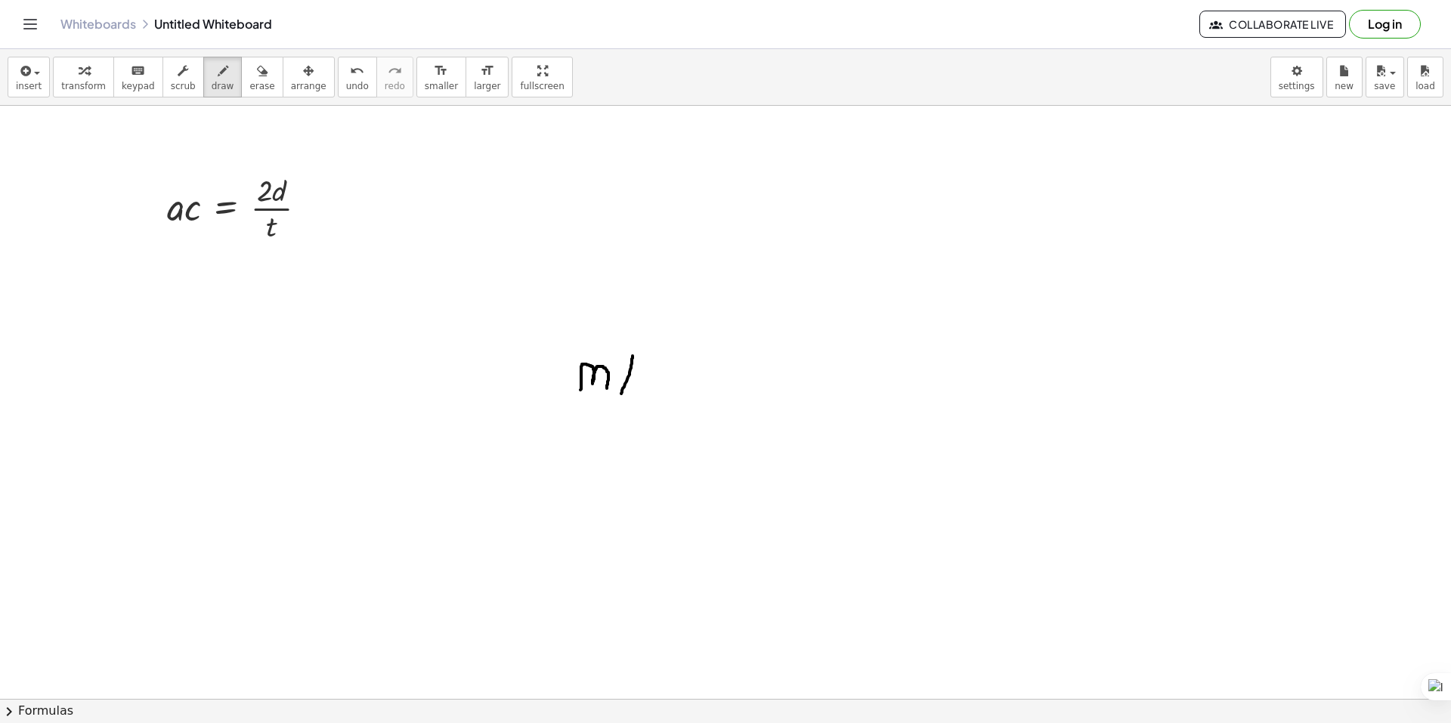
drag, startPoint x: 633, startPoint y: 356, endPoint x: 619, endPoint y: 403, distance: 48.8
drag, startPoint x: 650, startPoint y: 382, endPoint x: 628, endPoint y: 408, distance: 33.8
drag, startPoint x: 624, startPoint y: 358, endPoint x: 603, endPoint y: 410, distance: 56.3
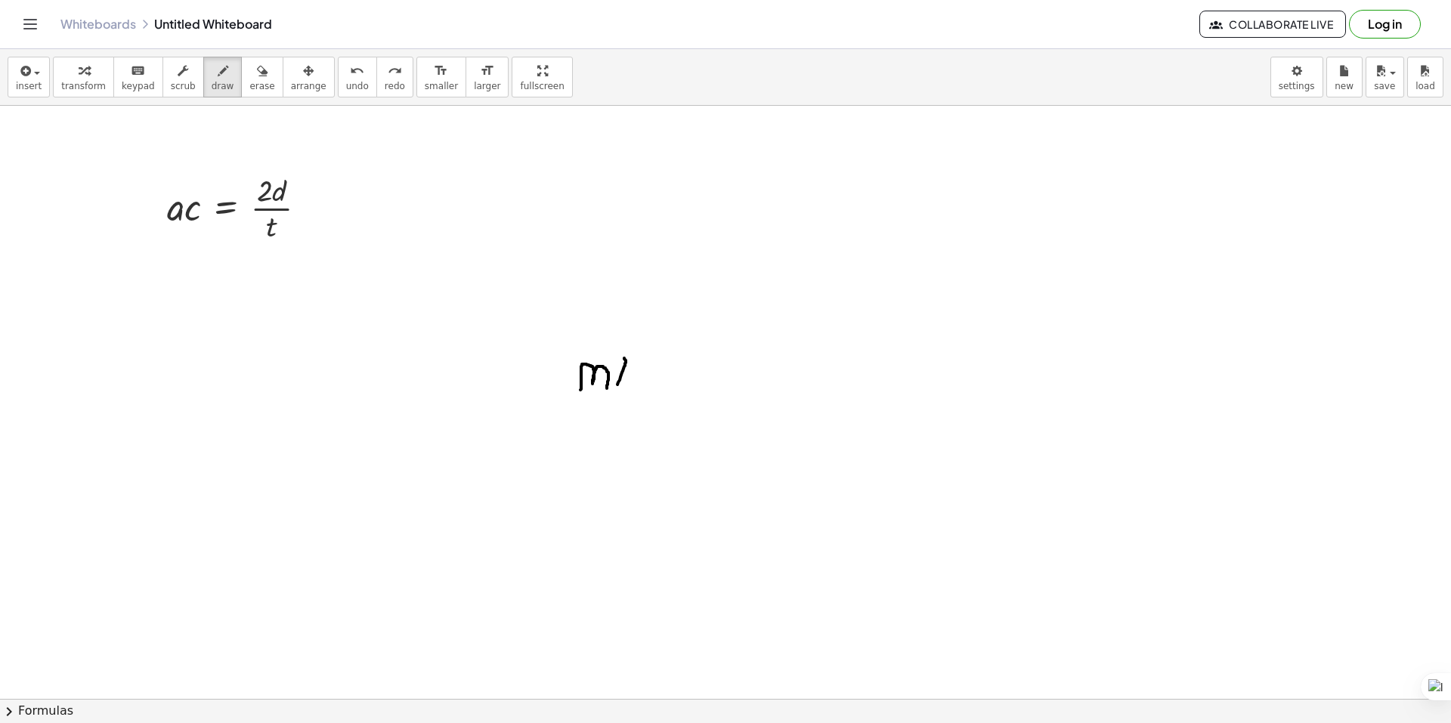
drag, startPoint x: 641, startPoint y: 385, endPoint x: 607, endPoint y: 413, distance: 44.0
drag, startPoint x: 647, startPoint y: 383, endPoint x: 623, endPoint y: 404, distance: 31.6
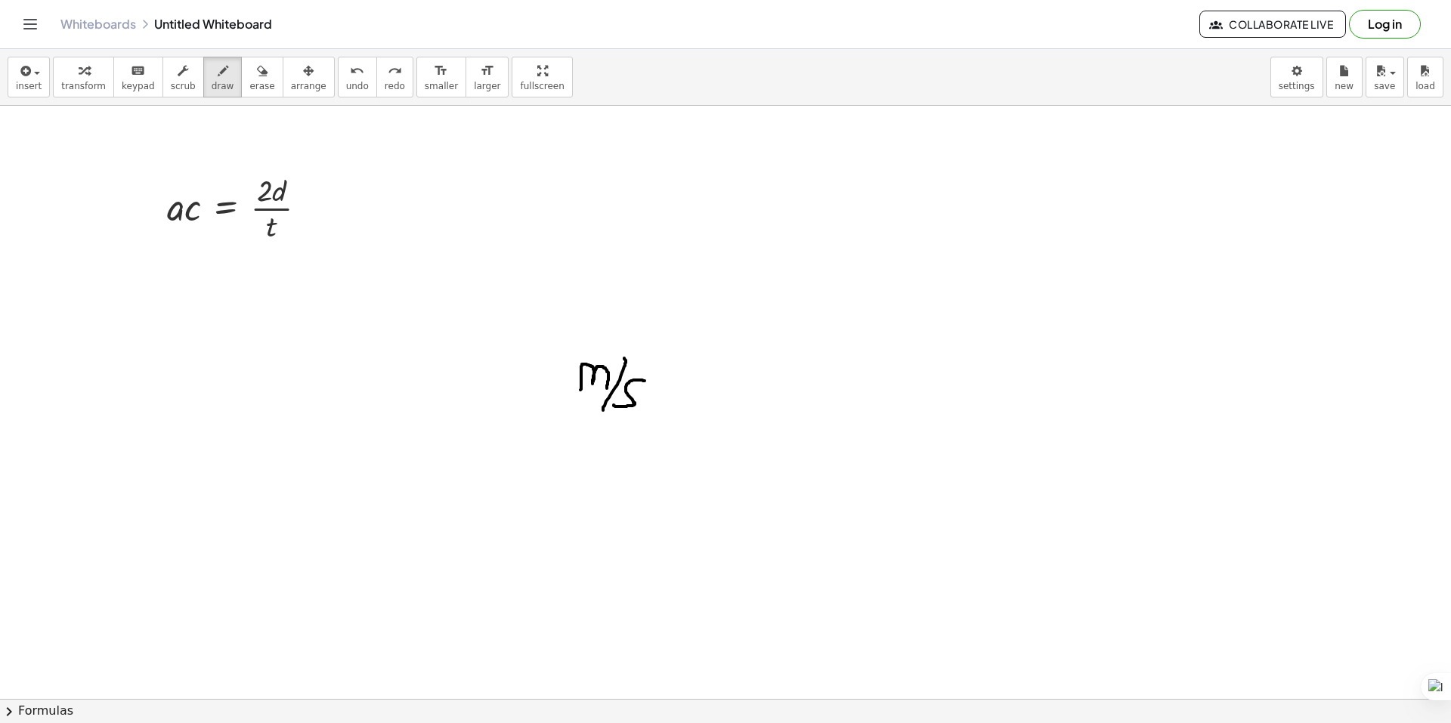
drag, startPoint x: 642, startPoint y: 380, endPoint x: 614, endPoint y: 404, distance: 36.4
drag, startPoint x: 536, startPoint y: 407, endPoint x: 567, endPoint y: 422, distance: 34.2
drag, startPoint x: 598, startPoint y: 402, endPoint x: 566, endPoint y: 438, distance: 47.6
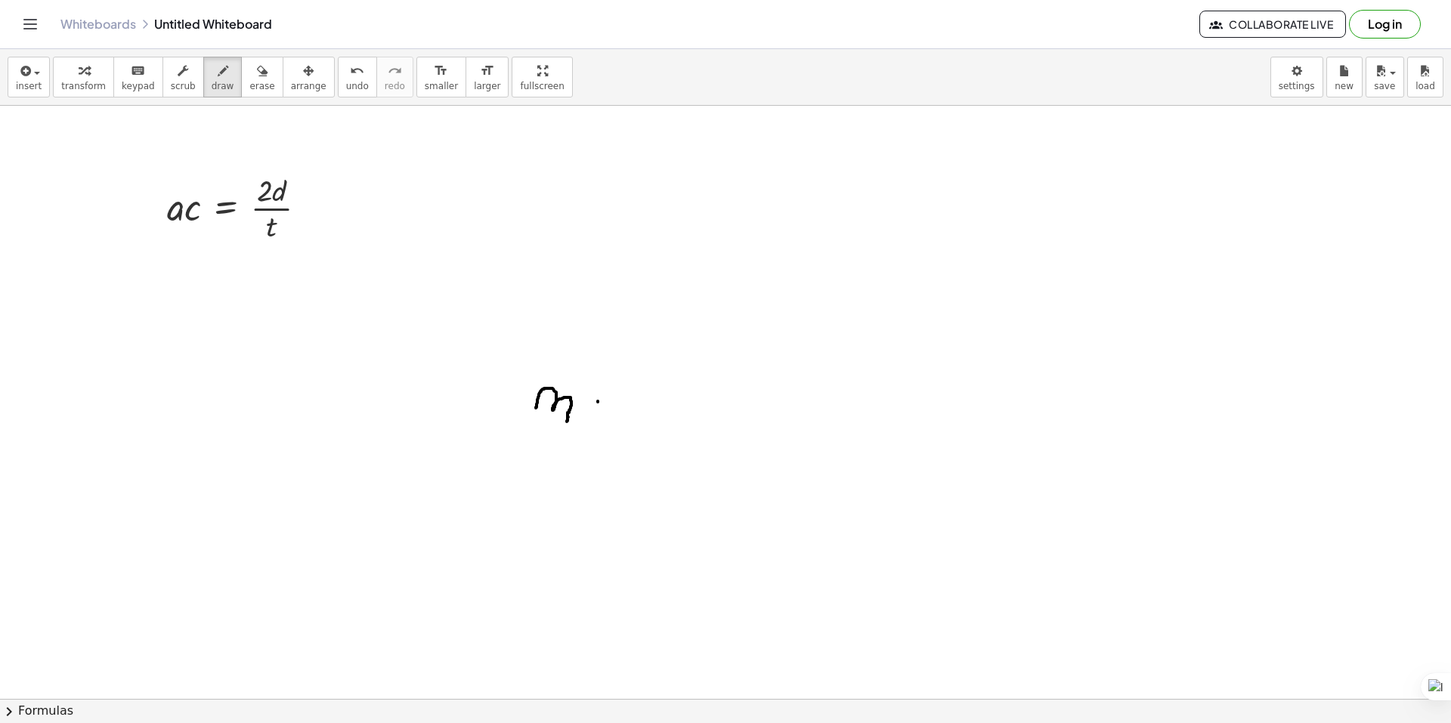
drag, startPoint x: 598, startPoint y: 430, endPoint x: 583, endPoint y: 442, distance: 18.8
drag, startPoint x: 589, startPoint y: 425, endPoint x: 623, endPoint y: 425, distance: 34.0
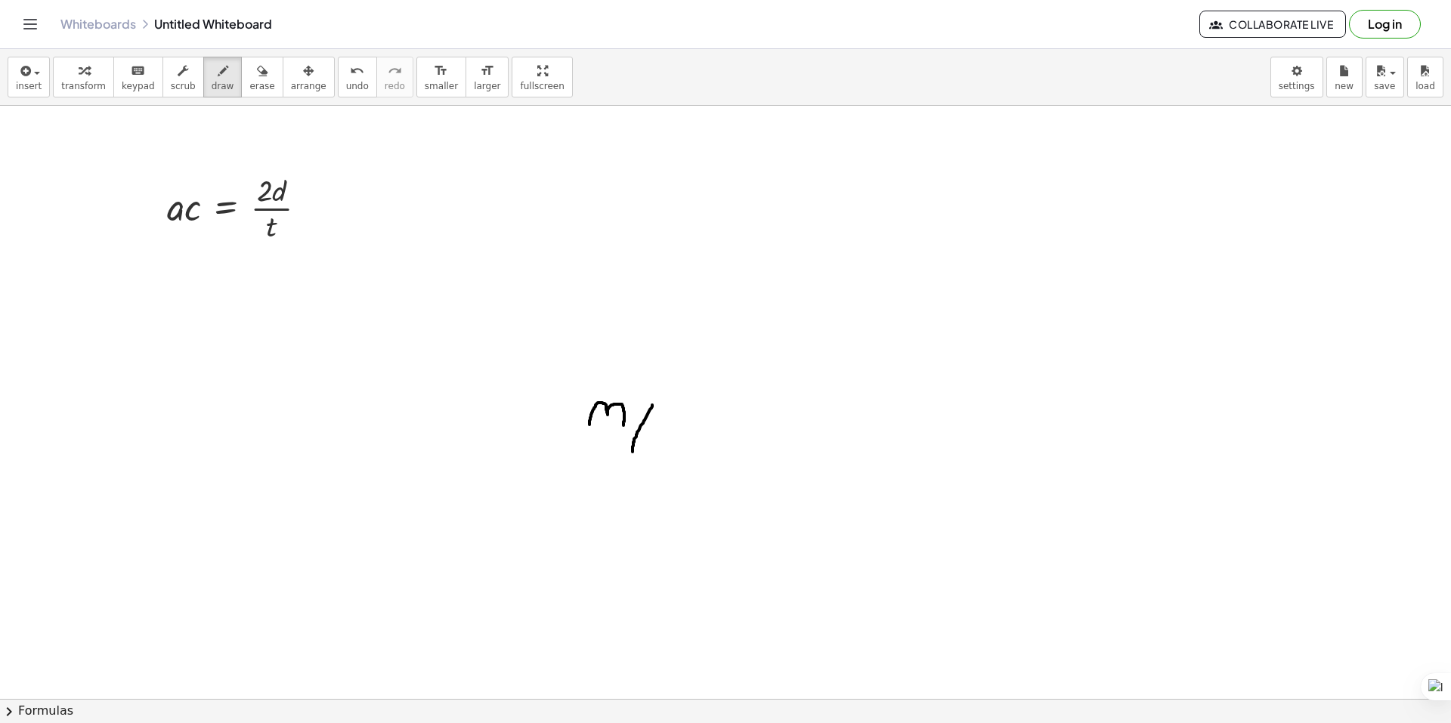
drag, startPoint x: 652, startPoint y: 405, endPoint x: 633, endPoint y: 456, distance: 54.3
drag, startPoint x: 657, startPoint y: 406, endPoint x: 626, endPoint y: 441, distance: 46.6
drag, startPoint x: 675, startPoint y: 421, endPoint x: 648, endPoint y: 444, distance: 35.3
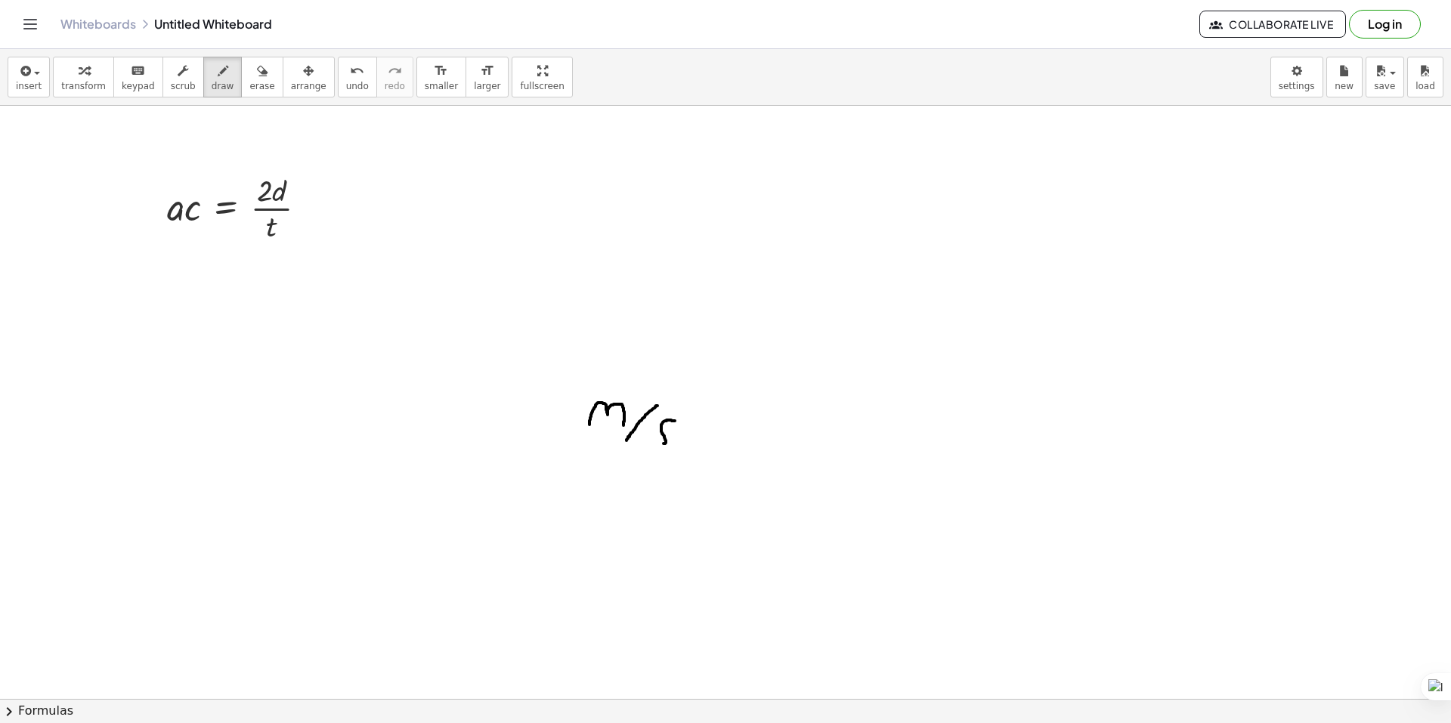
click at [249, 76] on div "button" at bounding box center [261, 70] width 25 height 18
drag, startPoint x: 661, startPoint y: 496, endPoint x: 625, endPoint y: 380, distance: 121.0
drag, startPoint x: 104, startPoint y: 181, endPoint x: 307, endPoint y: 253, distance: 214.9
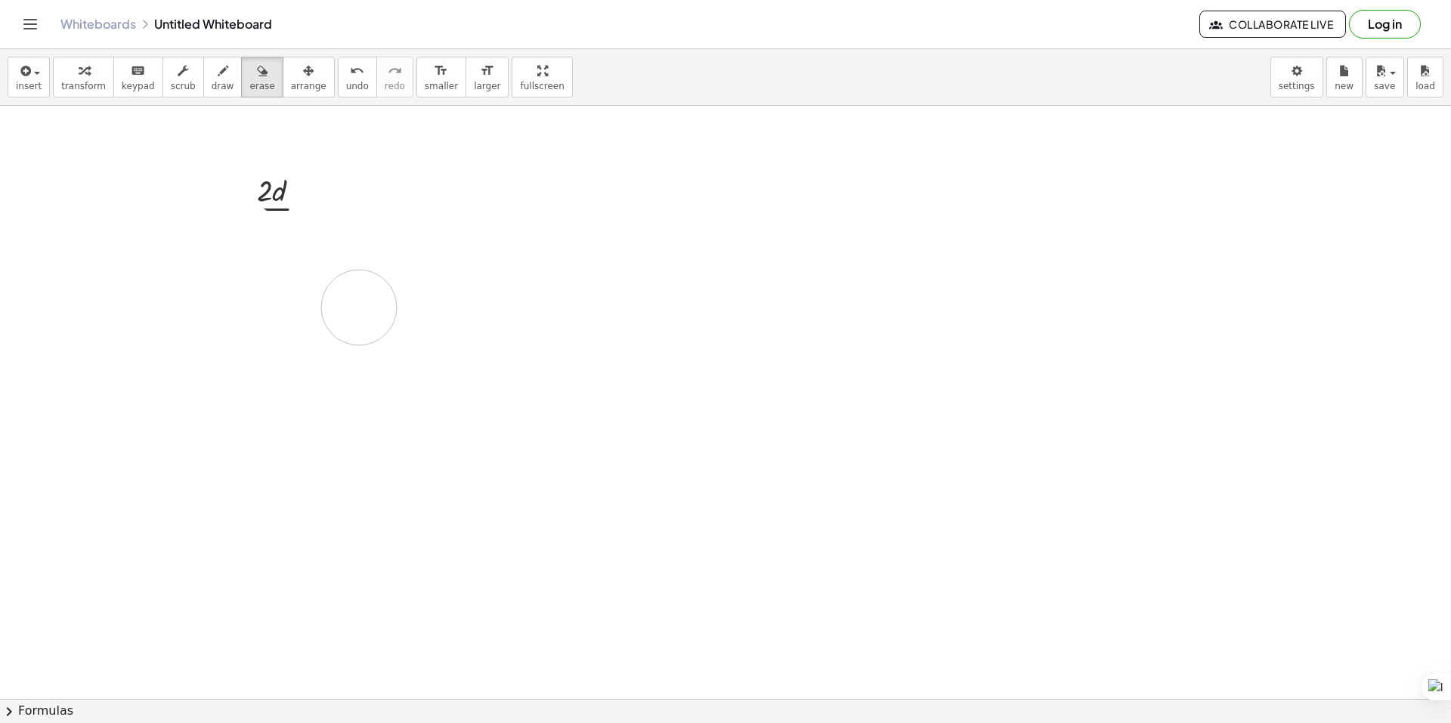
drag, startPoint x: 413, startPoint y: 190, endPoint x: 474, endPoint y: 187, distance: 61.3
click at [178, 74] on icon "button" at bounding box center [183, 71] width 11 height 18
click at [131, 77] on icon "keyboard" at bounding box center [138, 71] width 14 height 18
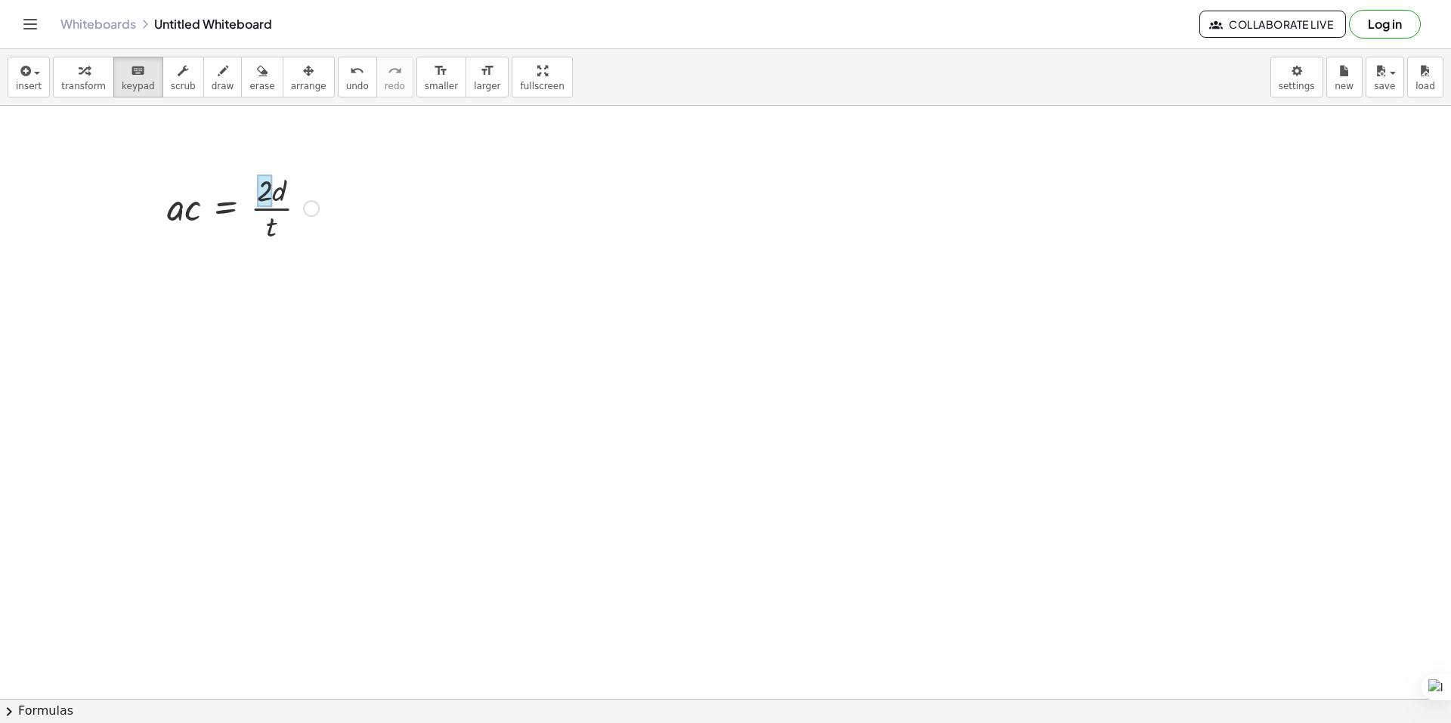
drag, startPoint x: 196, startPoint y: 175, endPoint x: 302, endPoint y: 212, distance: 111.8
click at [294, 208] on div at bounding box center [242, 207] width 167 height 76
drag, startPoint x: 317, startPoint y: 205, endPoint x: 326, endPoint y: 178, distance: 28.7
click at [226, 209] on div "· a · c = · 2 · d · t" at bounding box center [226, 209] width 0 height 0
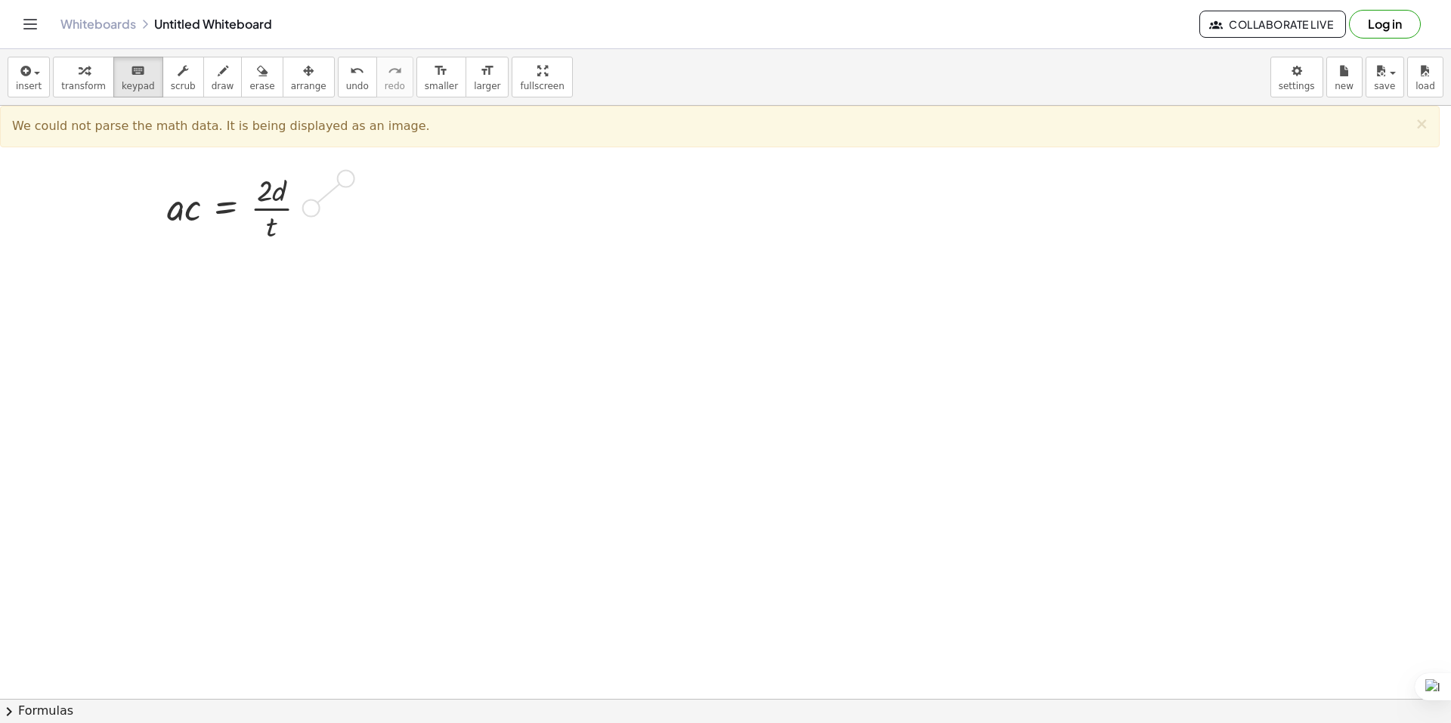
drag, startPoint x: 314, startPoint y: 206, endPoint x: 470, endPoint y: 171, distance: 159.5
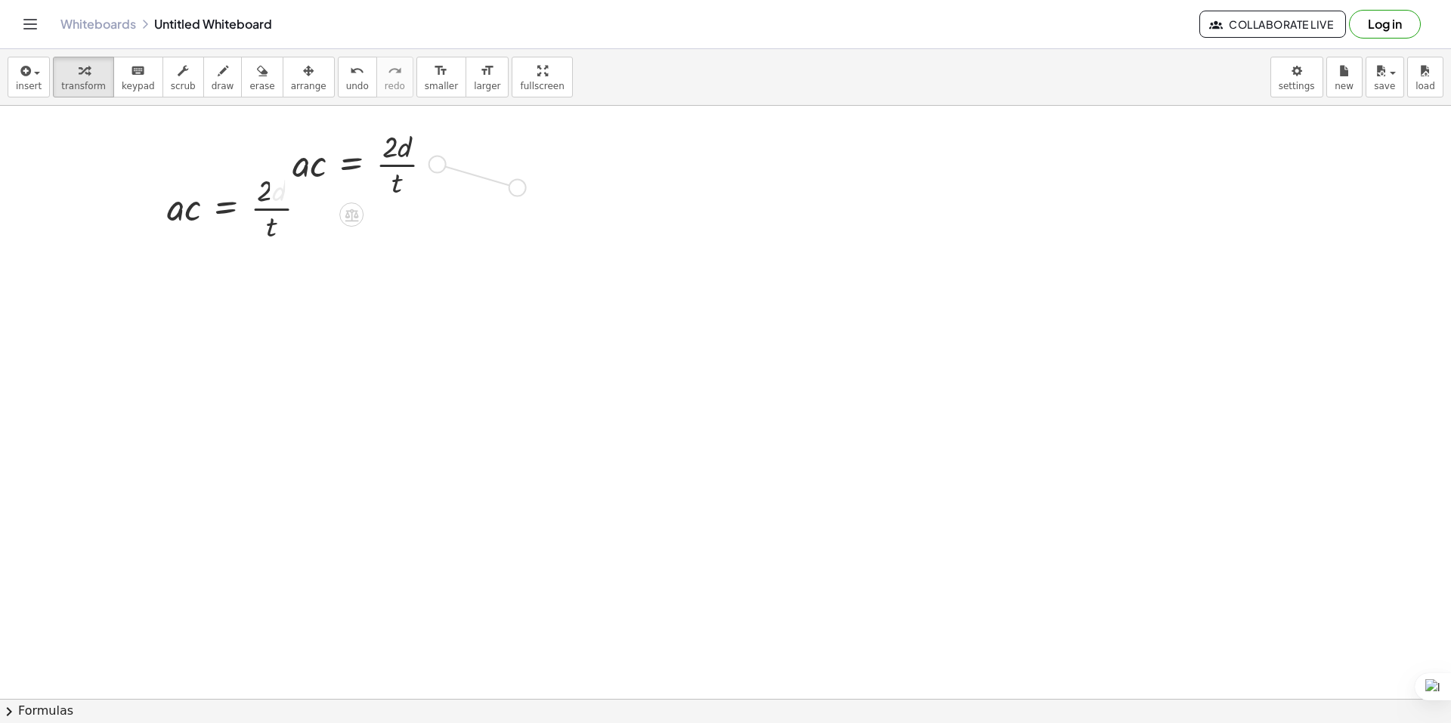
drag, startPoint x: 443, startPoint y: 164, endPoint x: 620, endPoint y: 222, distance: 186.9
drag, startPoint x: 604, startPoint y: 224, endPoint x: 632, endPoint y: 224, distance: 28.0
drag, startPoint x: 604, startPoint y: 213, endPoint x: 627, endPoint y: 214, distance: 23.4
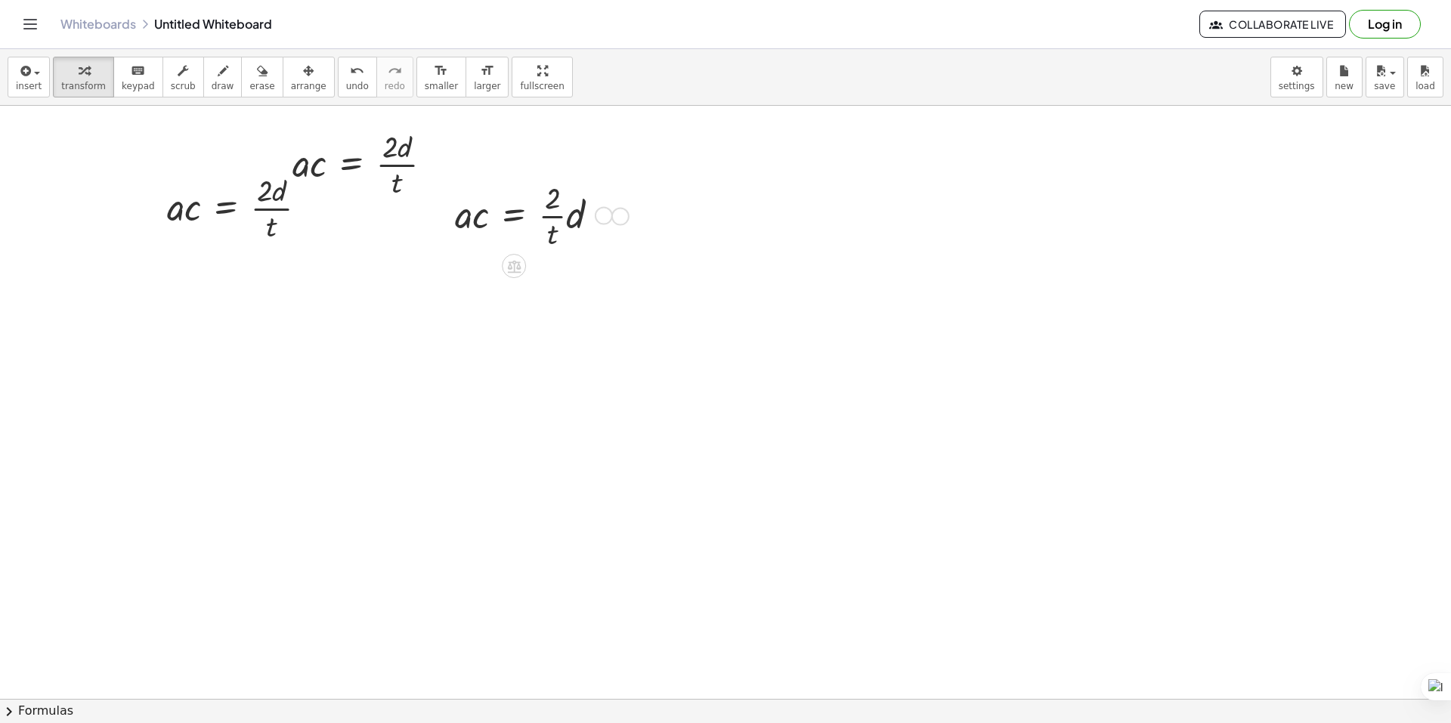
drag, startPoint x: 582, startPoint y: 287, endPoint x: 562, endPoint y: 299, distance: 23.7
click at [562, 302] on div at bounding box center [533, 290] width 172 height 76
drag, startPoint x: 557, startPoint y: 306, endPoint x: 565, endPoint y: 291, distance: 17.2
drag, startPoint x: 603, startPoint y: 288, endPoint x: 588, endPoint y: 280, distance: 16.9
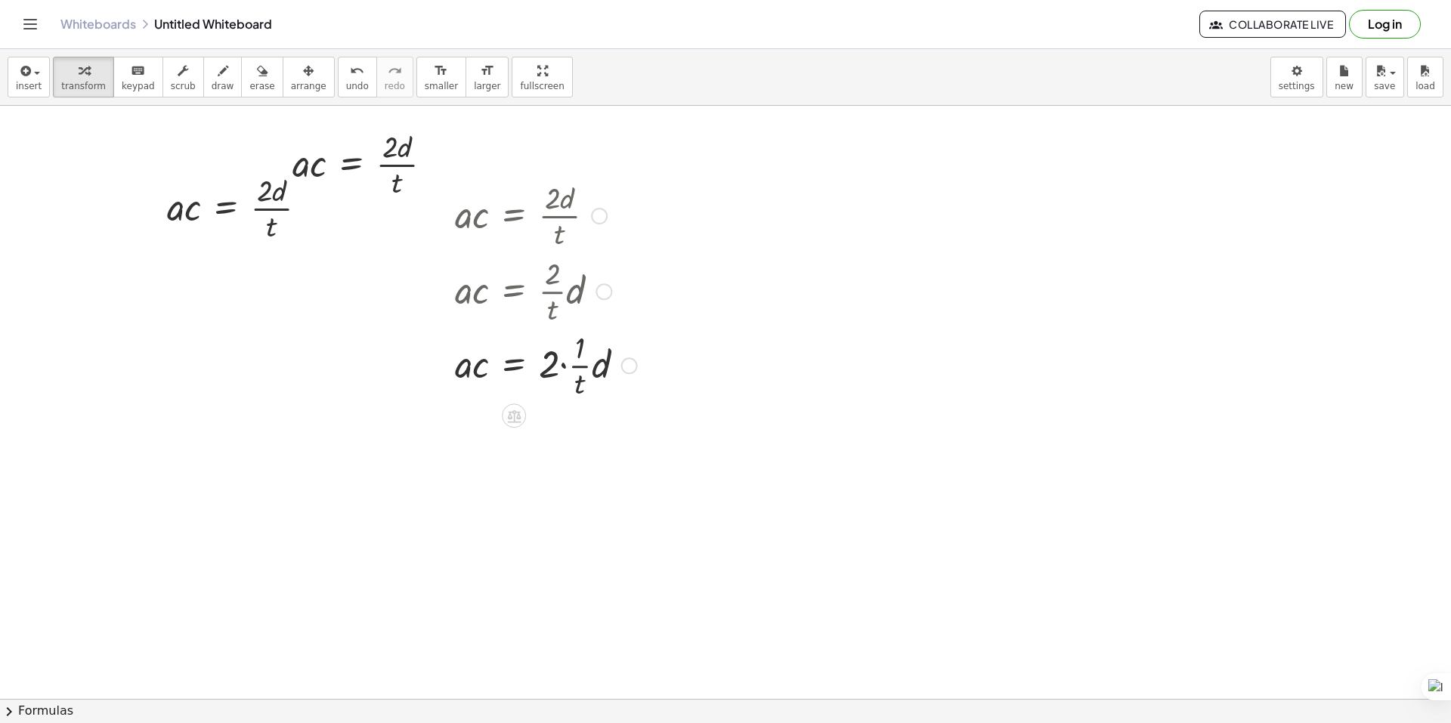
click at [514, 216] on div "· a · c = · 2 · d · t · a · c = · · 2 · t · d · a · c = 2 · d t · · · 1 ·" at bounding box center [514, 216] width 0 height 0
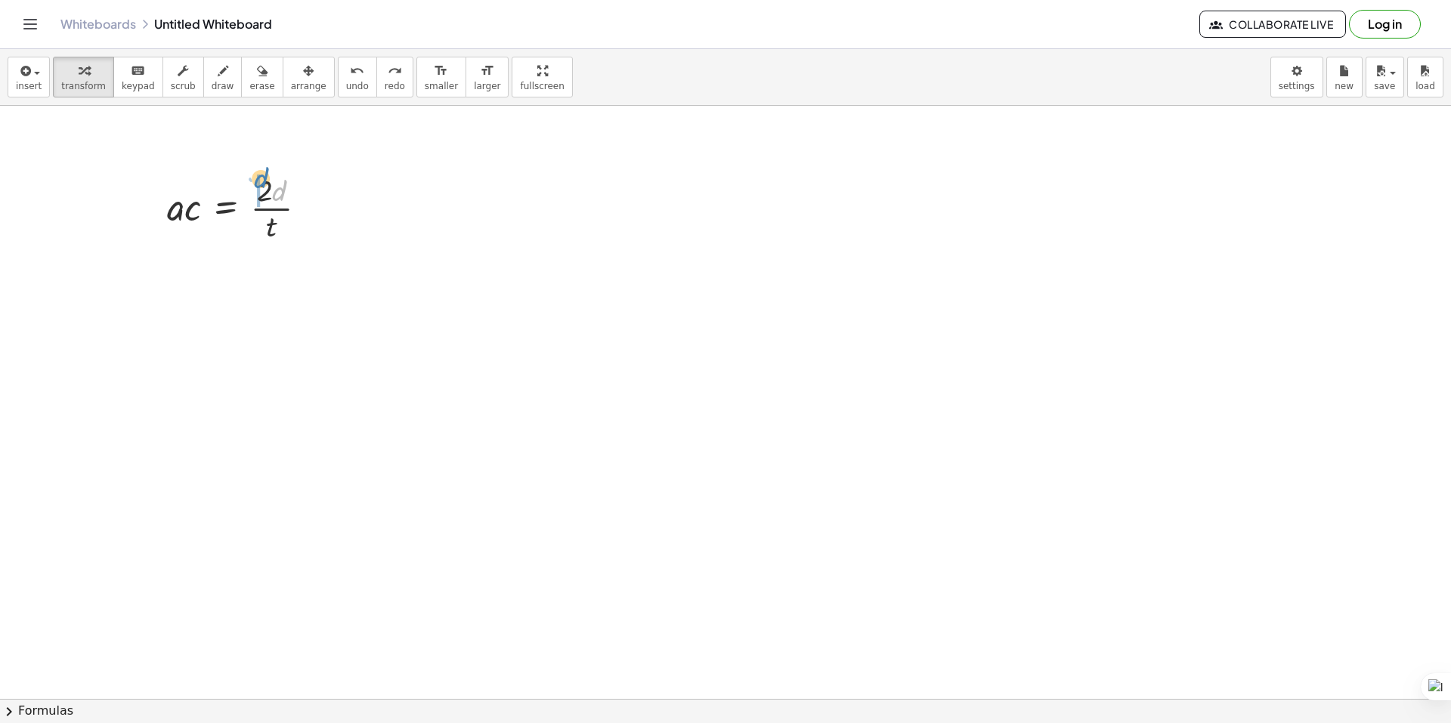
drag, startPoint x: 279, startPoint y: 200, endPoint x: 260, endPoint y: 188, distance: 22.4
click at [260, 188] on div at bounding box center [242, 207] width 167 height 76
drag, startPoint x: 282, startPoint y: 199, endPoint x: 256, endPoint y: 194, distance: 26.1
click at [256, 194] on div at bounding box center [242, 207] width 167 height 76
drag, startPoint x: 271, startPoint y: 304, endPoint x: 274, endPoint y: 264, distance: 40.1
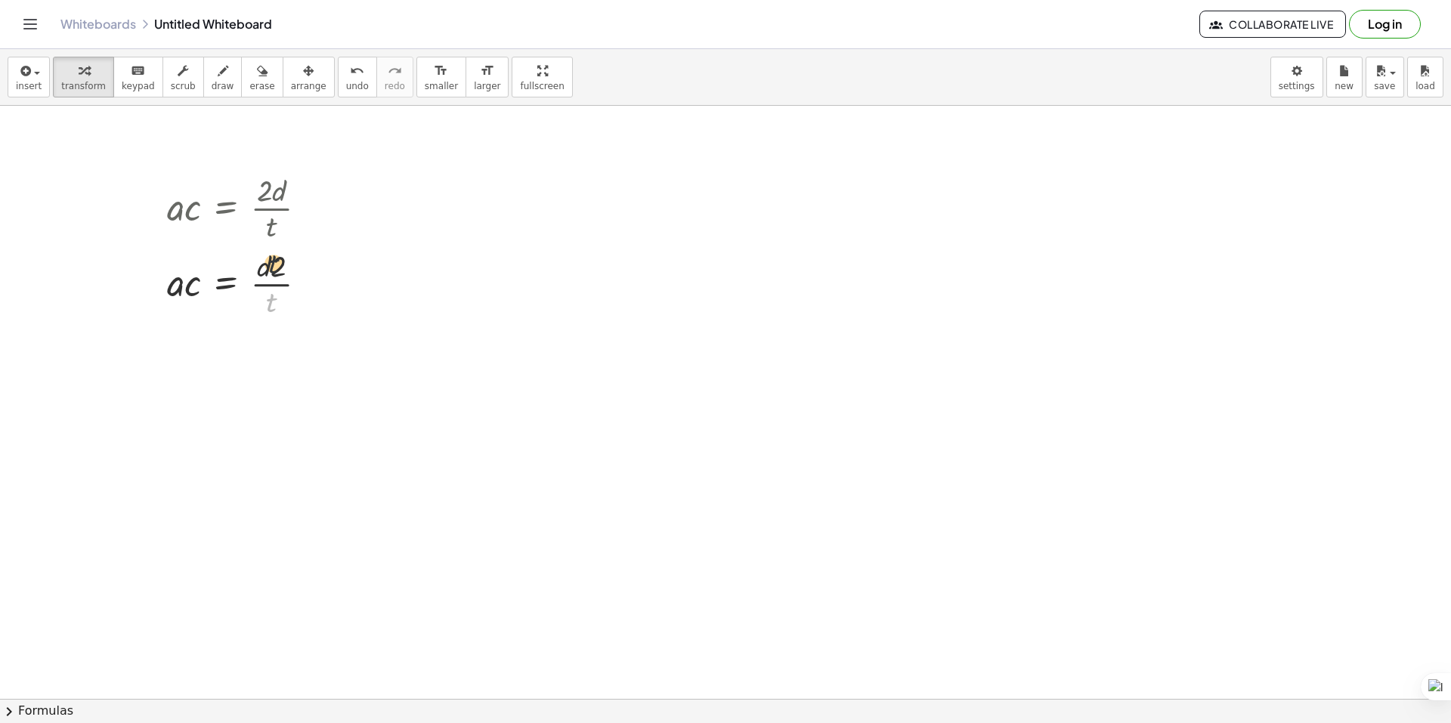
click at [274, 264] on div at bounding box center [242, 283] width 167 height 76
drag, startPoint x: 266, startPoint y: 306, endPoint x: 205, endPoint y: 294, distance: 62.4
drag, startPoint x: 312, startPoint y: 428, endPoint x: 304, endPoint y: 456, distance: 29.2
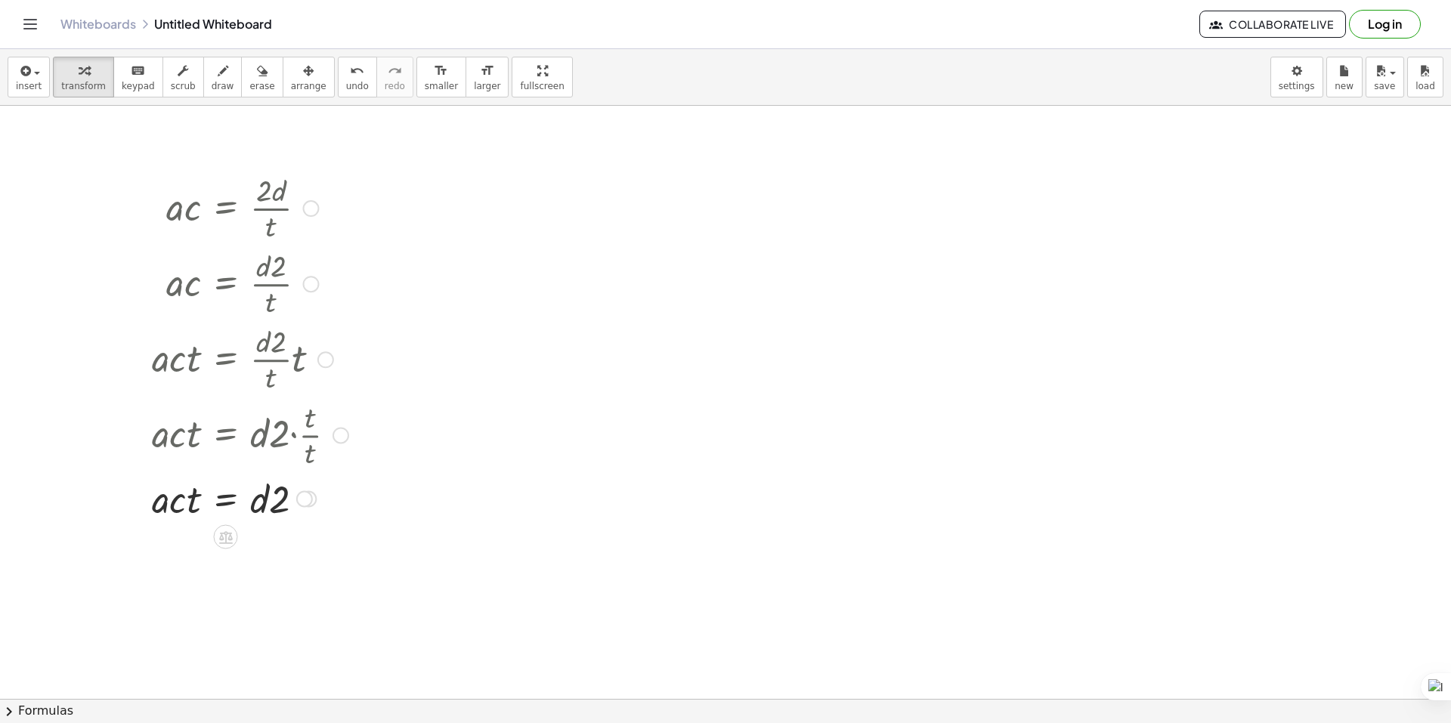
drag, startPoint x: 299, startPoint y: 453, endPoint x: 287, endPoint y: 450, distance: 12.5
click at [287, 450] on div at bounding box center [250, 434] width 212 height 76
drag, startPoint x: 190, startPoint y: 504, endPoint x: 163, endPoint y: 501, distance: 26.6
click at [163, 501] on div at bounding box center [250, 497] width 212 height 51
drag, startPoint x: 261, startPoint y: 550, endPoint x: 302, endPoint y: 558, distance: 40.8
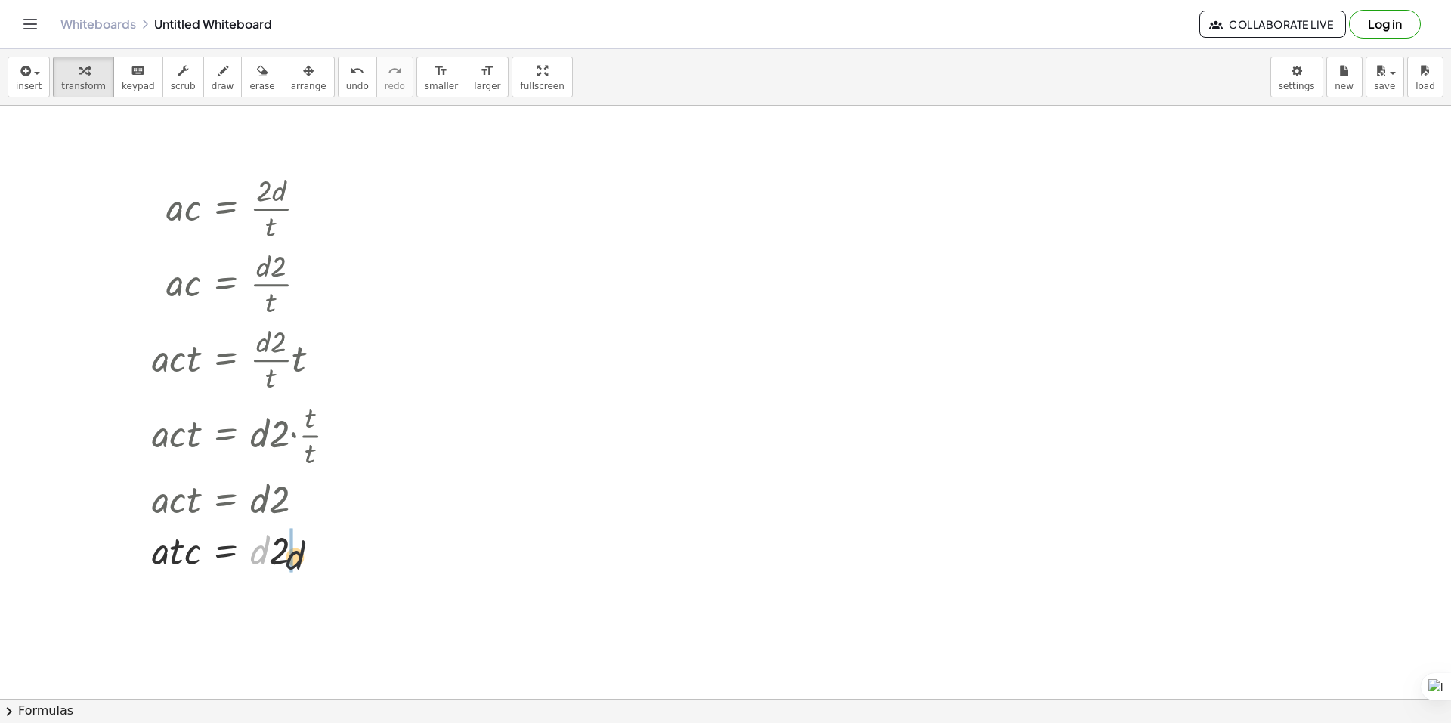
click at [302, 558] on div at bounding box center [250, 549] width 212 height 51
drag, startPoint x: 196, startPoint y: 554, endPoint x: 273, endPoint y: 588, distance: 84.3
drag, startPoint x: 184, startPoint y: 622, endPoint x: 193, endPoint y: 600, distance: 23.7
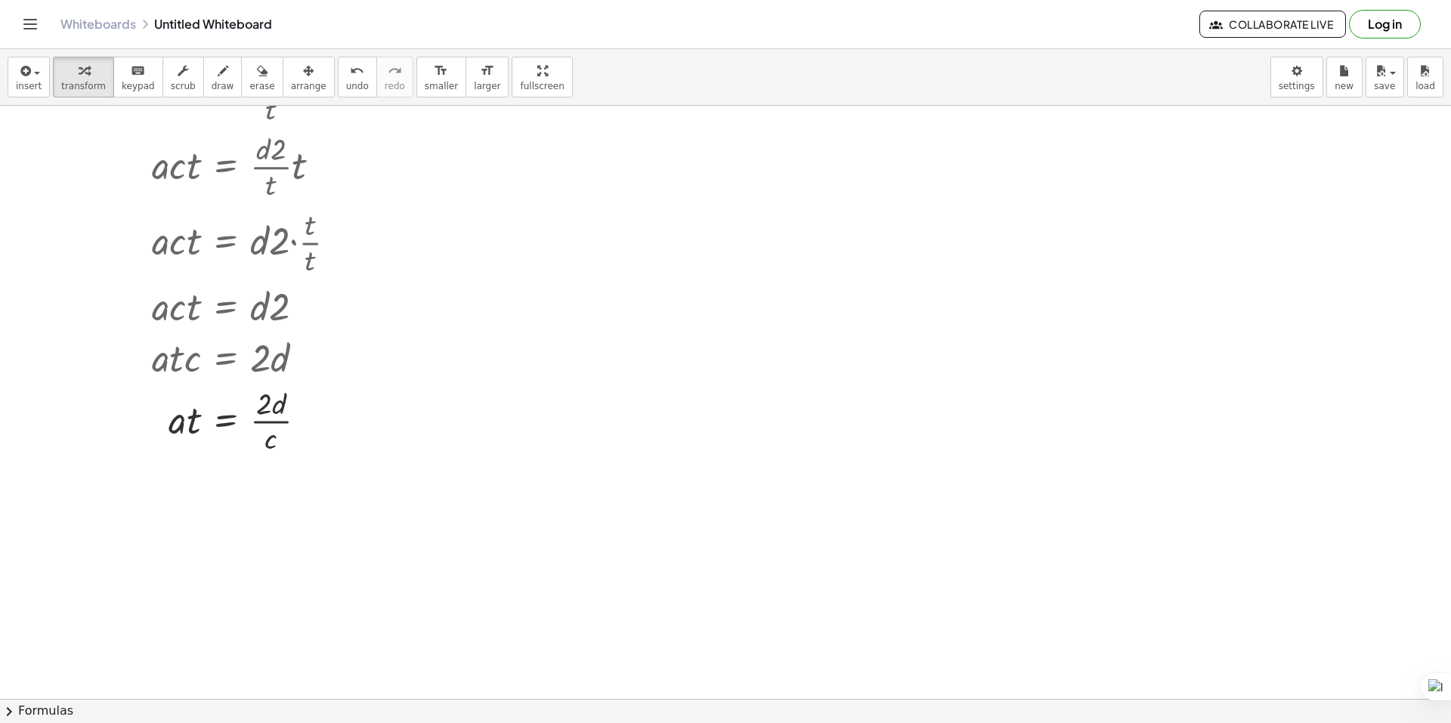
scroll to position [227, 0]
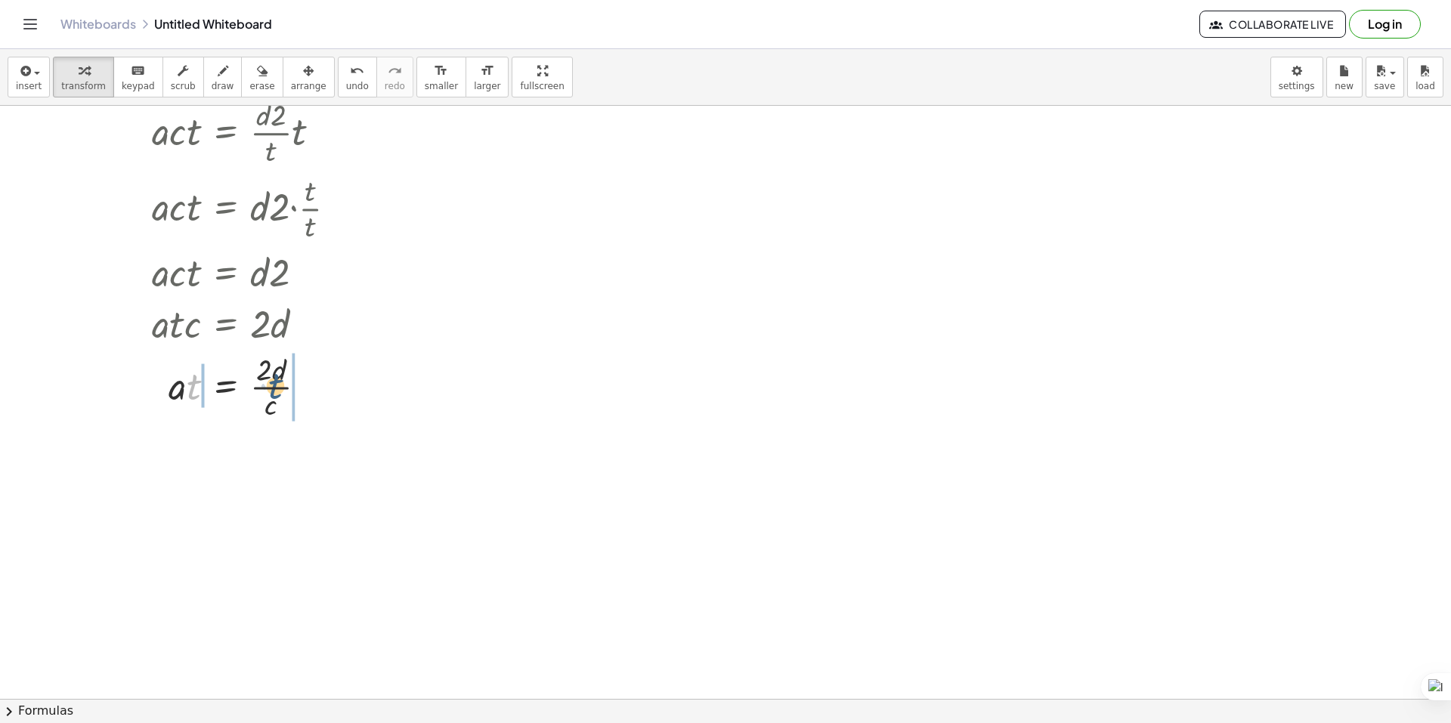
drag, startPoint x: 190, startPoint y: 388, endPoint x: 274, endPoint y: 386, distance: 83.9
click at [274, 386] on div at bounding box center [250, 386] width 212 height 76
drag, startPoint x: 200, startPoint y: 469, endPoint x: 190, endPoint y: 487, distance: 20.0
click at [193, 487] on div at bounding box center [248, 462] width 221 height 76
click at [189, 486] on div at bounding box center [248, 462] width 221 height 76
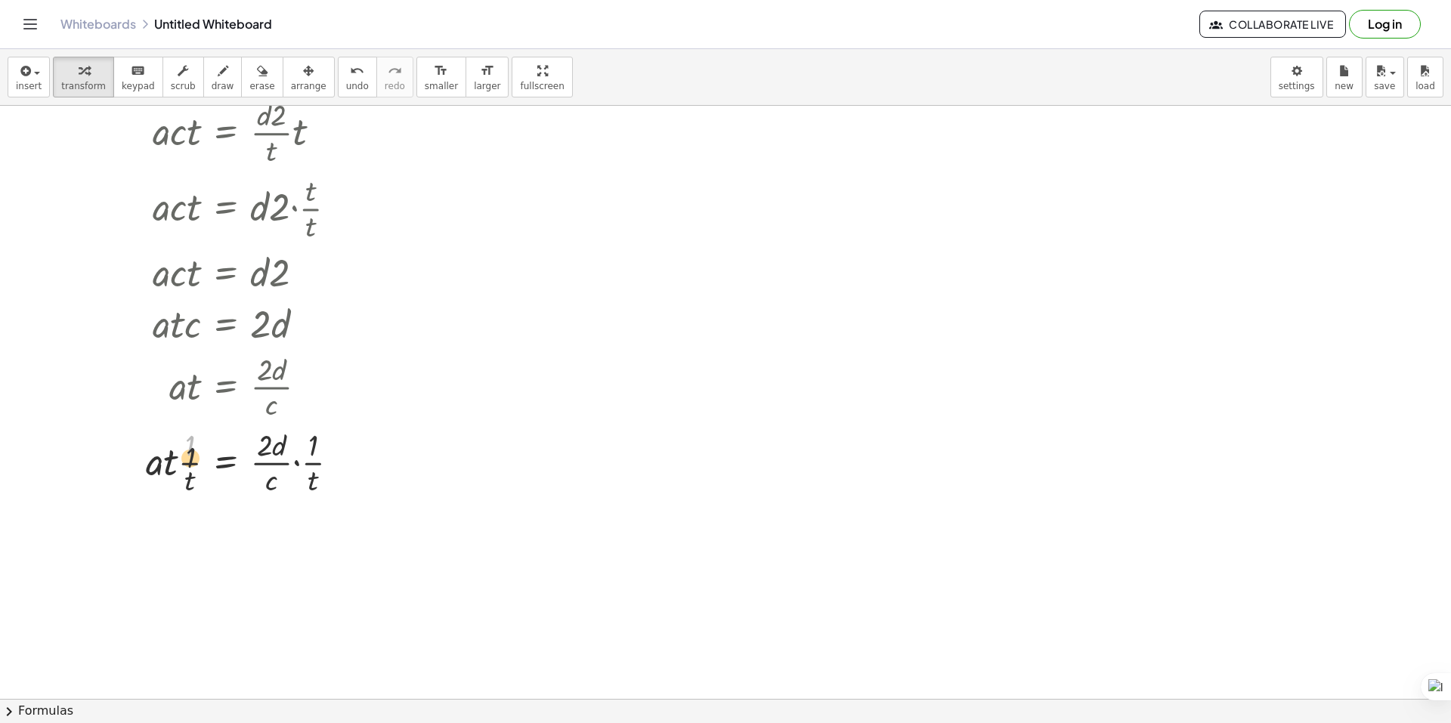
click at [187, 464] on div at bounding box center [248, 462] width 221 height 76
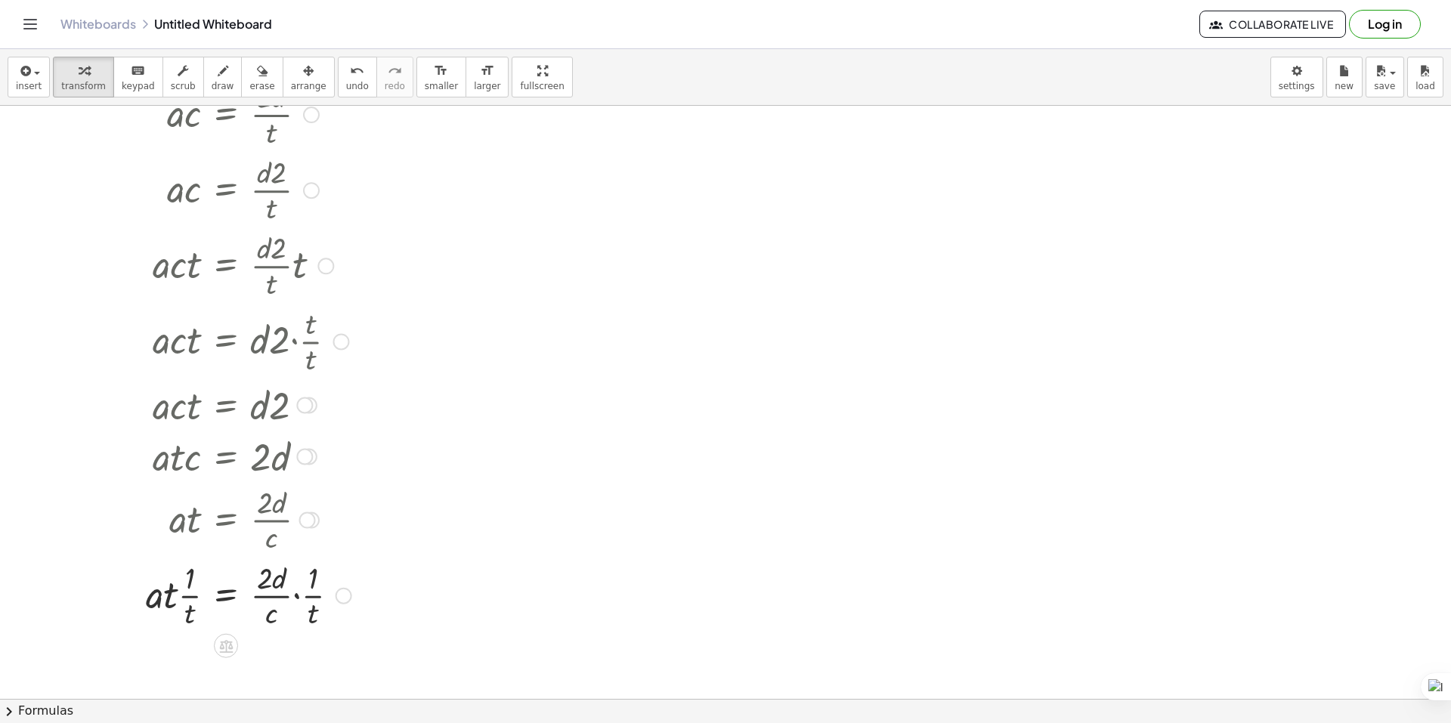
scroll to position [76, 0]
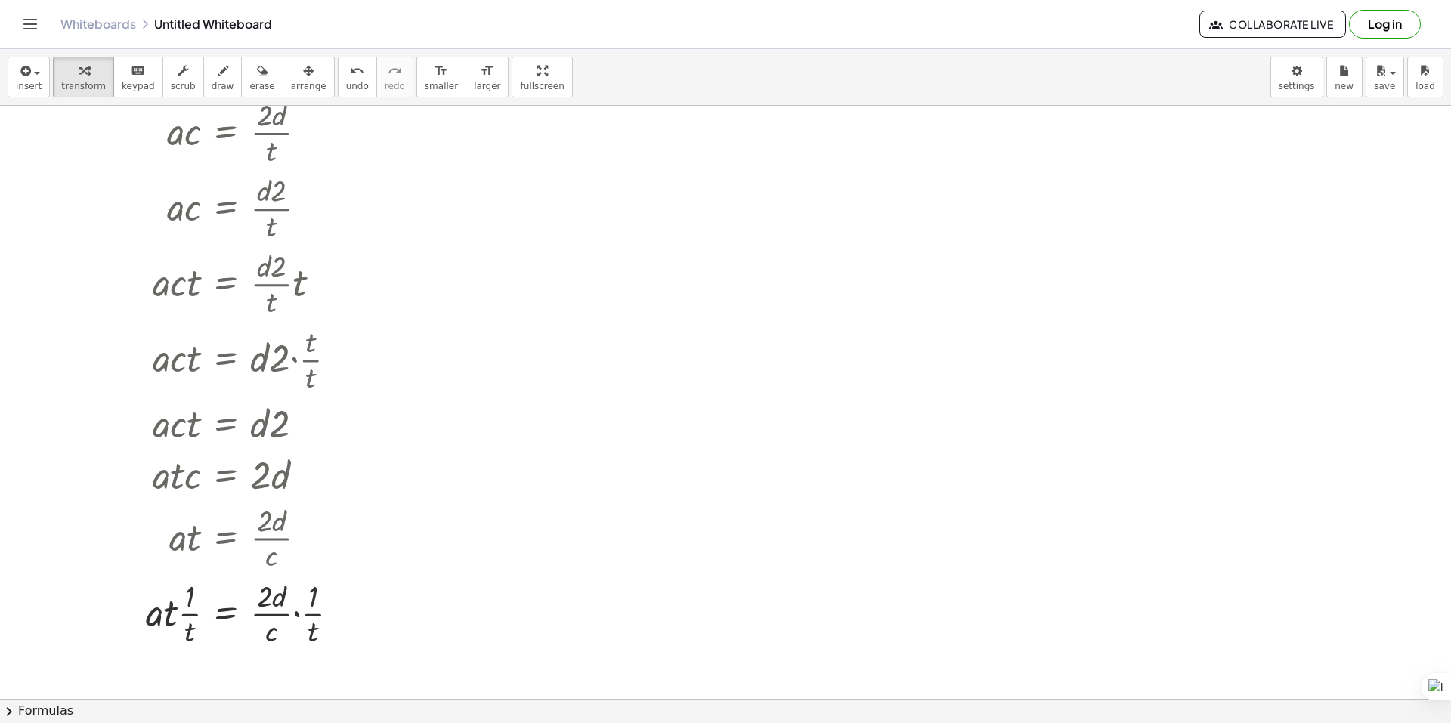
drag, startPoint x: 551, startPoint y: 586, endPoint x: 502, endPoint y: 562, distance: 54.8
click at [536, 575] on div at bounding box center [725, 623] width 1451 height 1186
drag, startPoint x: 419, startPoint y: 571, endPoint x: 291, endPoint y: 381, distance: 228.7
click at [292, 385] on div "· a · c = · 2 · d · t · a · c = · d · 2 · t · a · c · t = · · d · 2 · t · t · a…" at bounding box center [725, 623] width 1451 height 1186
click at [406, 569] on div at bounding box center [725, 623] width 1451 height 1186
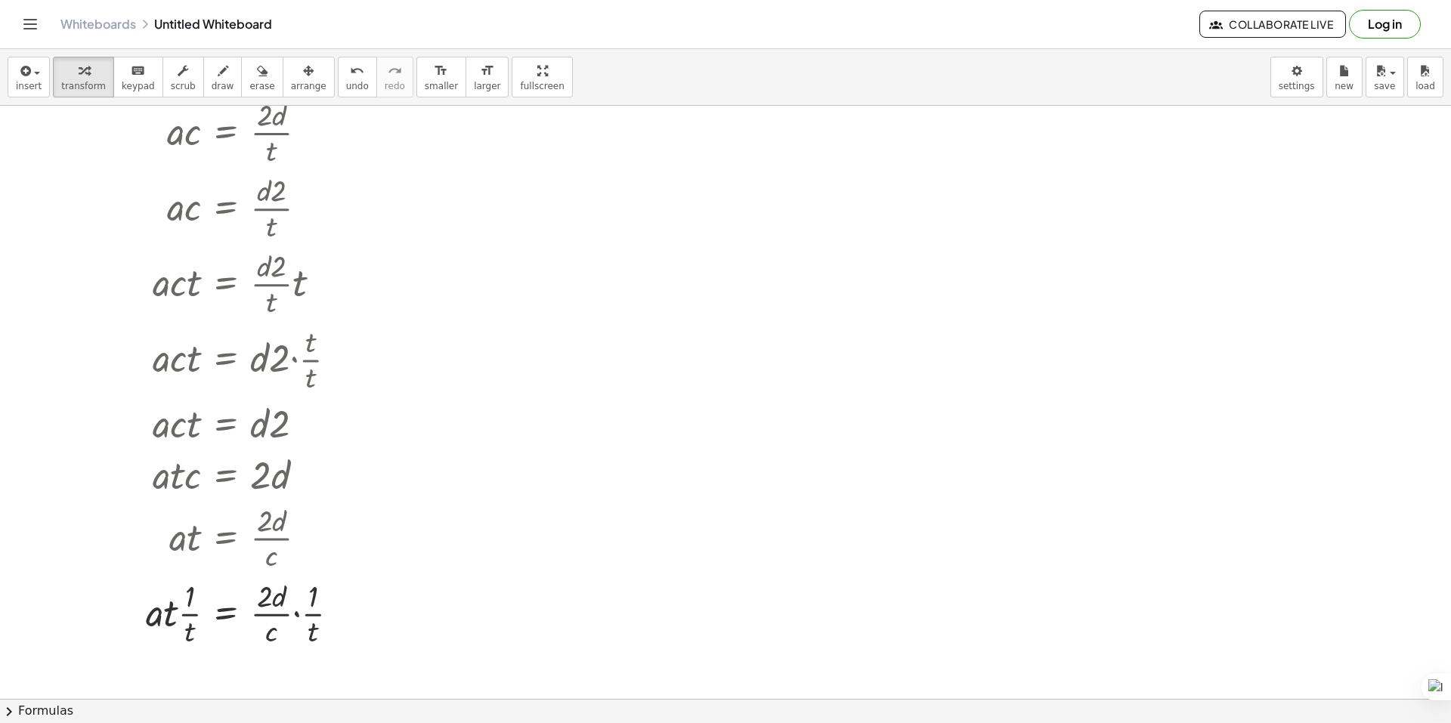
drag, startPoint x: 383, startPoint y: 609, endPoint x: 369, endPoint y: 605, distance: 15.1
click at [382, 610] on div at bounding box center [725, 623] width 1451 height 1186
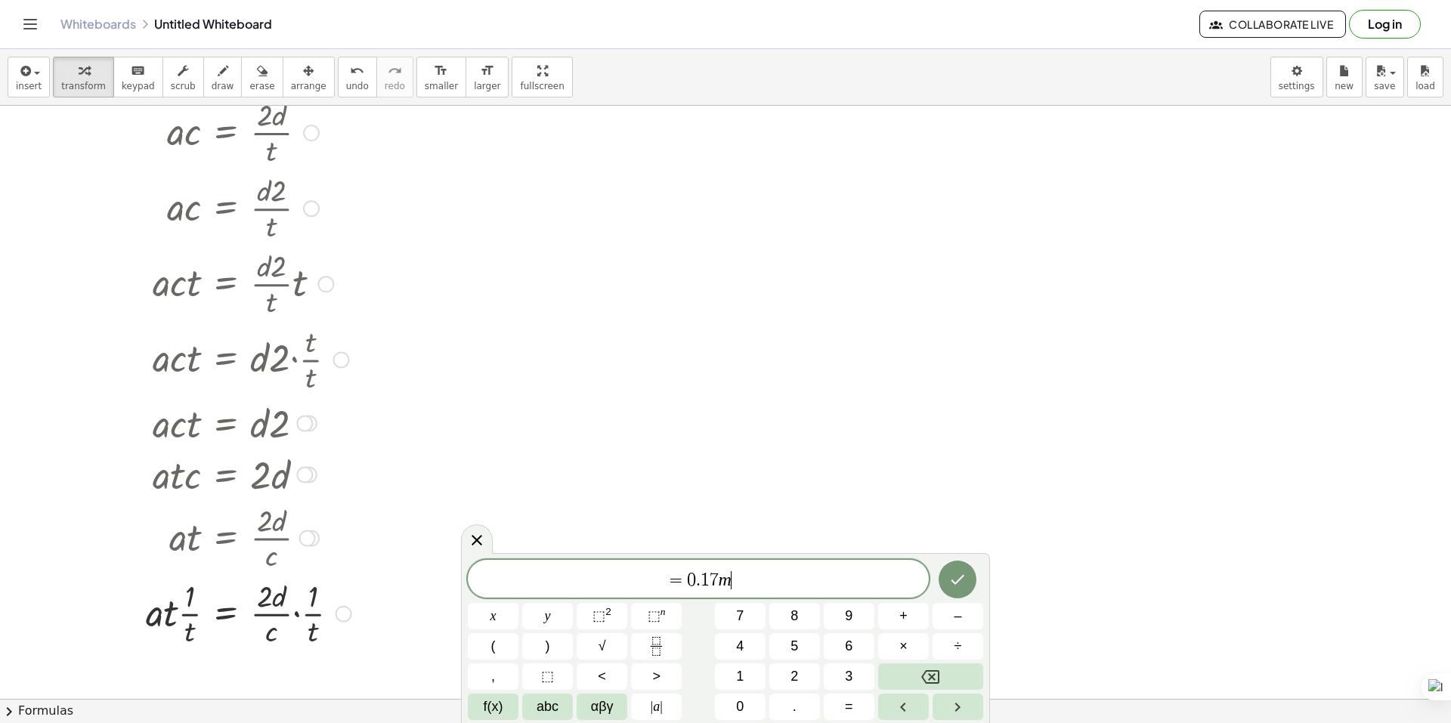
click at [339, 599] on div at bounding box center [248, 613] width 221 height 76
click at [484, 535] on icon at bounding box center [477, 540] width 18 height 18
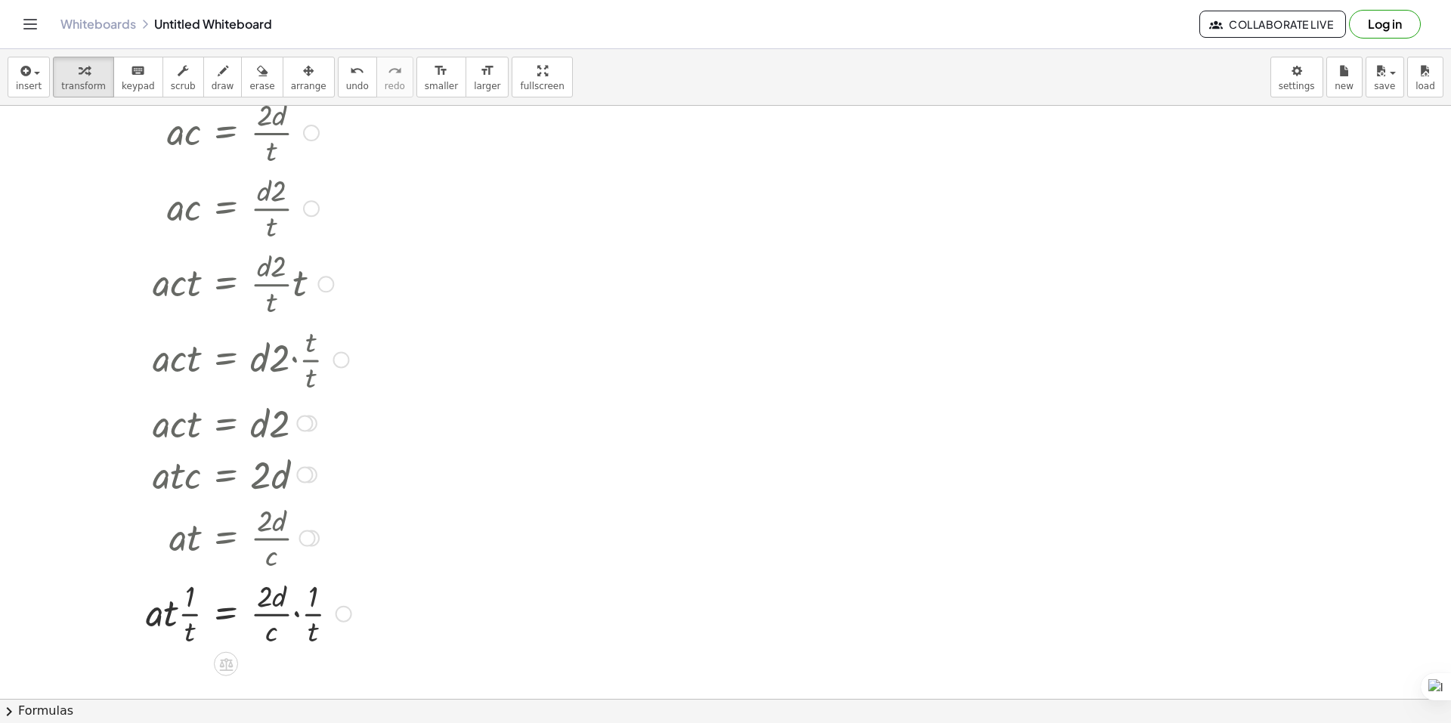
drag, startPoint x: 364, startPoint y: 618, endPoint x: 345, endPoint y: 563, distance: 58.1
click at [342, 537] on div "· a · c = · 2 · d · t · a · c = · d · 2 · t · a · c · t = · · d · 2 · t · t · a…" at bounding box center [725, 623] width 1451 height 1186
drag, startPoint x: 343, startPoint y: 613, endPoint x: 342, endPoint y: 597, distance: 15.9
click at [343, 612] on div at bounding box center [344, 614] width 17 height 17
drag, startPoint x: 339, startPoint y: 573, endPoint x: 364, endPoint y: 523, distance: 55.4
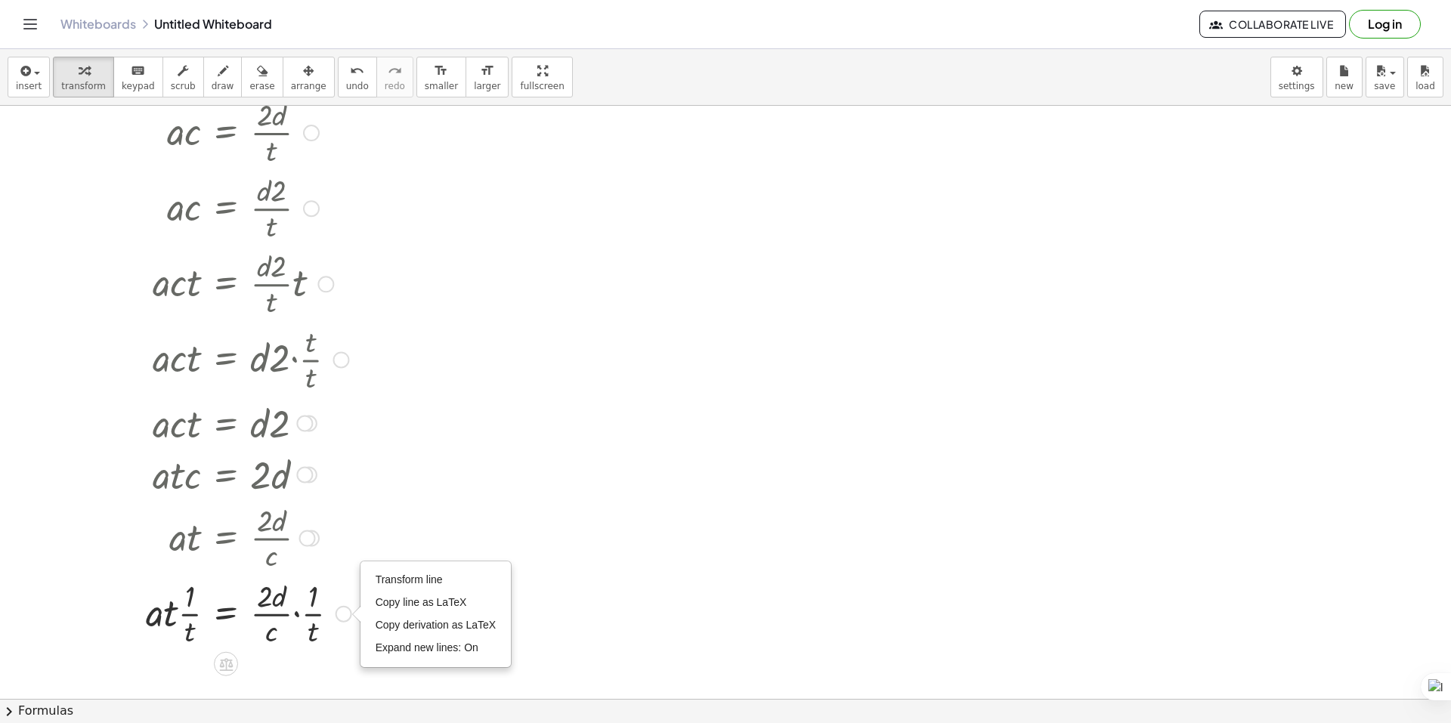
click at [360, 532] on div "· a · c = · 2 · d · t · a · c = · d · 2 · t · a · c · t = · · d · 2 · t · t · a…" at bounding box center [243, 372] width 240 height 565
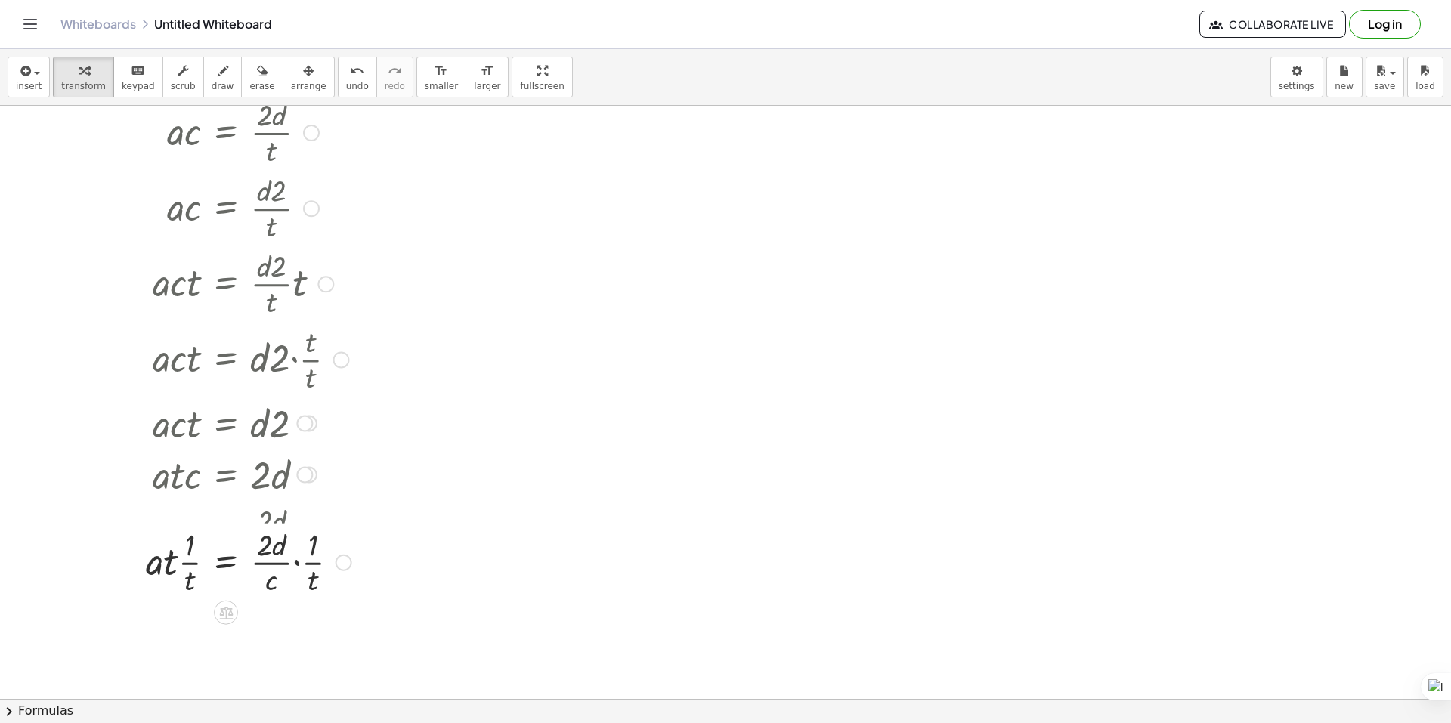
drag, startPoint x: 339, startPoint y: 618, endPoint x: 342, endPoint y: 541, distance: 77.1
click at [342, 555] on div "Transform line Copy line as LaTeX Copy derivation as LaTeX Expand new lines: On" at bounding box center [344, 563] width 17 height 17
drag, startPoint x: 350, startPoint y: 533, endPoint x: 311, endPoint y: 475, distance: 69.6
click at [226, 133] on div "· a · c = · 2 · d · t · a · c = · d · 2 · t · a · c · t = · · d · 2 · t · t · a…" at bounding box center [226, 133] width 0 height 0
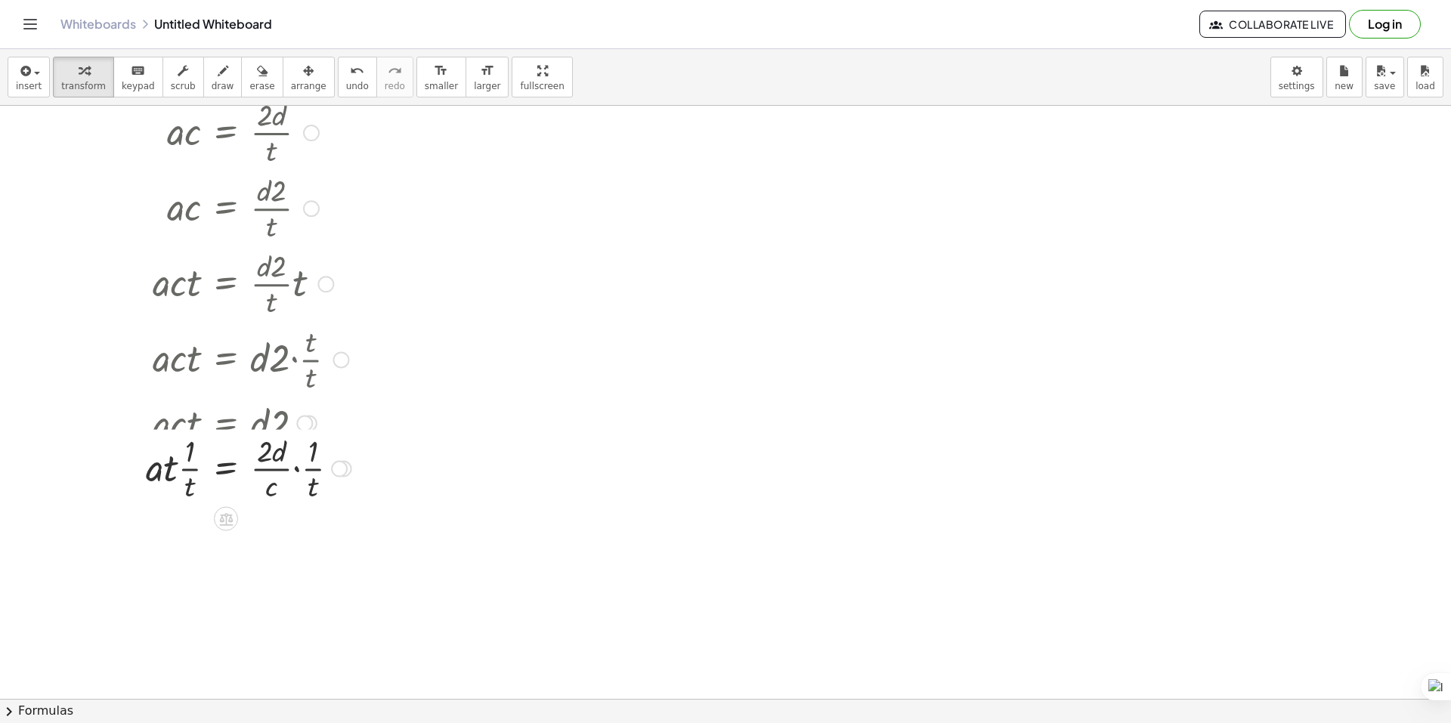
drag, startPoint x: 342, startPoint y: 539, endPoint x: 309, endPoint y: 465, distance: 81.2
click at [226, 469] on div "· a = · 2 d · · c · t · · 1 · t · · · 1 · t Transform line Copy line as LaTeX C…" at bounding box center [226, 469] width 0 height 0
drag, startPoint x: 342, startPoint y: 475, endPoint x: 316, endPoint y: 400, distance: 79.8
click at [226, 419] on div "· a = · 2 d · · c · t · · 1 · t · · · 1 · t Transform line Copy line as LaTeX C…" at bounding box center [226, 419] width 0 height 0
drag, startPoint x: 341, startPoint y: 422, endPoint x: 344, endPoint y: 357, distance: 64.3
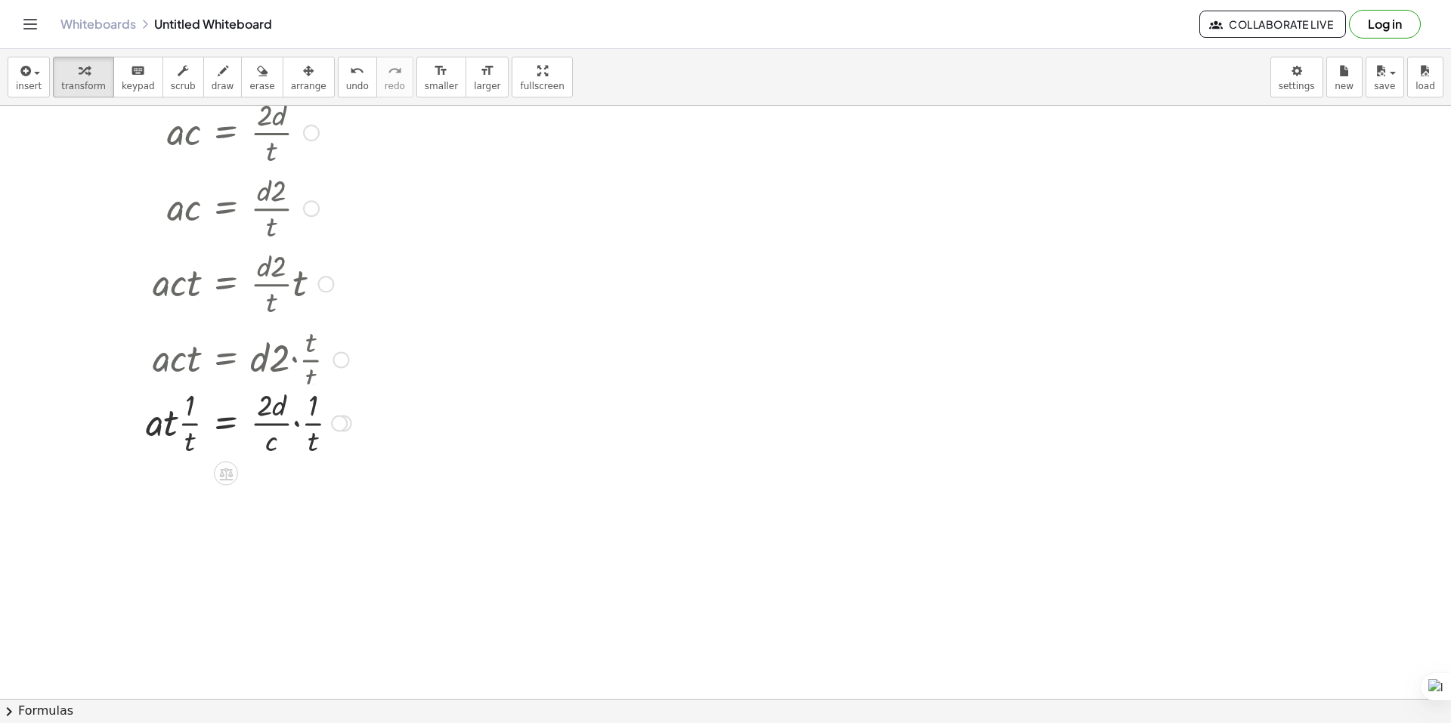
click at [344, 416] on div at bounding box center [339, 424] width 17 height 17
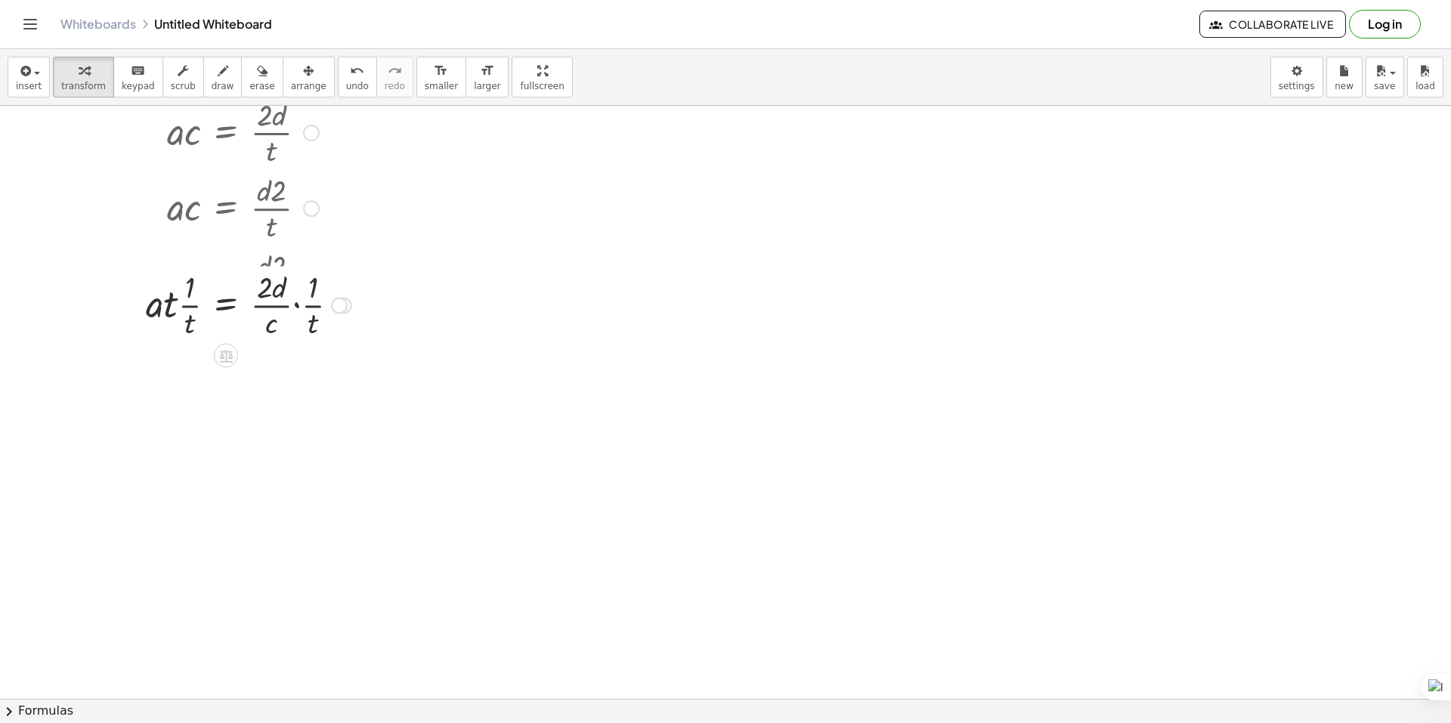
drag, startPoint x: 342, startPoint y: 366, endPoint x: 335, endPoint y: 300, distance: 66.1
click at [336, 301] on div at bounding box center [339, 305] width 17 height 17
drag, startPoint x: 340, startPoint y: 287, endPoint x: 338, endPoint y: 196, distance: 91.5
click at [226, 133] on div "· a · c = · 2 · d · t · a · c = · d · 2 · t · a · c · t = · · d · 2 · t · t · a…" at bounding box center [226, 133] width 0 height 0
drag, startPoint x: 332, startPoint y: 285, endPoint x: 325, endPoint y: 190, distance: 94.7
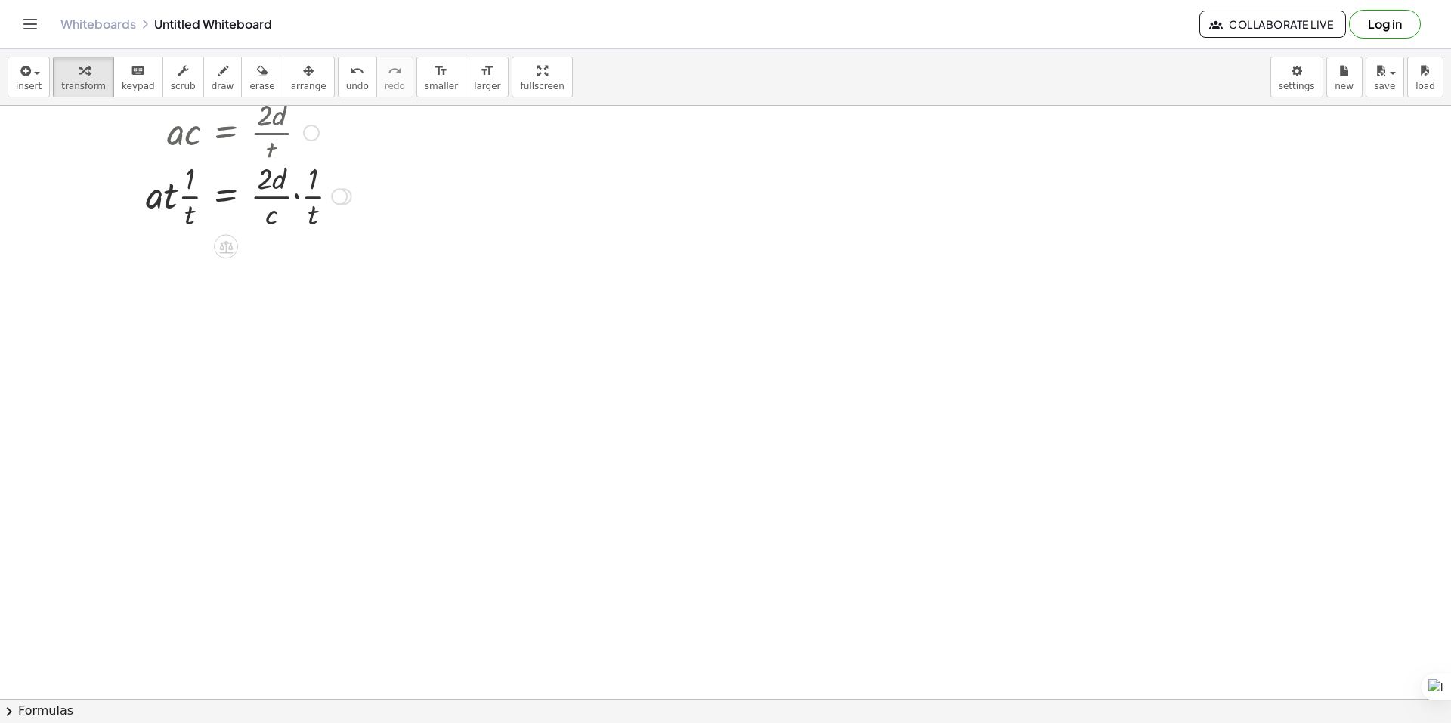
click at [226, 196] on div "· a = · 2 d · · c · t · · 1 · t · · · 1 · t Transform line Copy line as LaTeX C…" at bounding box center [226, 196] width 0 height 0
drag, startPoint x: 334, startPoint y: 206, endPoint x: 326, endPoint y: 146, distance: 60.9
click at [226, 169] on div "· a = · 2 d · · c · t · · 1 · t · · · 1 · t Transform line Copy line as LaTeX C…" at bounding box center [226, 169] width 0 height 0
drag, startPoint x: 338, startPoint y: 217, endPoint x: 338, endPoint y: 191, distance: 25.7
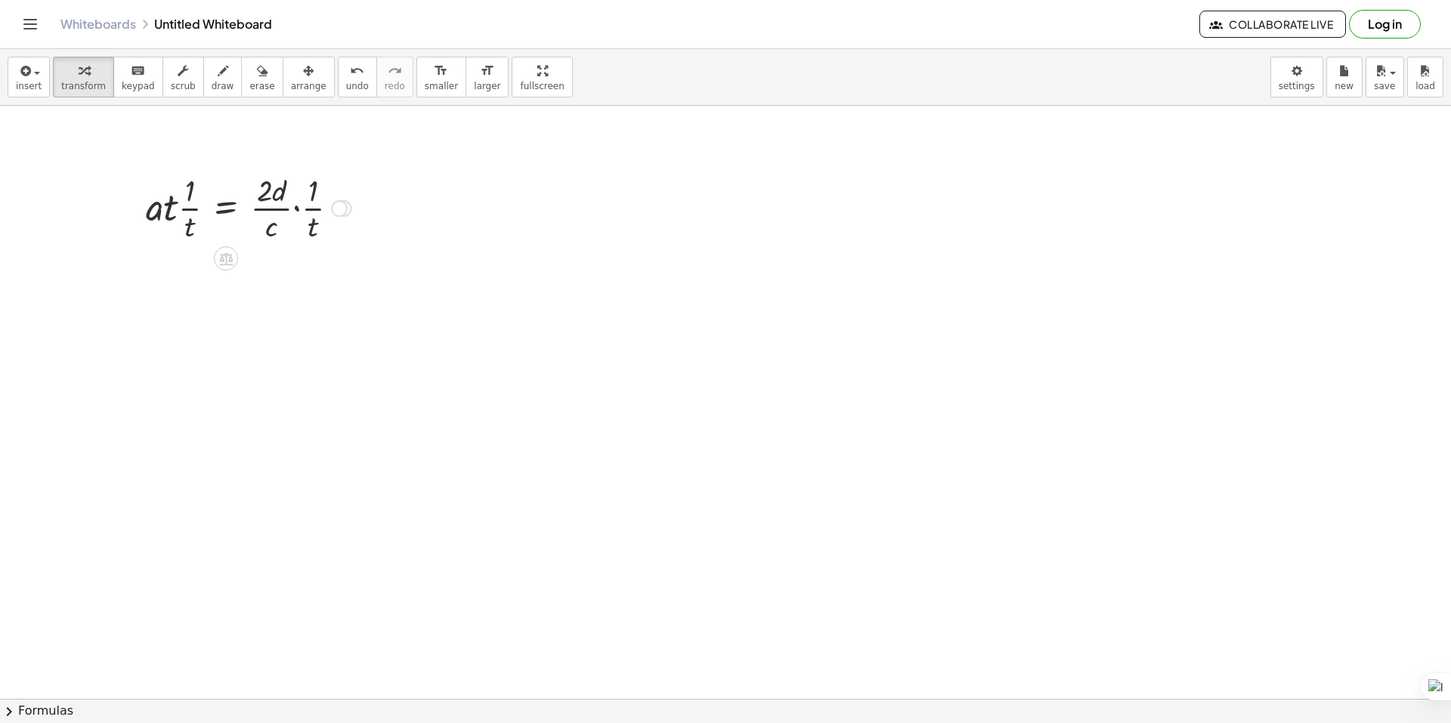
click at [226, 209] on div "· a = · 2 d · · c · t · · 1 · t · · · 1 · t Transform line Copy line as LaTeX C…" at bounding box center [226, 209] width 0 height 0
drag, startPoint x: 339, startPoint y: 210, endPoint x: 329, endPoint y: 182, distance: 29.6
click at [226, 209] on div "· a = · 2 d · · c · t · · 1 · t · · · 1 · t Transform line Copy line as LaTeX C…" at bounding box center [226, 209] width 0 height 0
drag, startPoint x: 338, startPoint y: 207, endPoint x: 346, endPoint y: 185, distance: 23.4
click at [226, 209] on div "· a = · 2 d · · c · t · · 1 · t · · · 1 · t Transform line Copy line as LaTeX C…" at bounding box center [226, 209] width 0 height 0
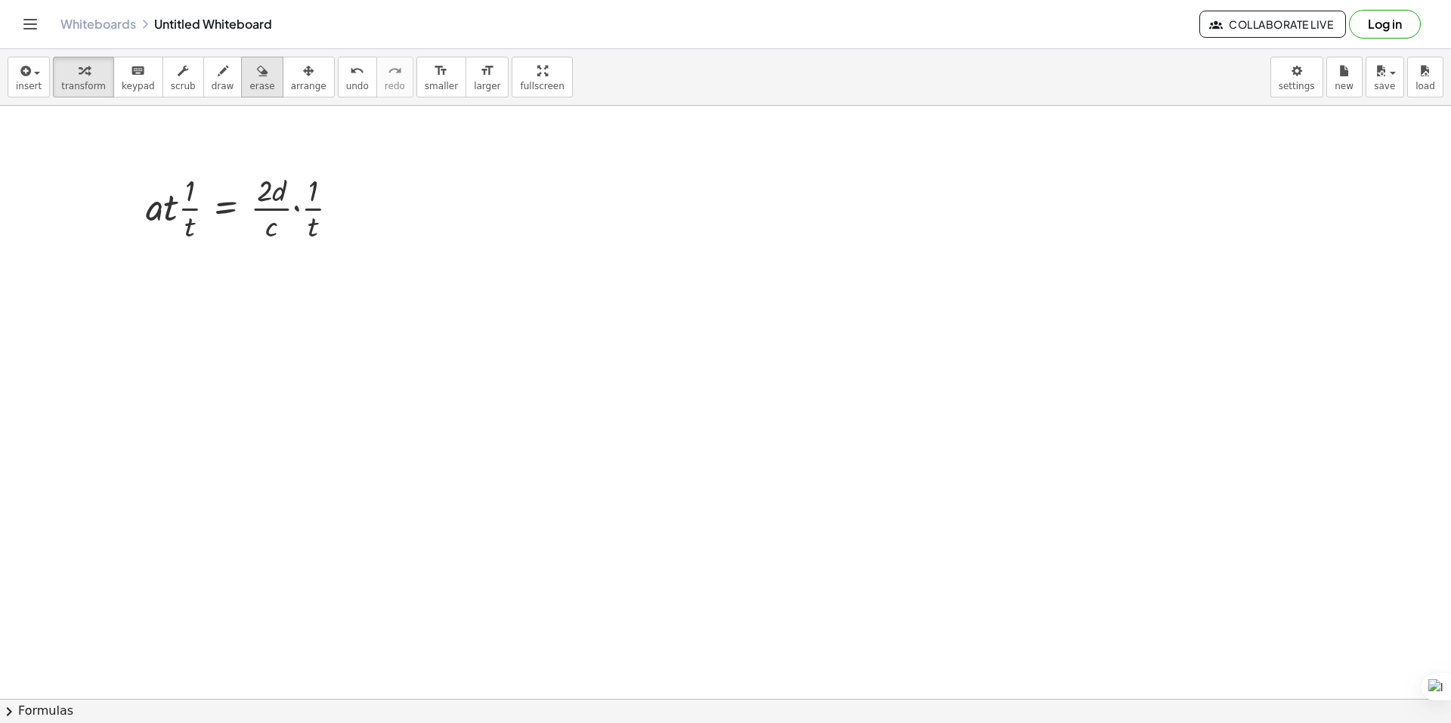
click at [249, 83] on span "erase" at bounding box center [261, 86] width 25 height 11
drag, startPoint x: 191, startPoint y: 209, endPoint x: 339, endPoint y: 240, distance: 151.5
click at [333, 240] on div at bounding box center [725, 699] width 1451 height 1186
drag, startPoint x: 239, startPoint y: 211, endPoint x: 207, endPoint y: 208, distance: 31.9
click at [240, 202] on div at bounding box center [725, 699] width 1451 height 1186
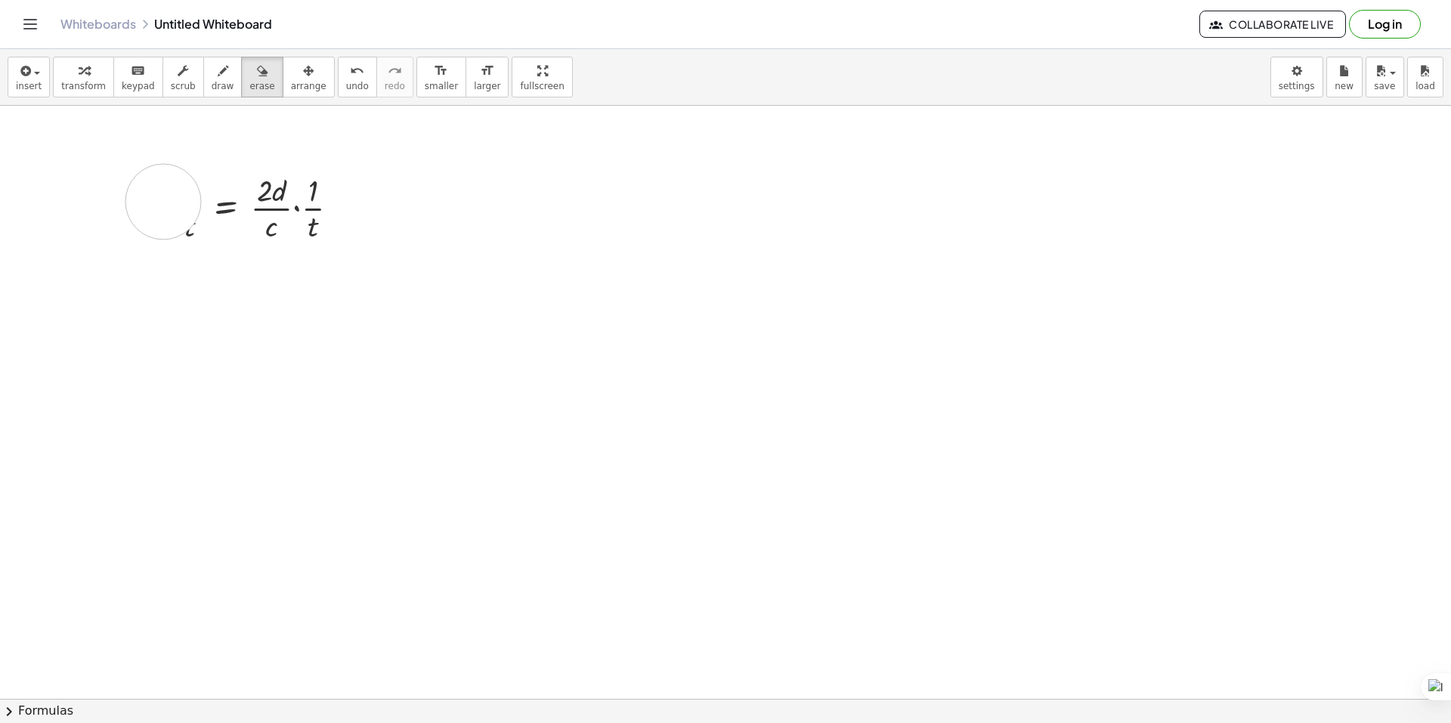
drag, startPoint x: 156, startPoint y: 209, endPoint x: 279, endPoint y: 190, distance: 124.0
click at [279, 190] on div at bounding box center [725, 699] width 1451 height 1186
